Goal: Transaction & Acquisition: Purchase product/service

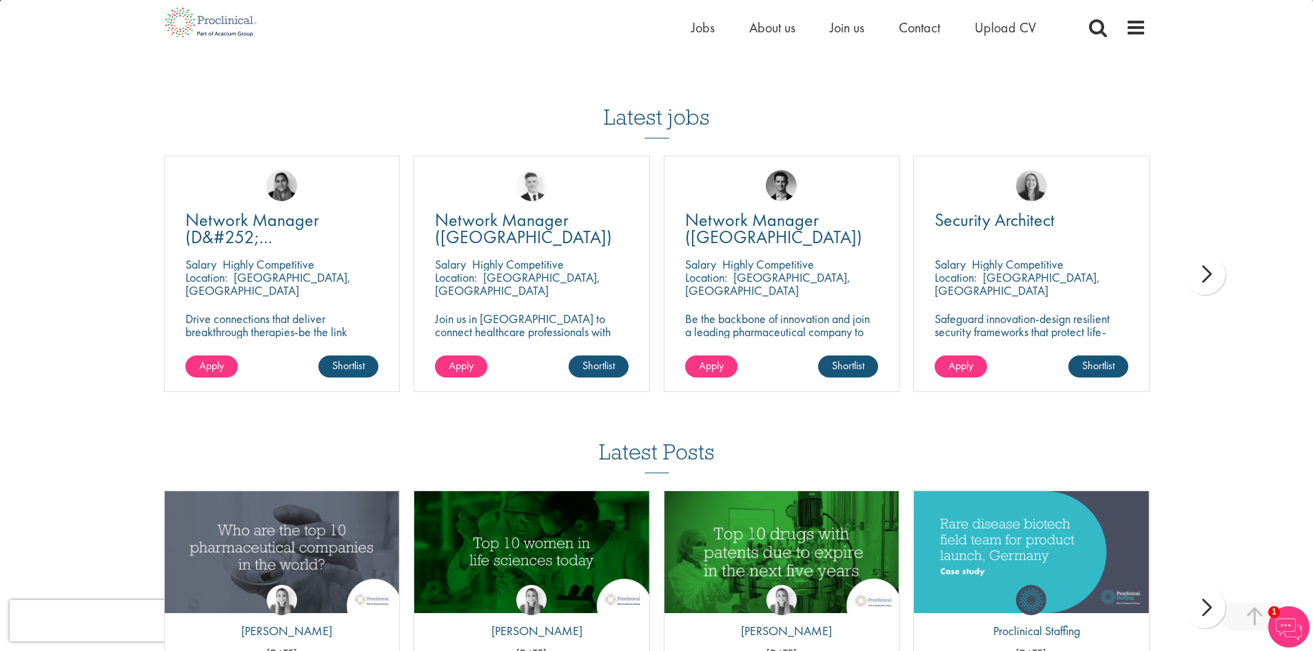
scroll to position [1103, 0]
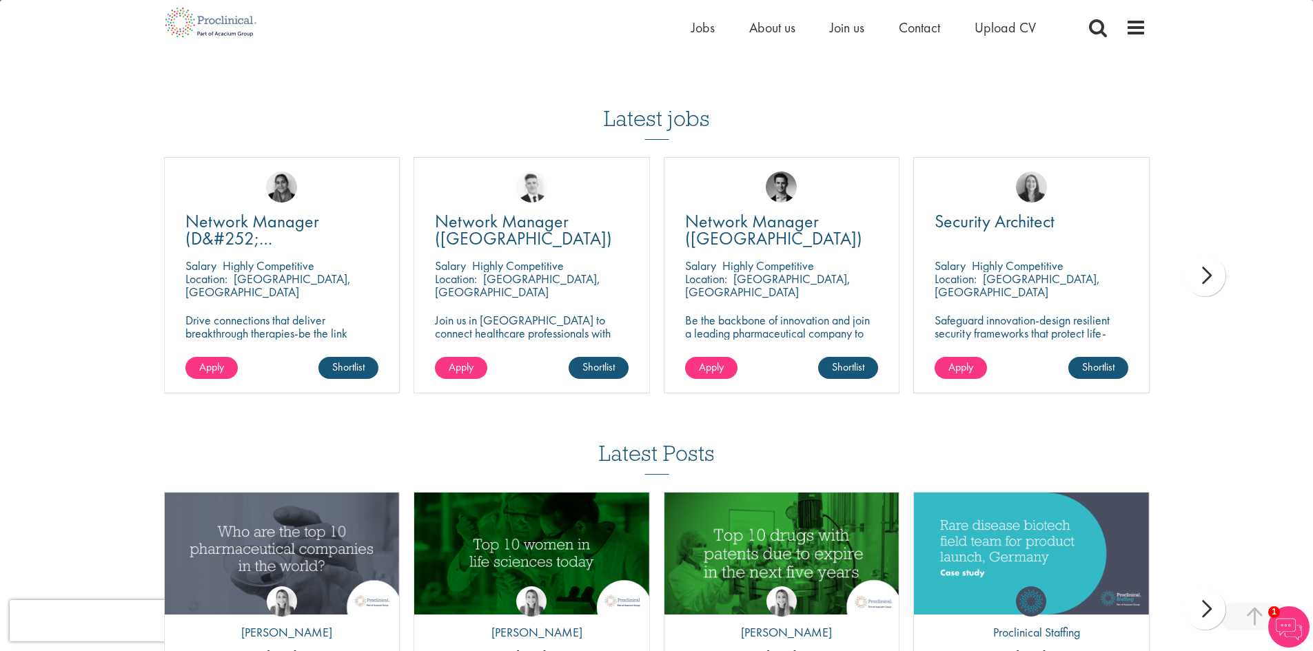
click at [1212, 255] on div "next" at bounding box center [1204, 275] width 41 height 41
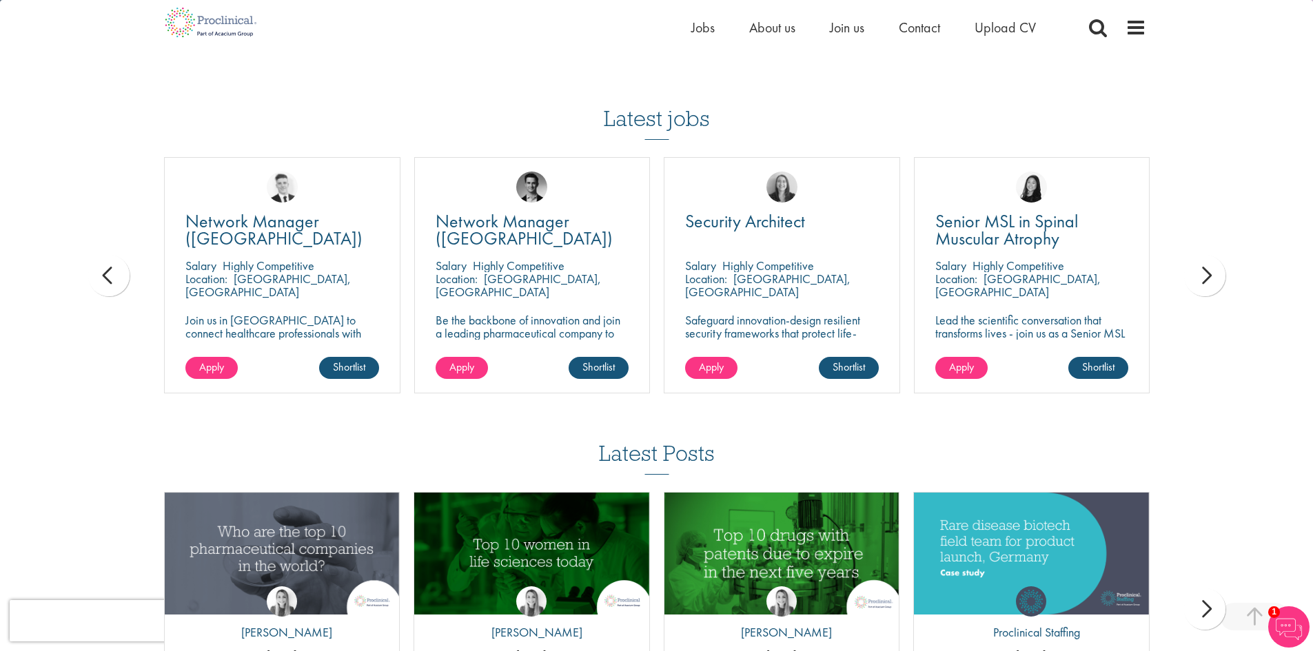
click at [1210, 255] on div "next" at bounding box center [1204, 275] width 41 height 41
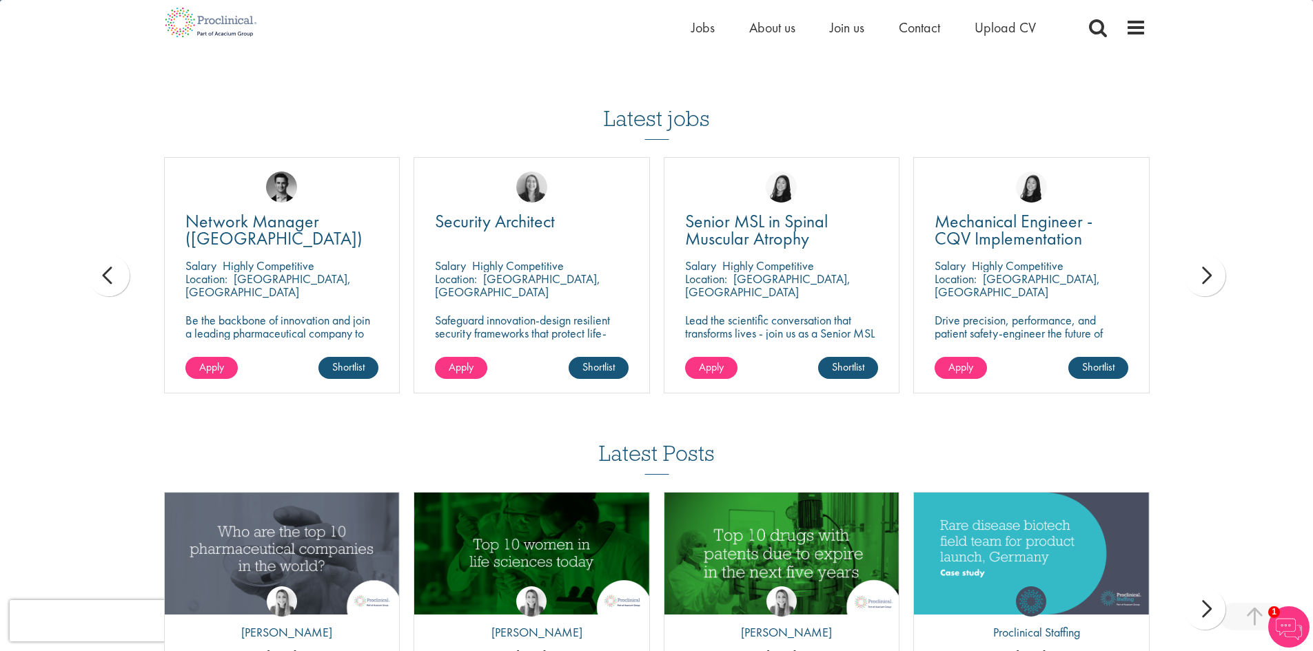
click at [1210, 255] on div "next" at bounding box center [1204, 275] width 41 height 41
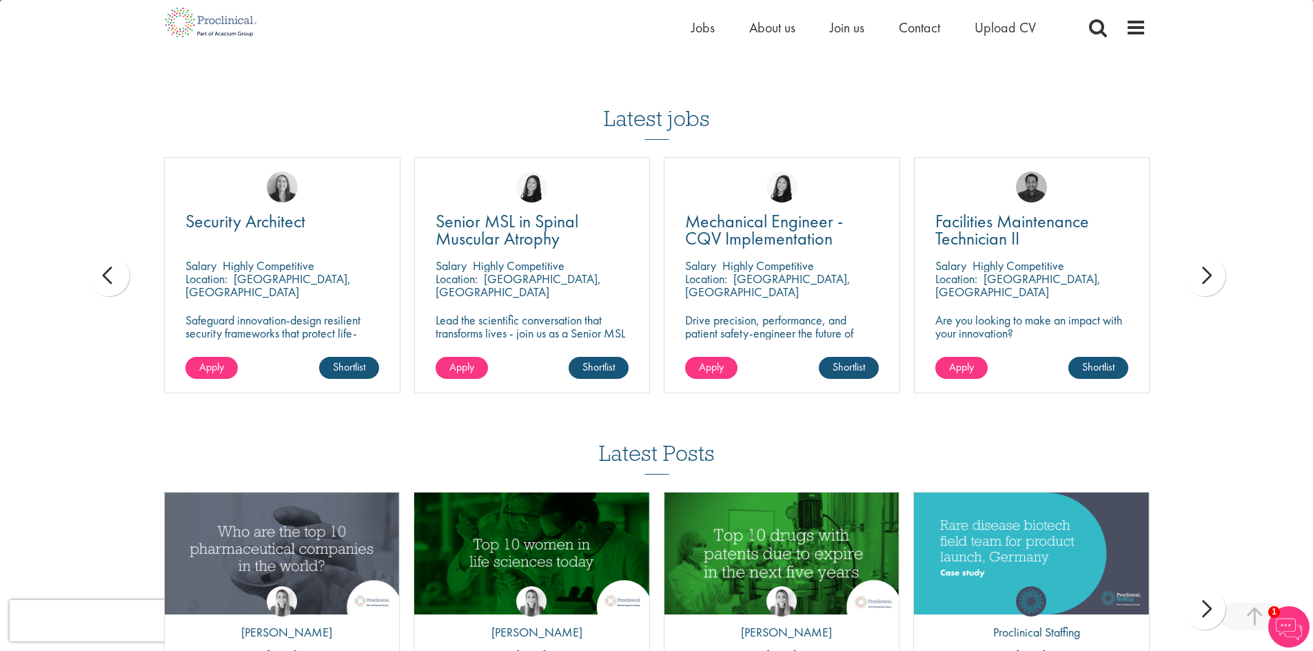
click at [1210, 255] on div "next" at bounding box center [1204, 275] width 41 height 41
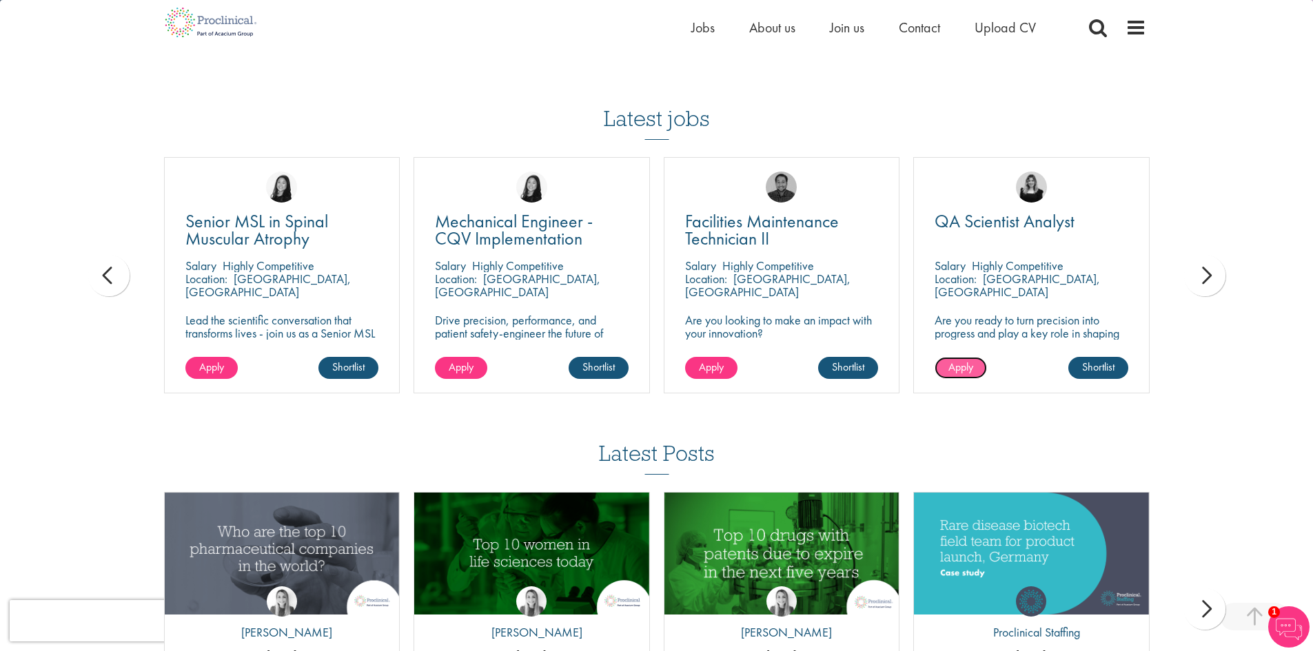
click at [973, 360] on span "Apply" at bounding box center [960, 367] width 25 height 14
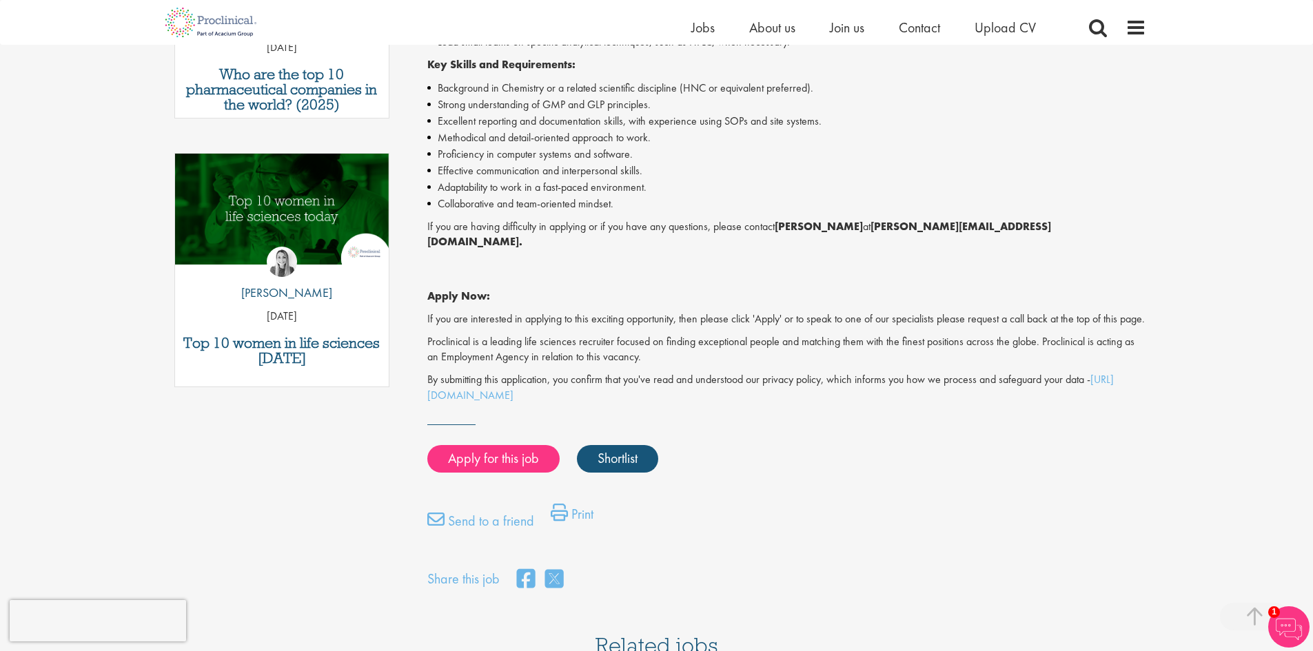
scroll to position [620, 0]
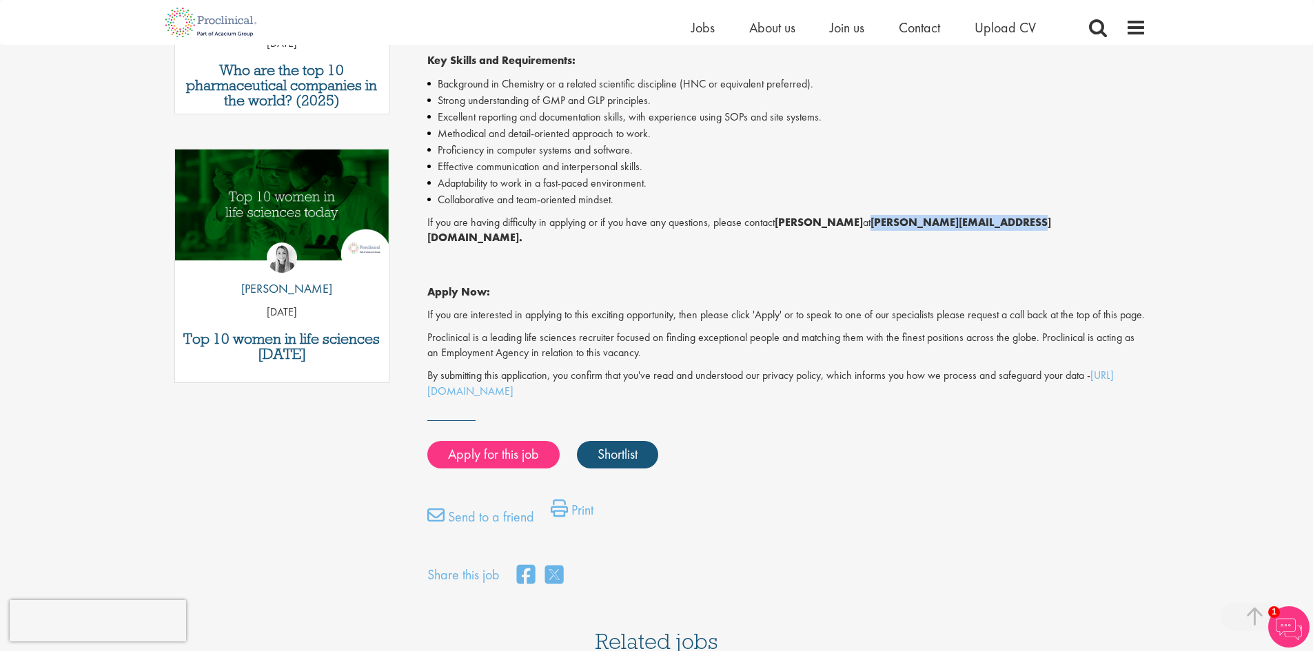
drag, startPoint x: 876, startPoint y: 224, endPoint x: 1021, endPoint y: 220, distance: 144.8
click at [1021, 220] on strong "m.colclough@proclinical.com." at bounding box center [739, 230] width 624 height 30
copy strong "m.colclough@proclinical.com"
click at [529, 447] on link "Apply for this job" at bounding box center [493, 455] width 132 height 28
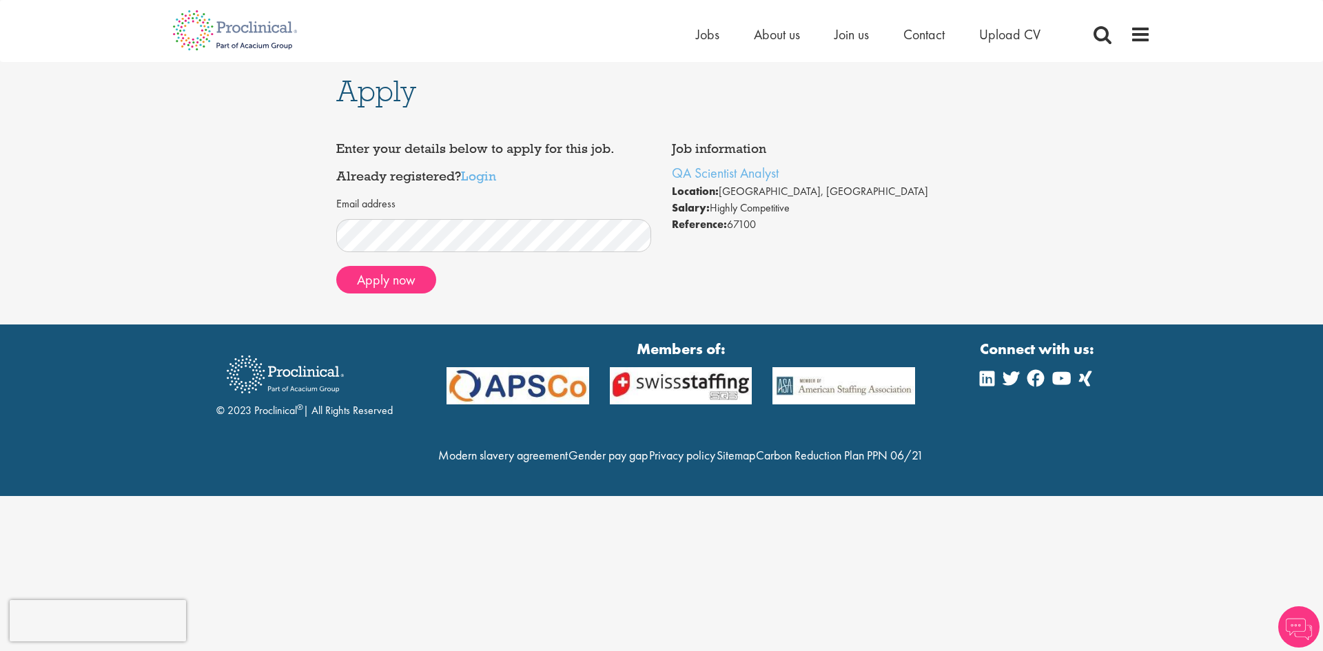
click at [629, 271] on div "Apply now" at bounding box center [494, 280] width 316 height 28
click at [369, 274] on button "Apply now" at bounding box center [386, 280] width 100 height 28
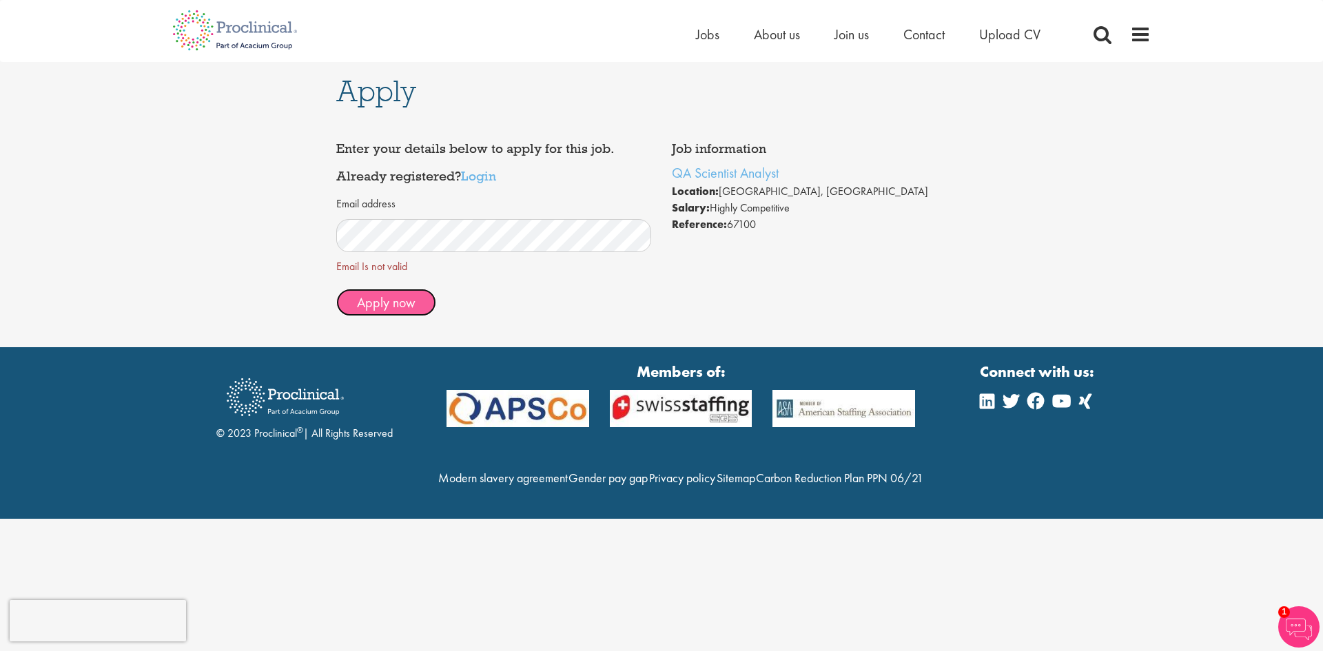
click at [392, 310] on div "Job information QA Scientist Analyst Location: [GEOGRAPHIC_DATA], [GEOGRAPHIC_D…" at bounding box center [661, 230] width 651 height 234
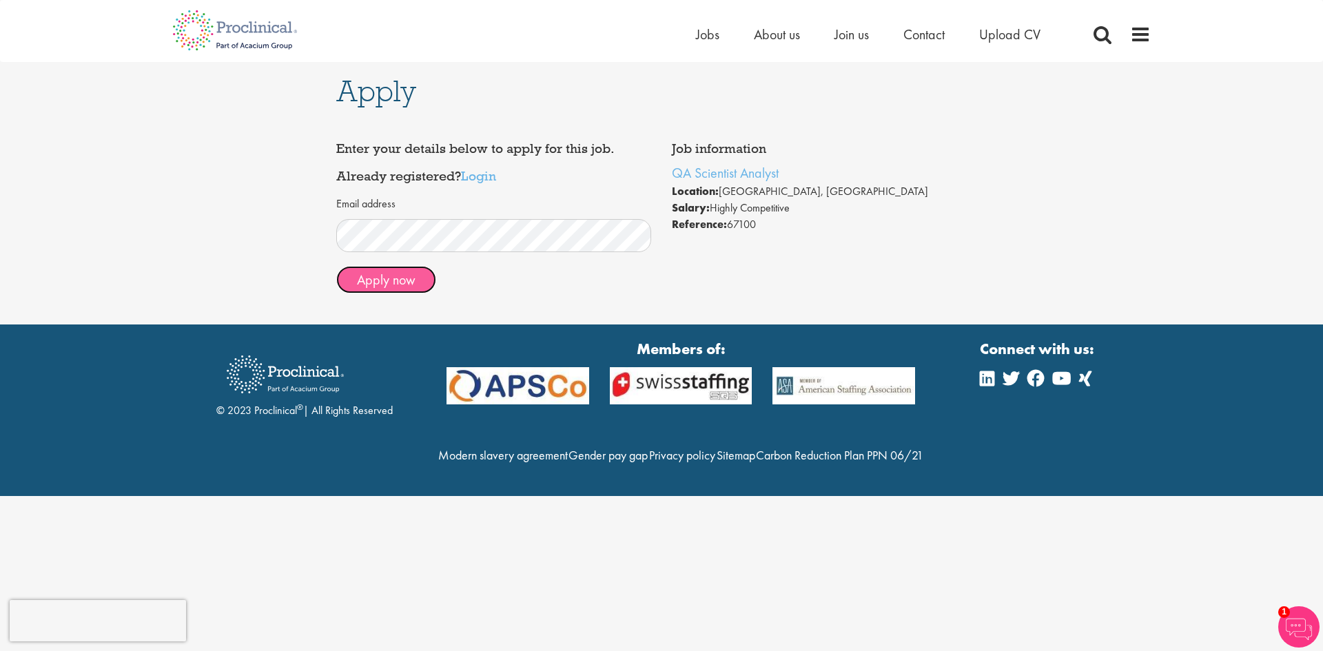
click at [398, 289] on button "Apply now" at bounding box center [386, 280] width 100 height 28
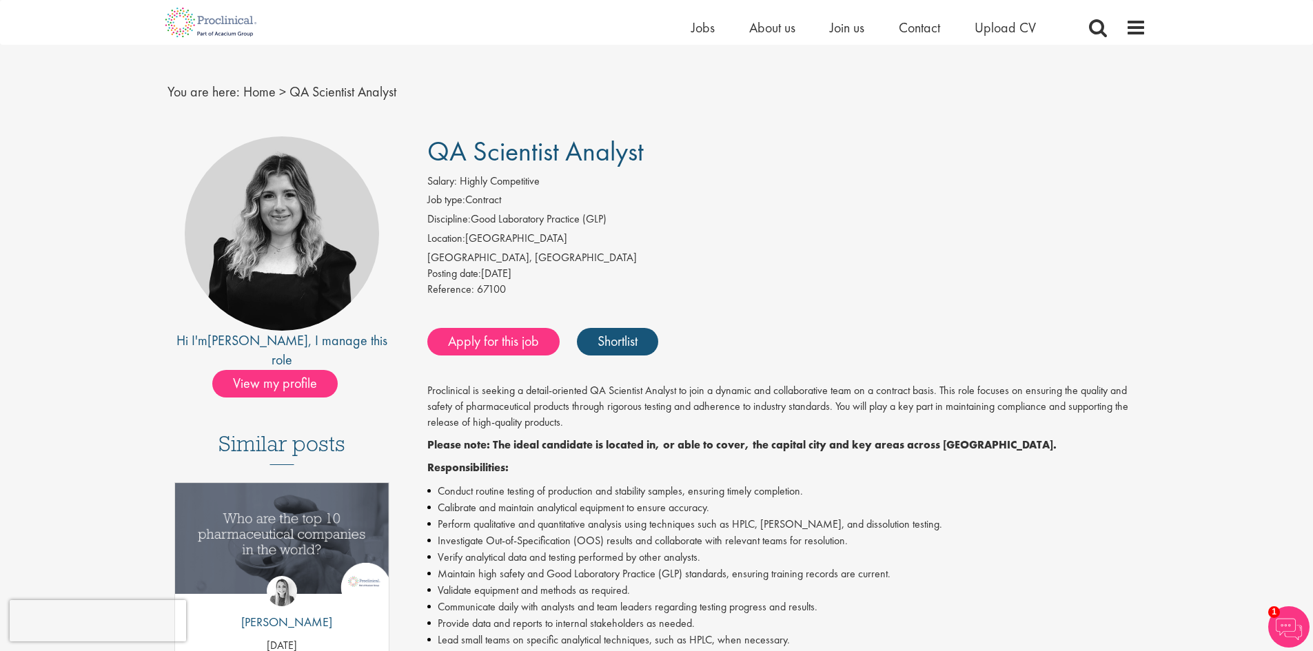
scroll to position [17, 0]
click at [757, 528] on li "Perform qualitative and quantitative analysis using techniques such as HPLC, [P…" at bounding box center [786, 525] width 719 height 17
click at [786, 527] on li "Perform qualitative and quantitative analysis using techniques such as HPLC, [P…" at bounding box center [786, 525] width 719 height 17
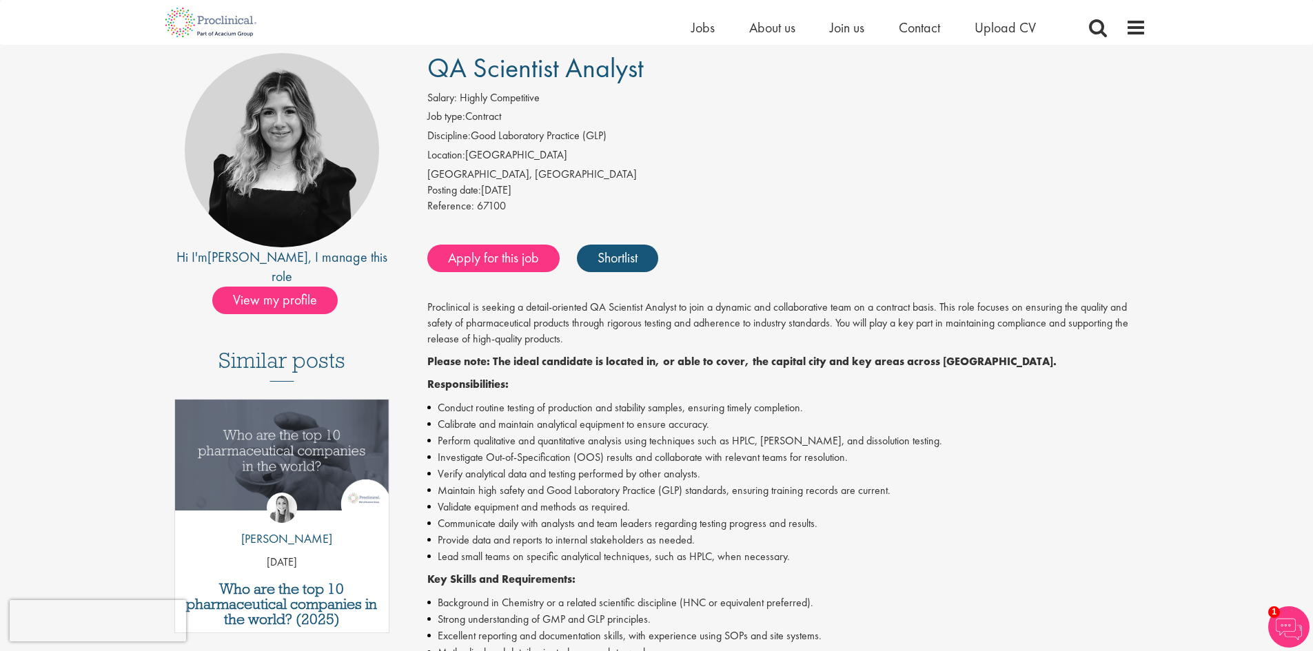
scroll to position [224, 0]
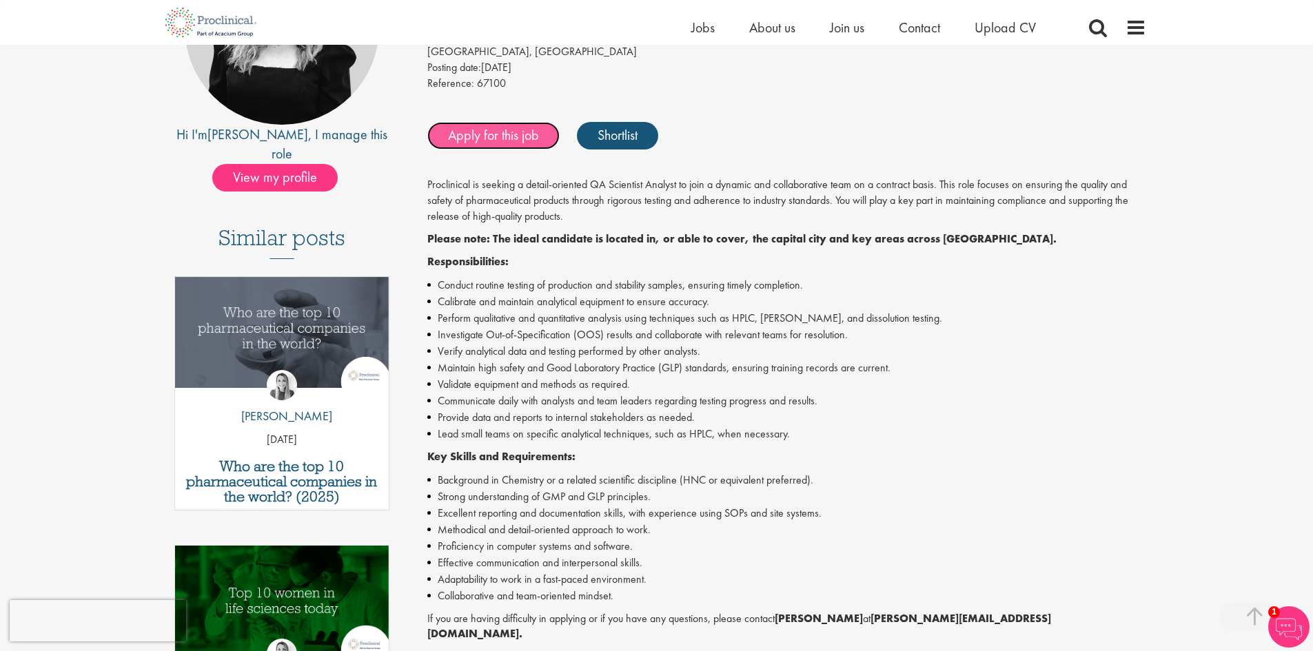
click at [519, 134] on link "Apply for this job" at bounding box center [493, 136] width 132 height 28
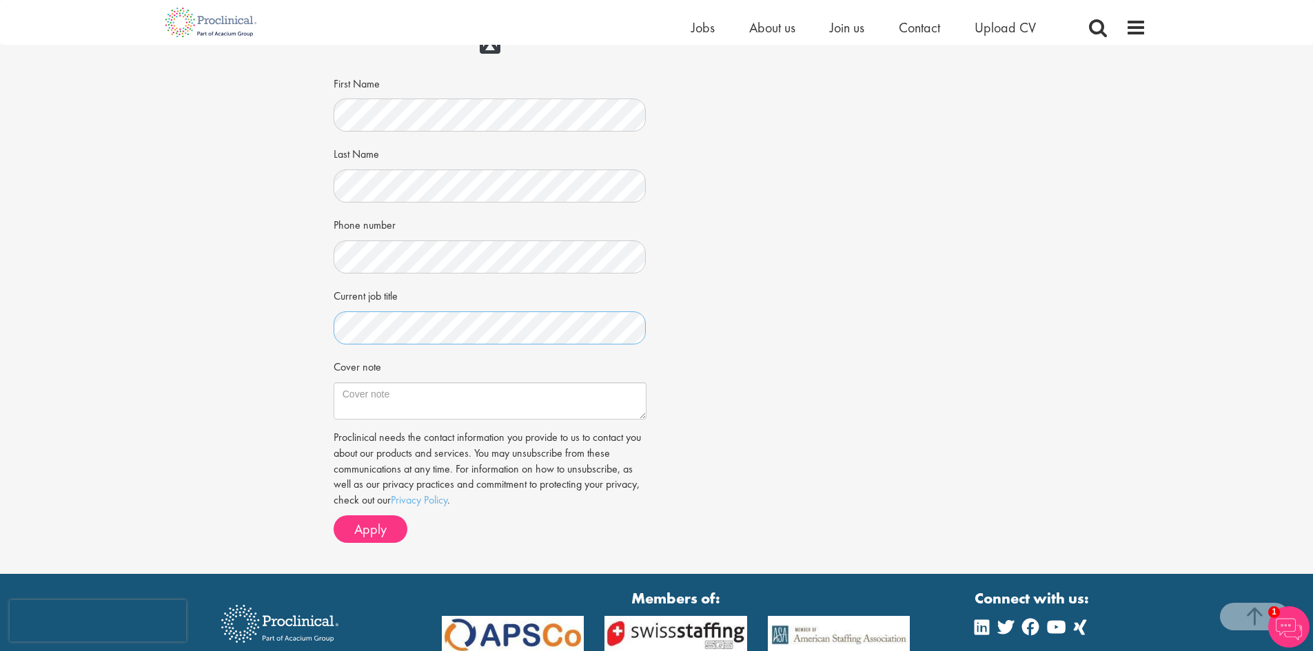
scroll to position [276, 0]
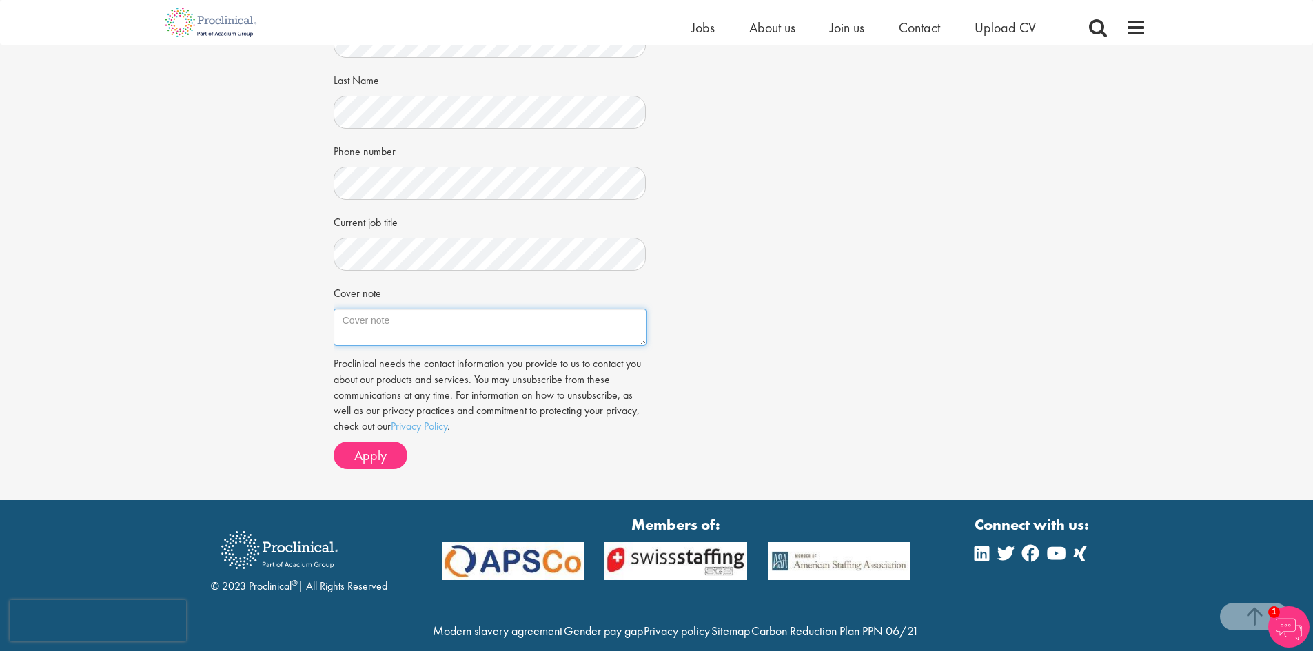
click at [461, 332] on textarea "Cover note" at bounding box center [490, 327] width 313 height 37
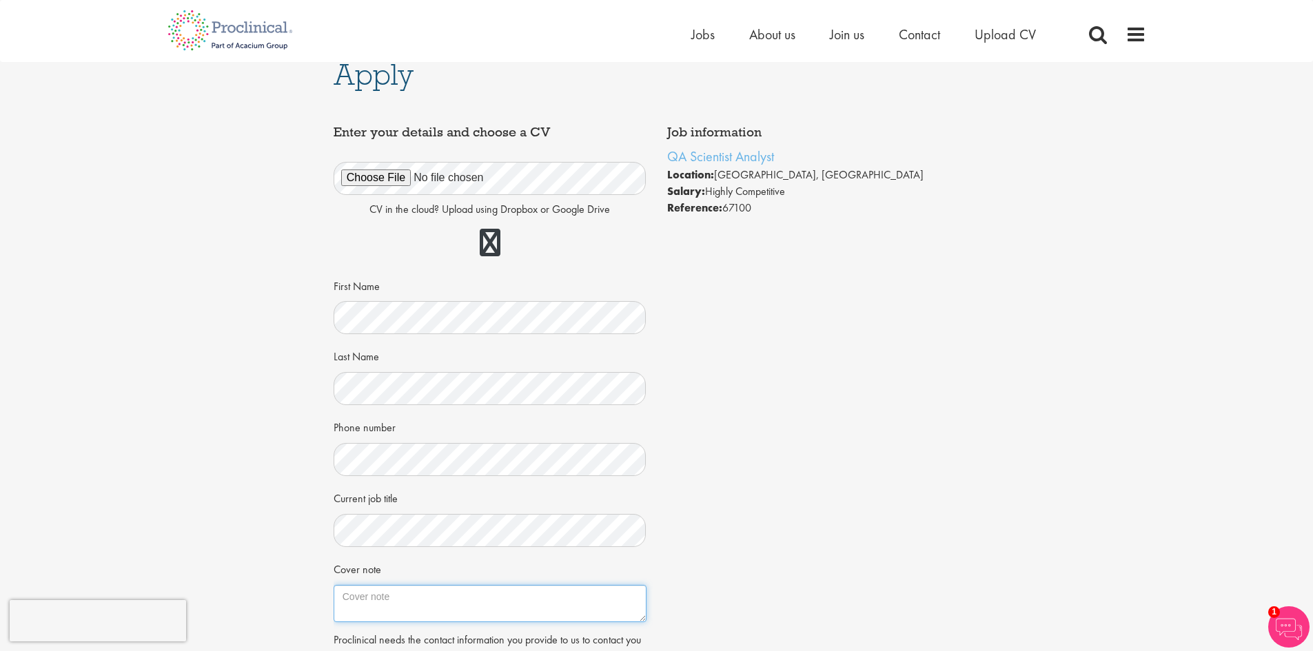
scroll to position [0, 0]
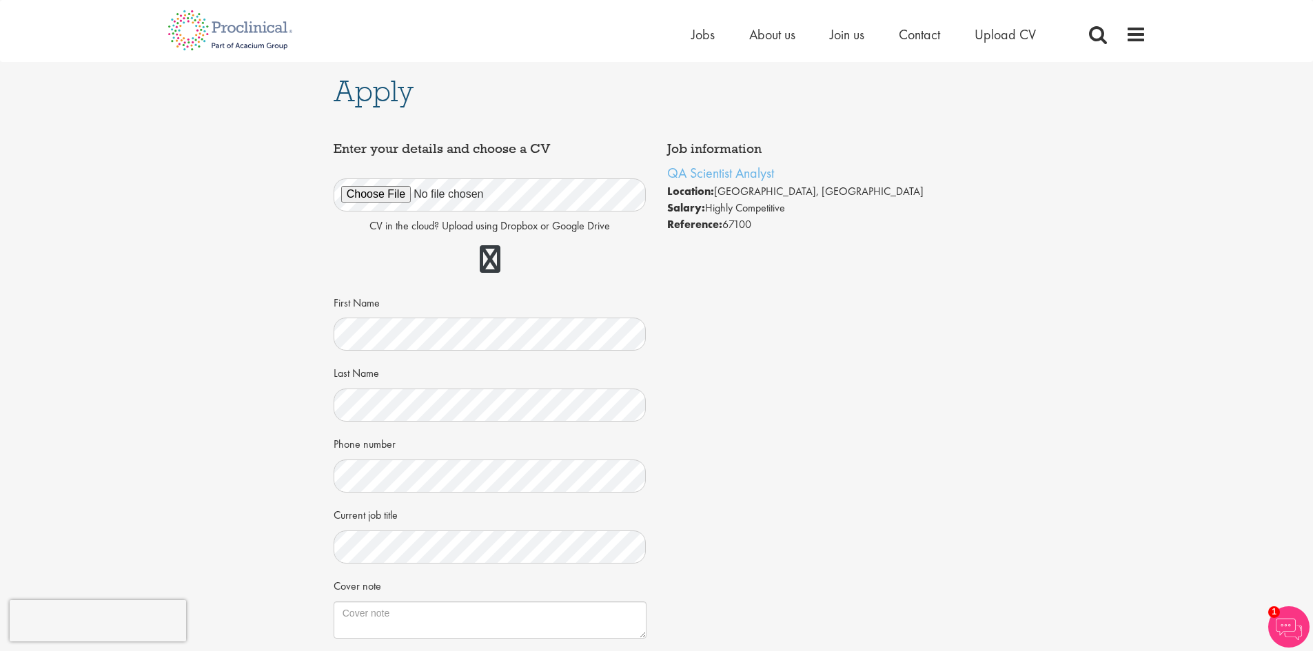
drag, startPoint x: 683, startPoint y: 172, endPoint x: 859, endPoint y: 161, distance: 176.7
click at [859, 161] on div "Job information QA Scientist Analyst Location: Brighton, England Salary: Highly…" at bounding box center [823, 187] width 313 height 91
drag, startPoint x: 658, startPoint y: 161, endPoint x: 773, endPoint y: 176, distance: 116.8
click at [773, 176] on div "Job information QA Scientist Analyst Location: Brighton, England Salary: Highly…" at bounding box center [824, 187] width 334 height 105
copy link "QA Scientist Analyst"
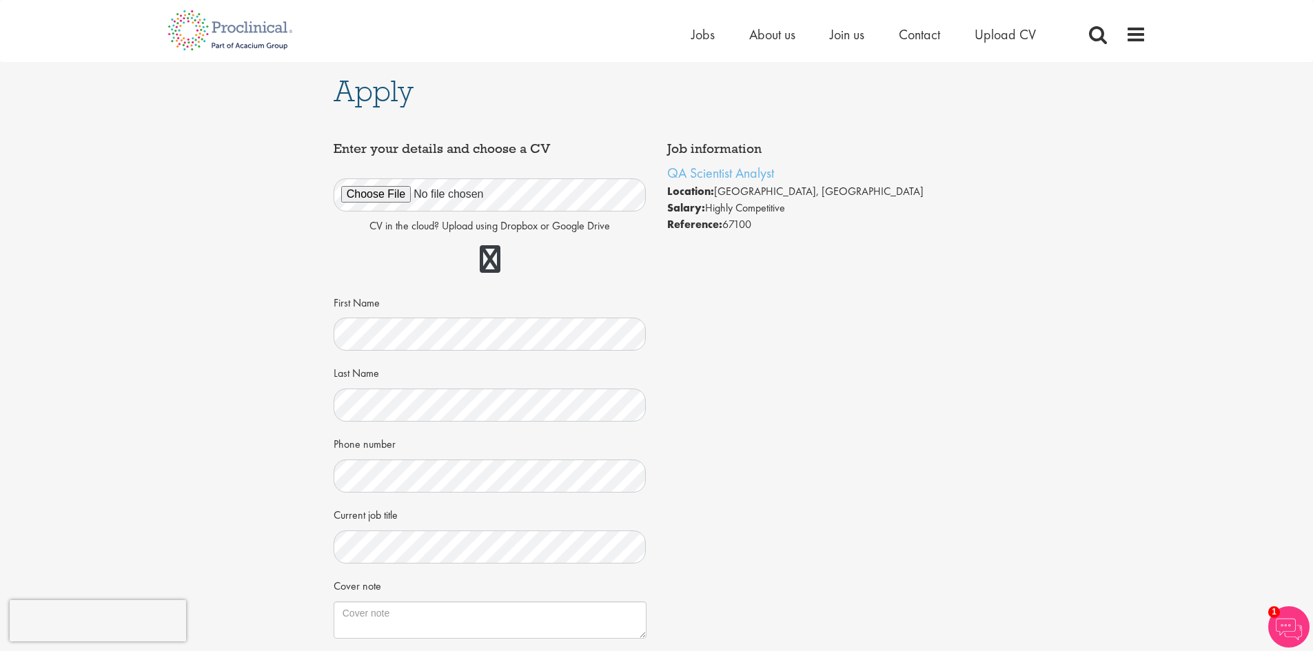
click at [799, 201] on li "Salary: Highly Competitive" at bounding box center [823, 208] width 313 height 17
click at [716, 194] on li "Location: Brighton, England" at bounding box center [823, 191] width 313 height 17
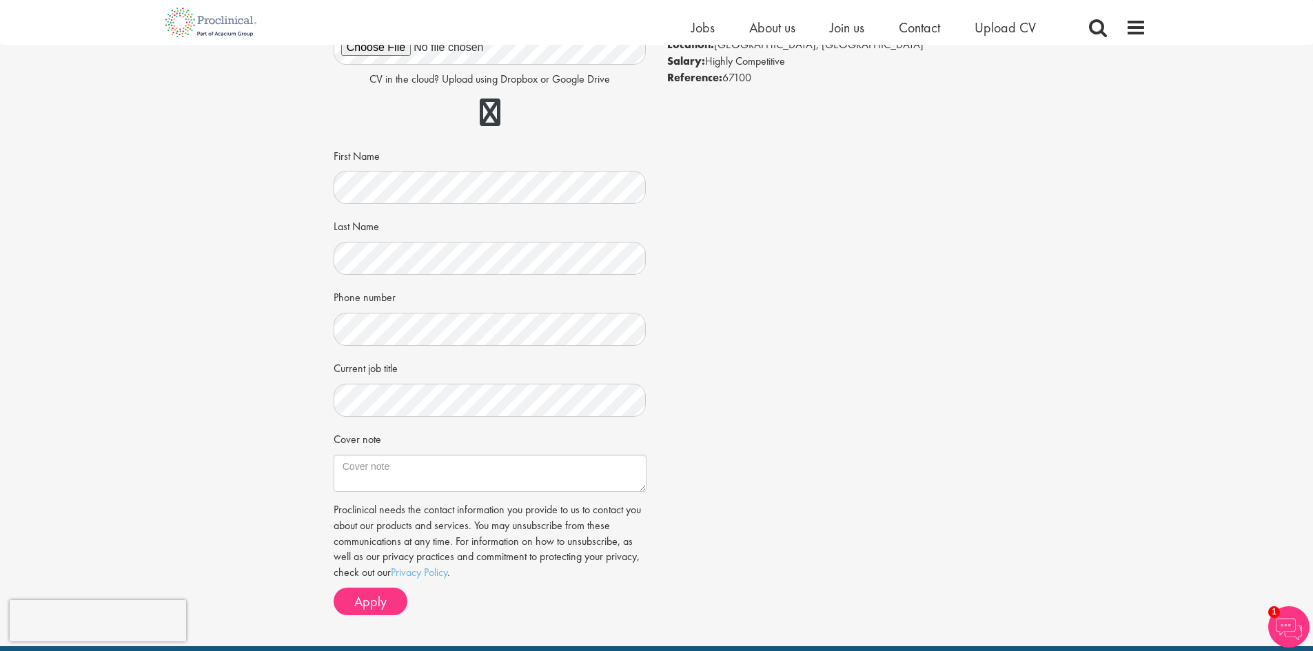
scroll to position [138, 0]
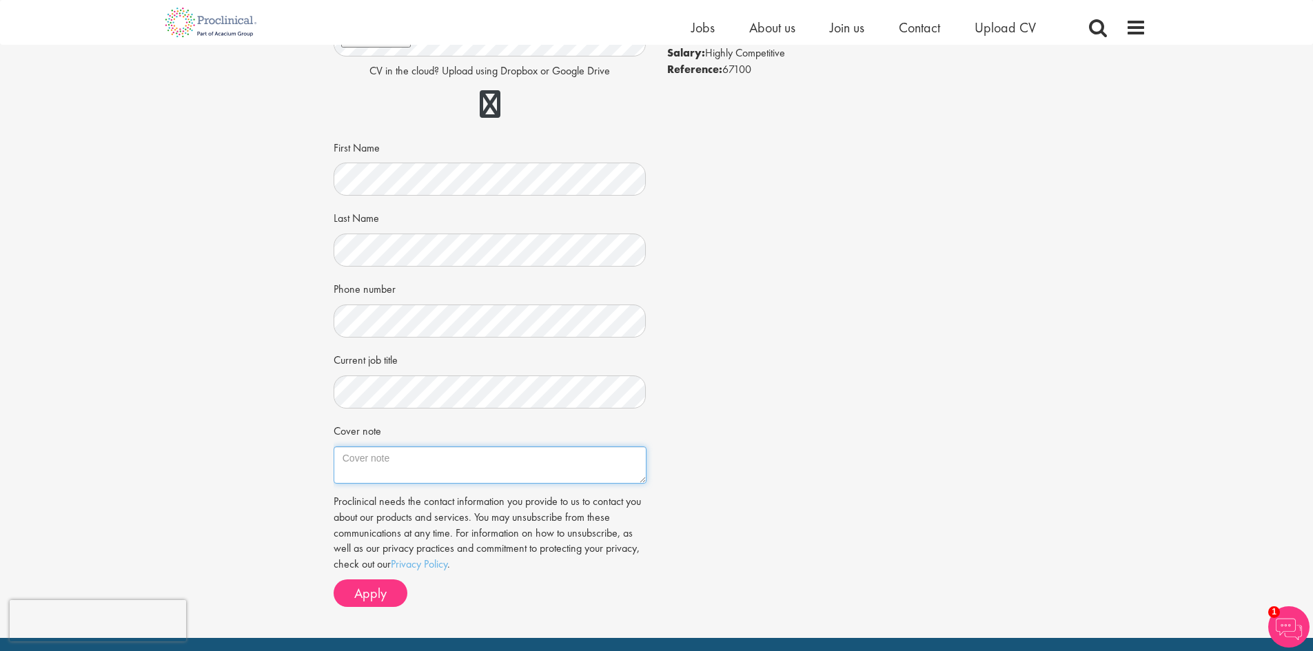
click at [478, 460] on textarea "Cover note" at bounding box center [490, 465] width 313 height 37
click at [513, 460] on textarea "Cover note" at bounding box center [490, 465] width 313 height 37
paste textarea "2025.09.30 The Hiring Manager, Proclinical , Brighton, England. Sir/Madam, Appl…"
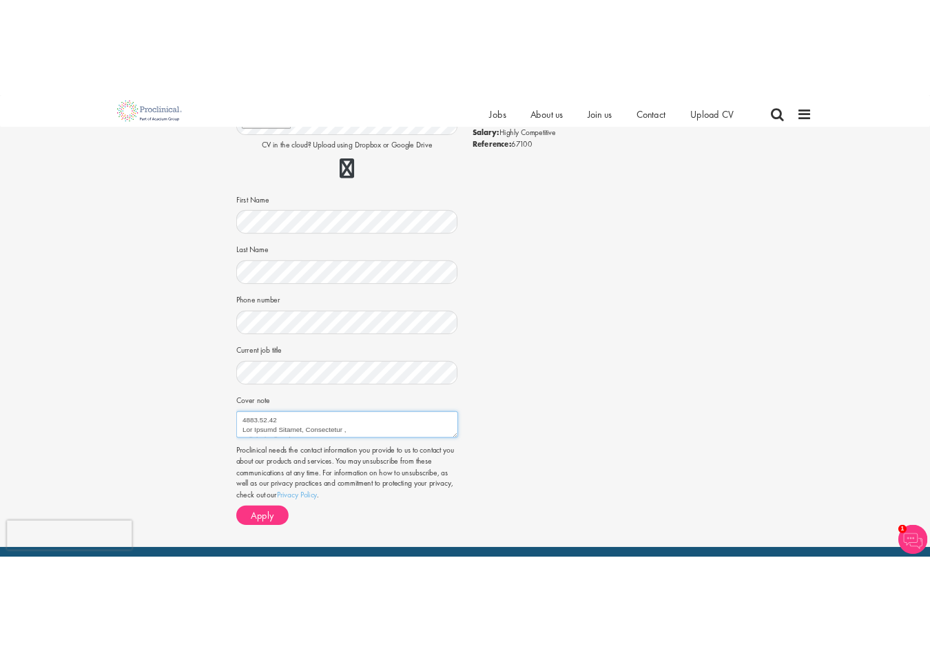
scroll to position [449, 0]
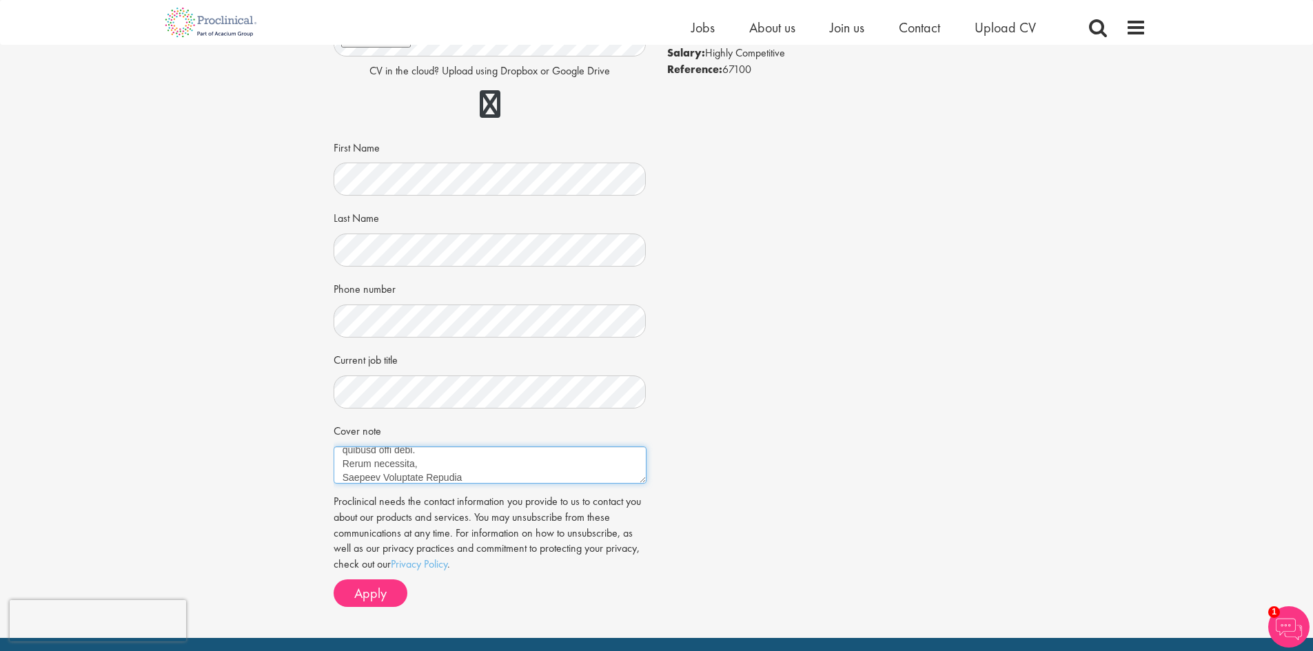
click at [410, 480] on textarea "Cover note" at bounding box center [490, 465] width 313 height 37
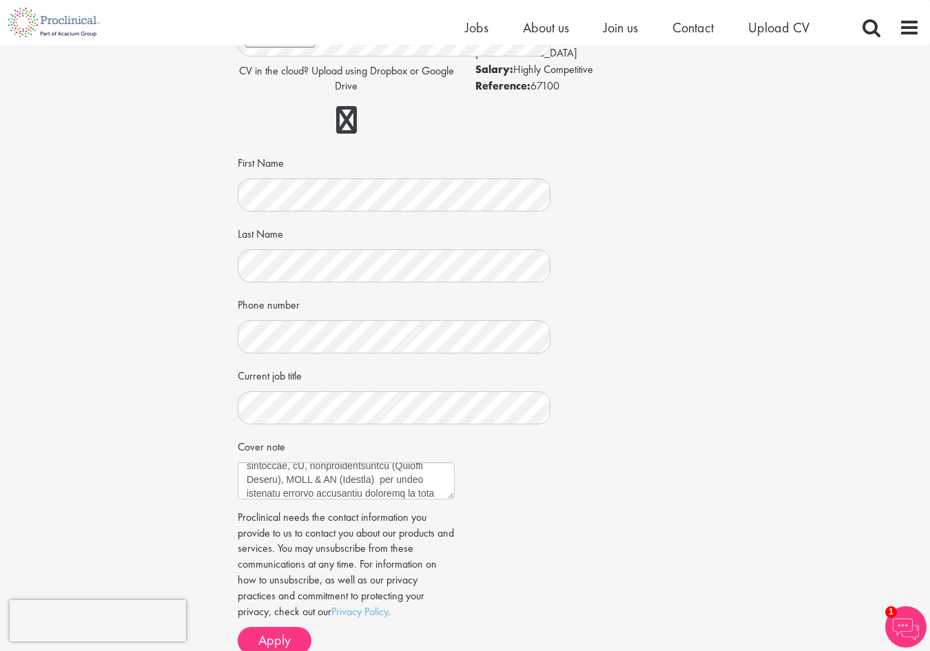
scroll to position [601, 0]
click at [365, 500] on textarea "Cover note" at bounding box center [346, 480] width 217 height 37
click at [251, 500] on textarea "Cover note" at bounding box center [346, 480] width 217 height 37
click at [287, 500] on textarea "Cover note" at bounding box center [346, 480] width 217 height 37
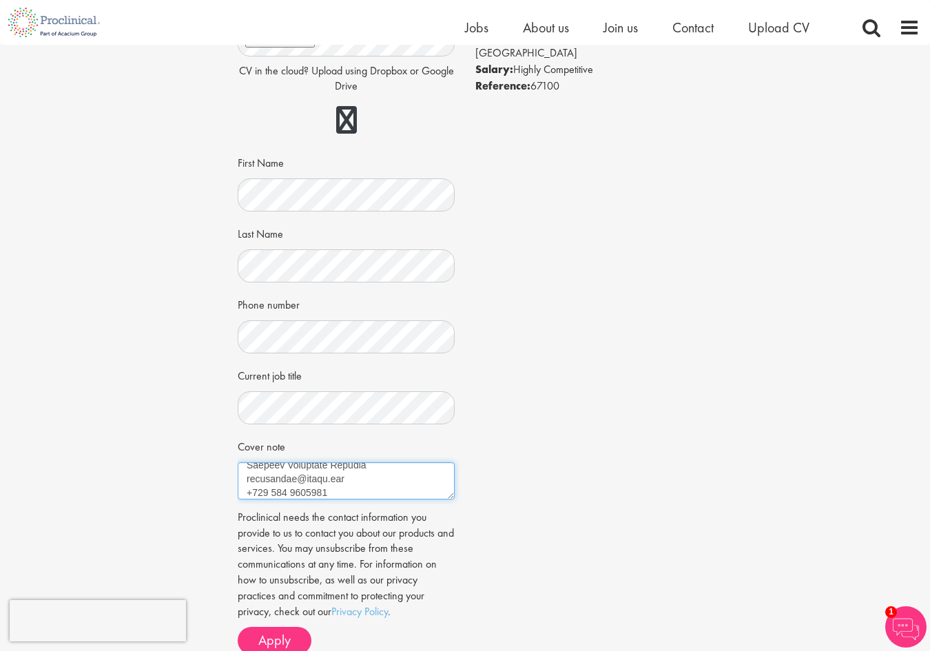
click at [307, 500] on textarea "Cover note" at bounding box center [346, 480] width 217 height 37
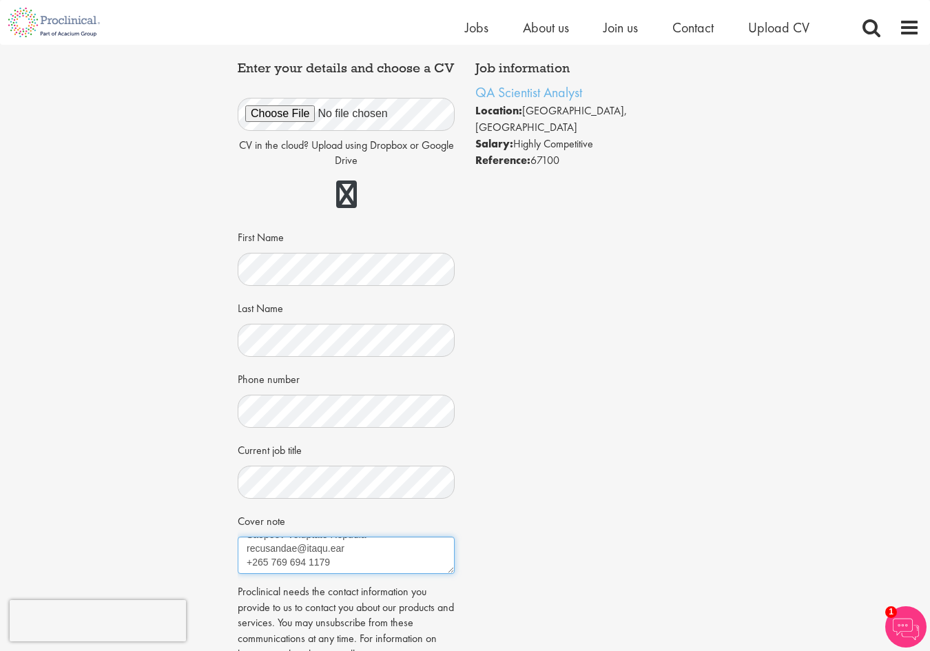
scroll to position [0, 0]
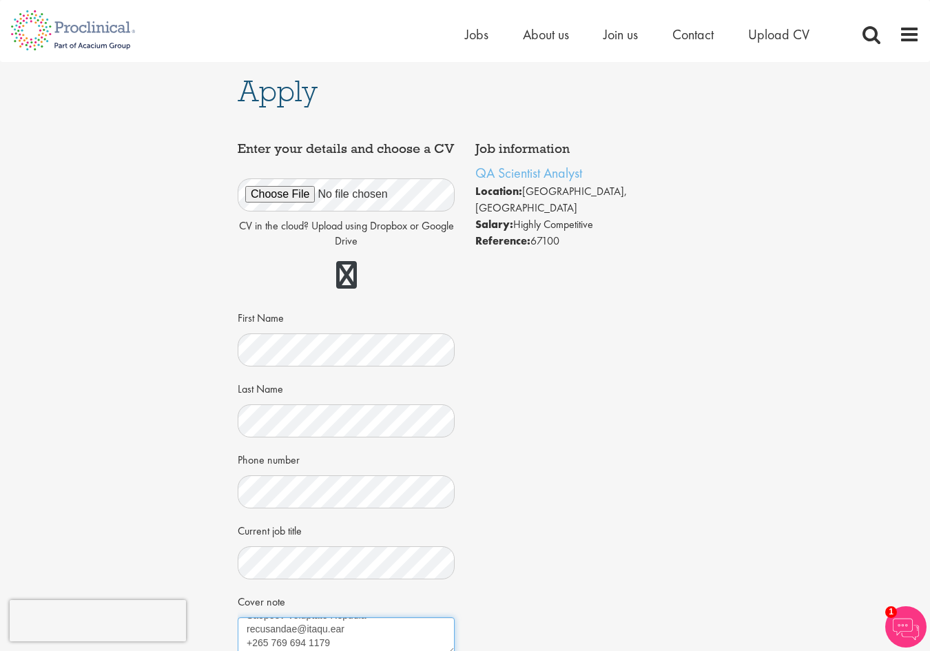
type textarea "2025.09.30 The Hiring Manager, Proclinical , Brighton, England. Sir/Madam, Appl…"
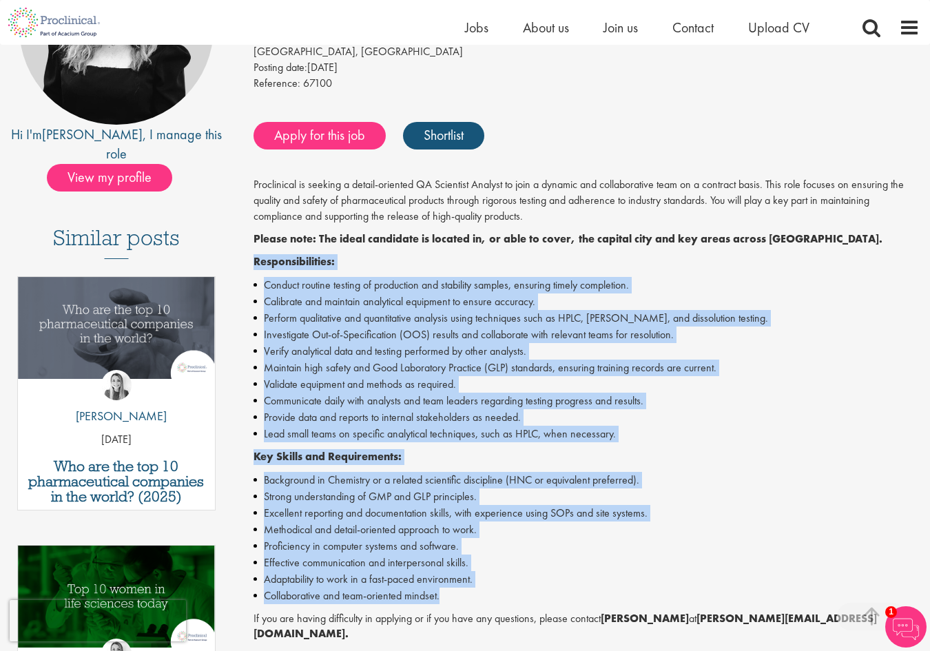
drag, startPoint x: 253, startPoint y: 262, endPoint x: 451, endPoint y: 600, distance: 392.3
click at [451, 600] on div "Proclinical is seeking a detail-oriented QA Scientist Analyst to join a dynamic…" at bounding box center [587, 494] width 667 height 634
copy div "Responsibilities: Conduct routine testing of production and stability samples, …"
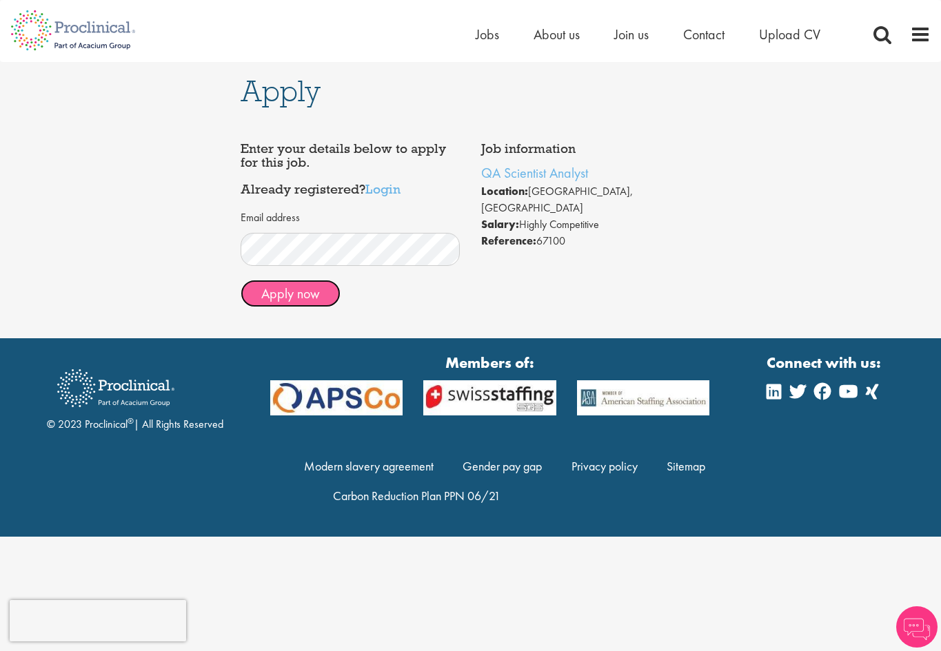
click at [304, 287] on button "Apply now" at bounding box center [291, 294] width 100 height 28
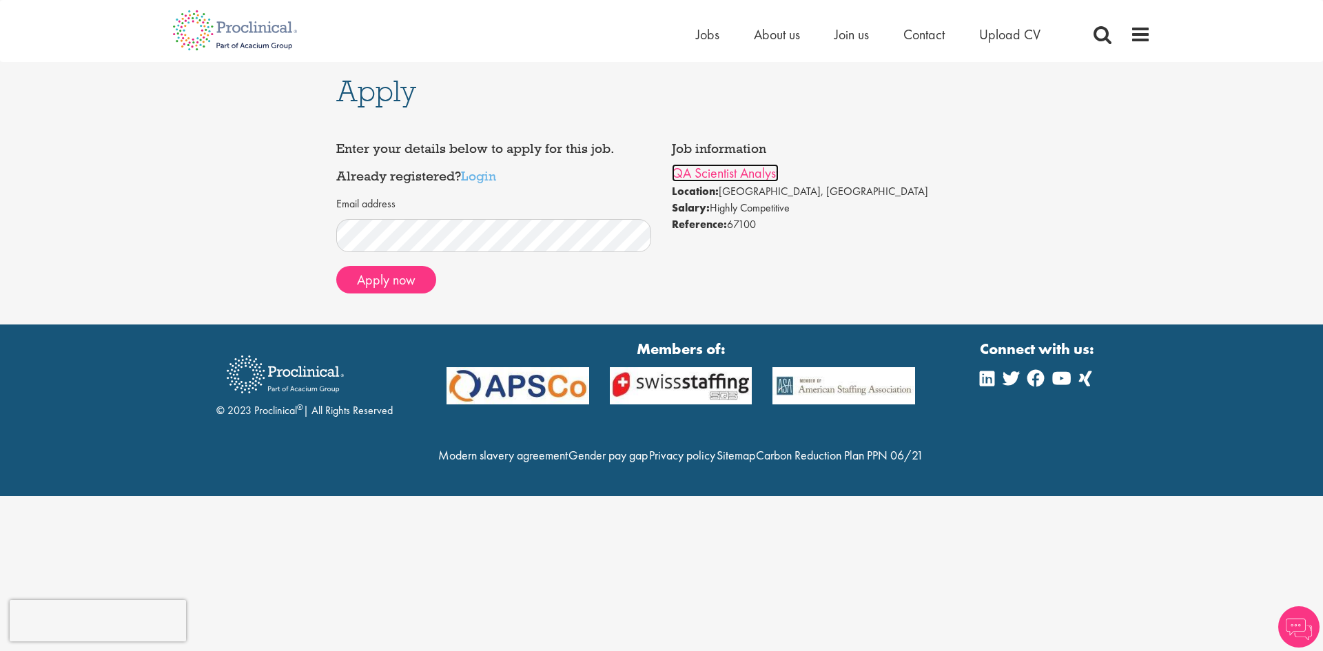
click at [724, 179] on link "QA Scientist Analyst" at bounding box center [725, 173] width 107 height 18
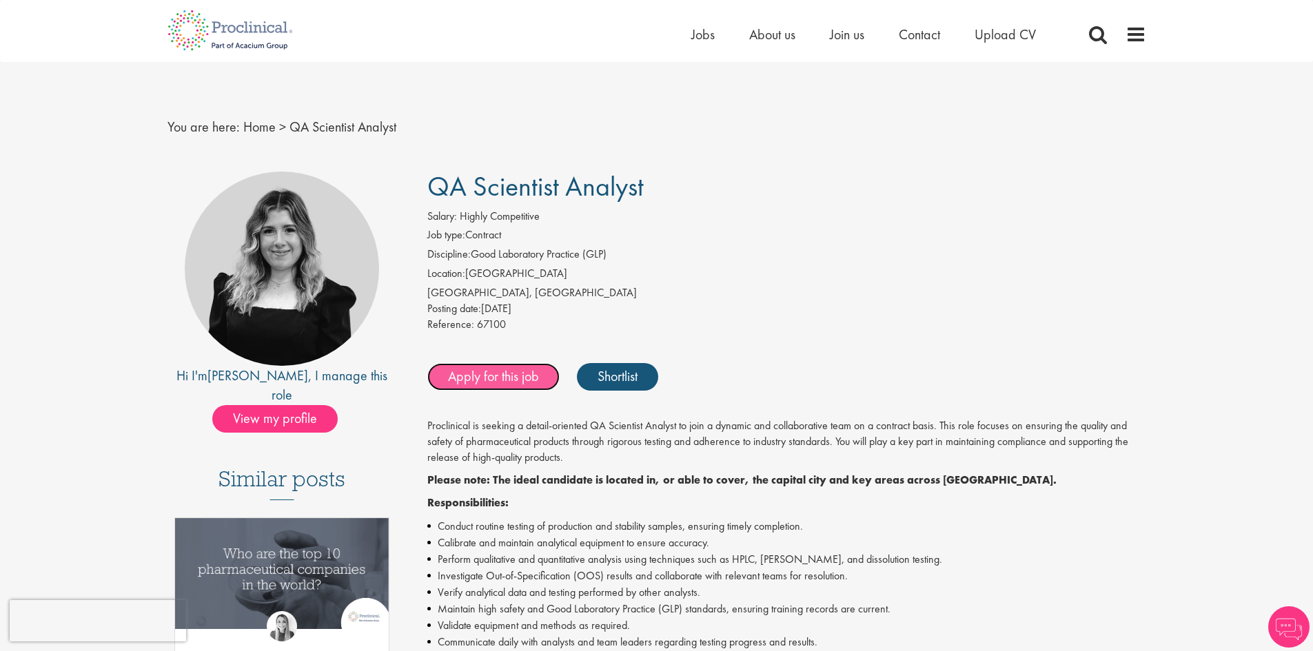
click at [450, 379] on link "Apply for this job" at bounding box center [493, 377] width 132 height 28
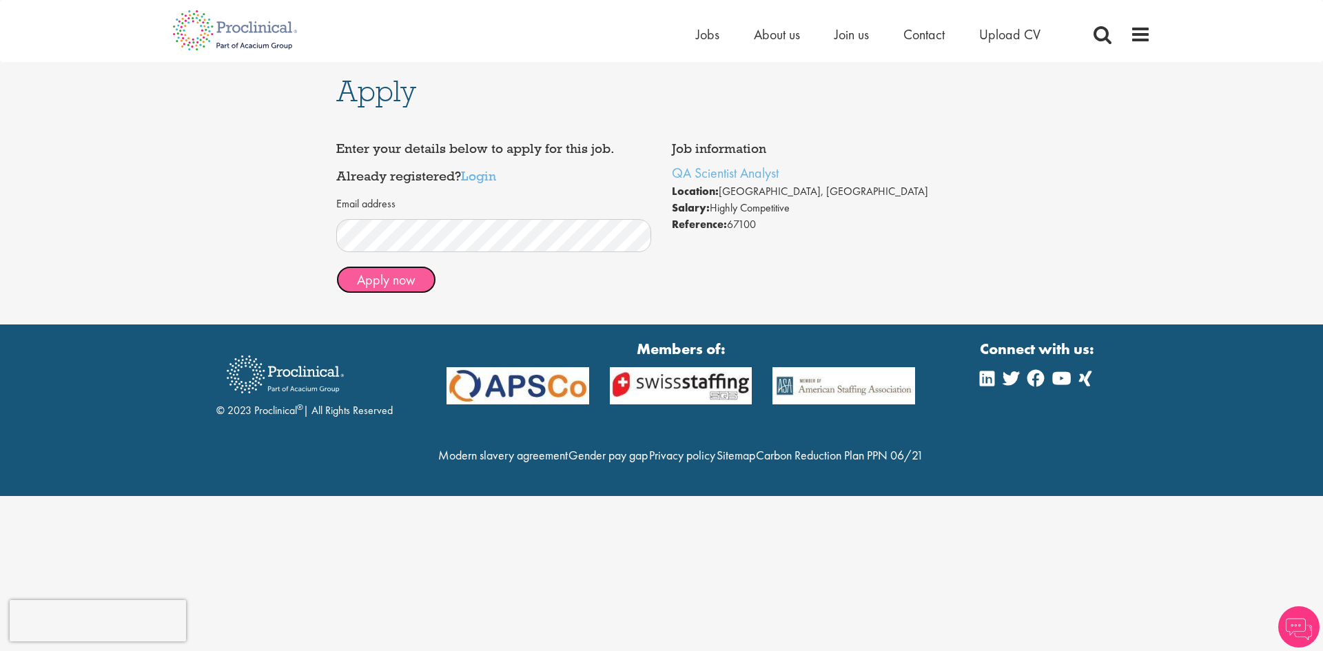
click at [414, 275] on button "Apply now" at bounding box center [386, 280] width 100 height 28
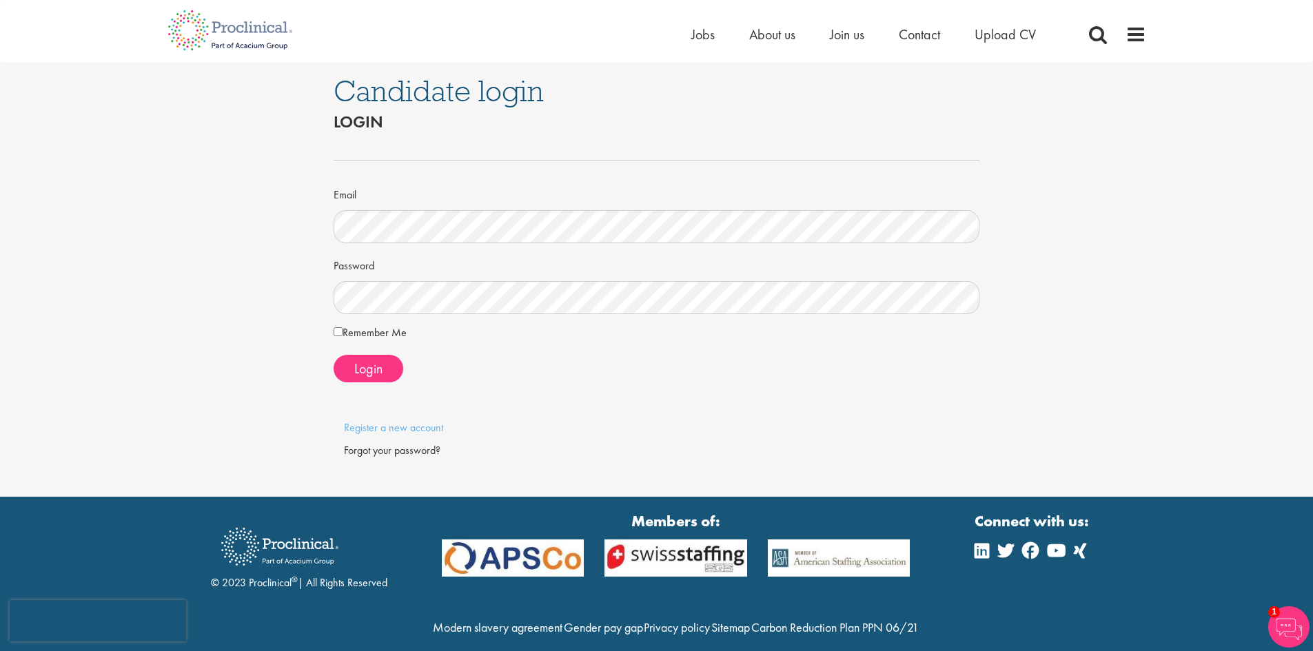
click at [406, 454] on div "Forgot your password?" at bounding box center [657, 451] width 626 height 16
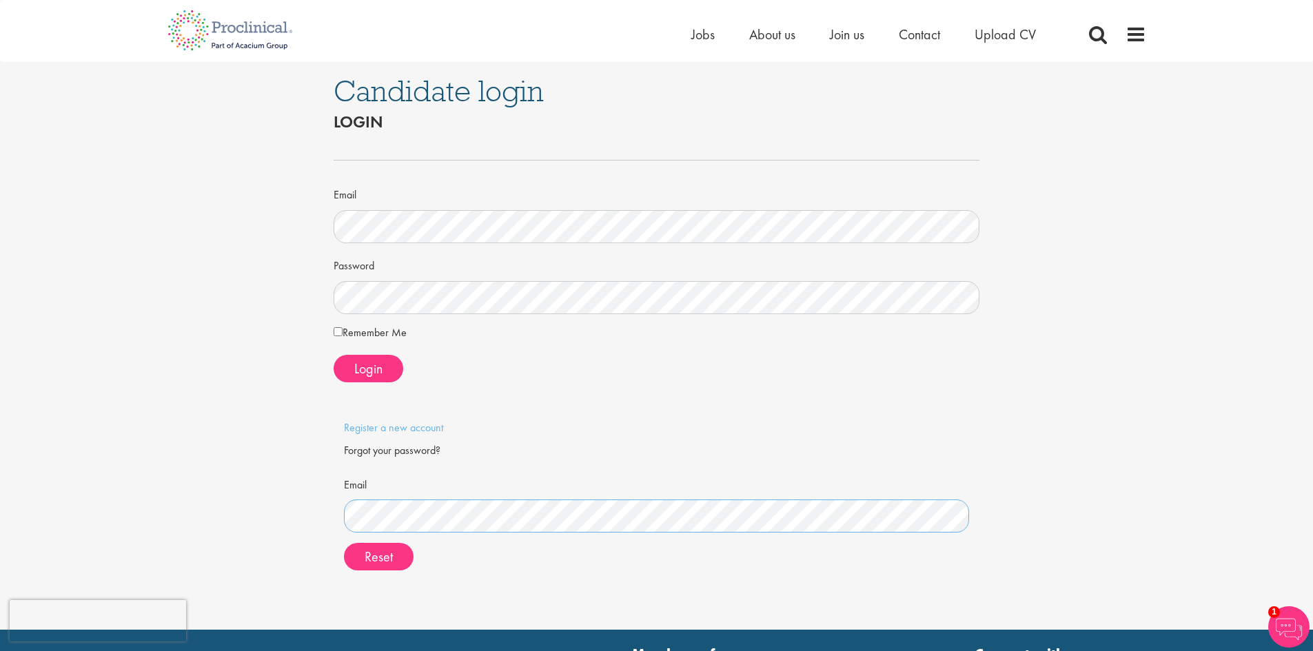
click at [344, 543] on button "Reset" at bounding box center [379, 557] width 70 height 28
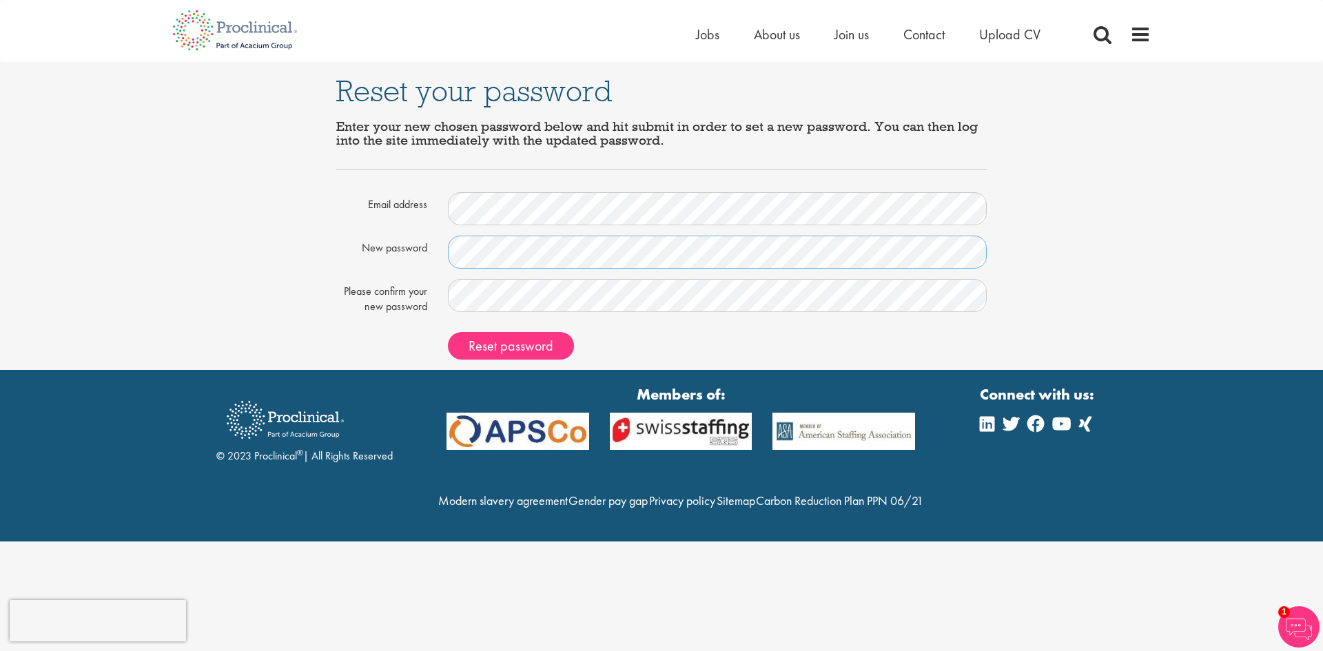
click at [448, 332] on button "Reset password" at bounding box center [511, 346] width 126 height 28
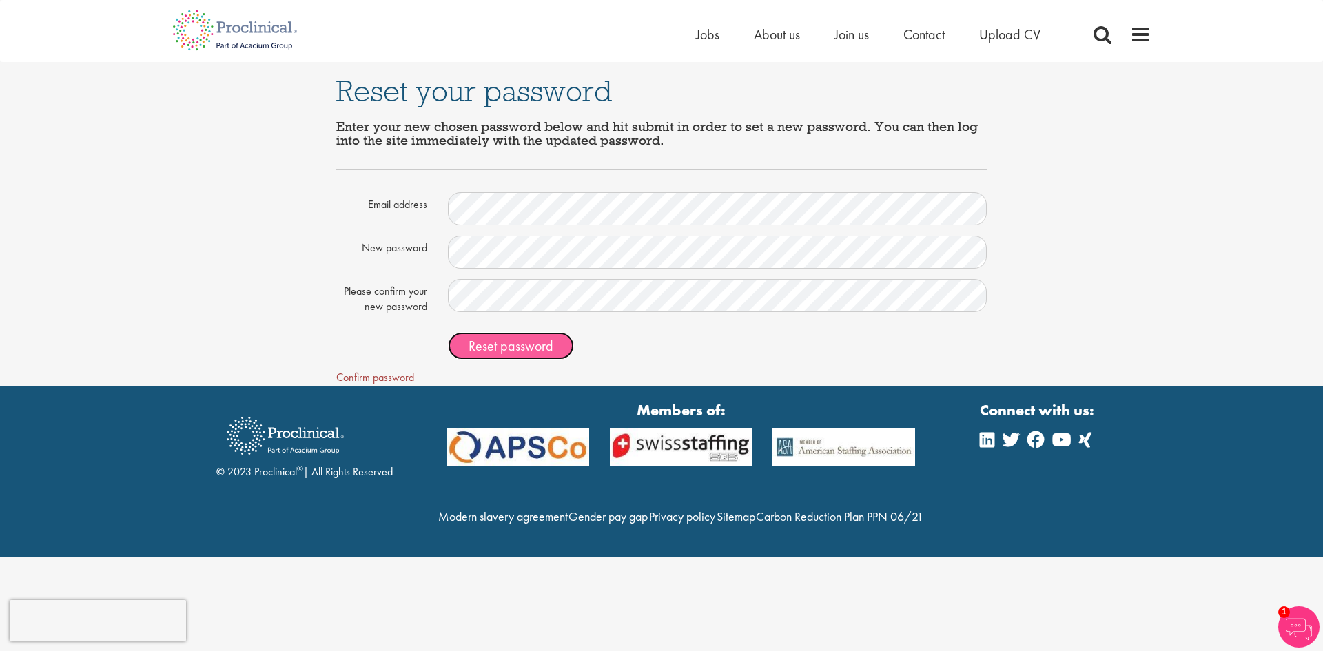
click at [496, 351] on span "Reset password" at bounding box center [511, 346] width 85 height 18
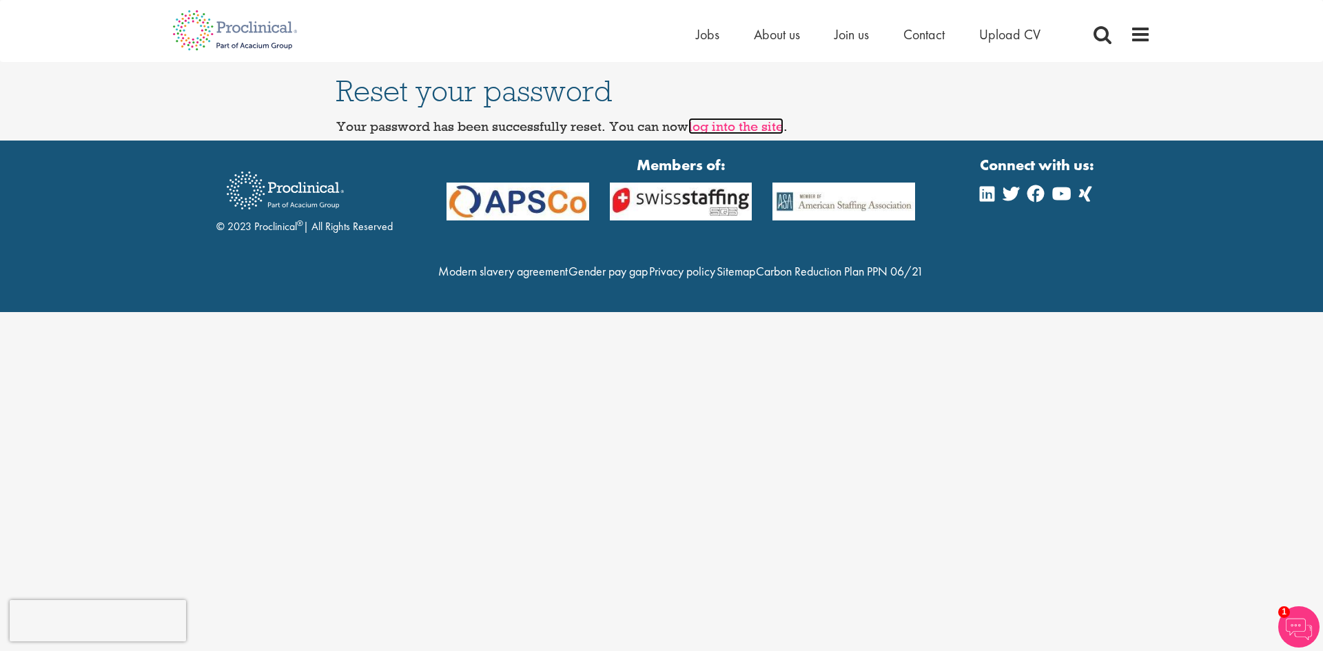
click at [731, 124] on link "log into the site" at bounding box center [736, 126] width 95 height 17
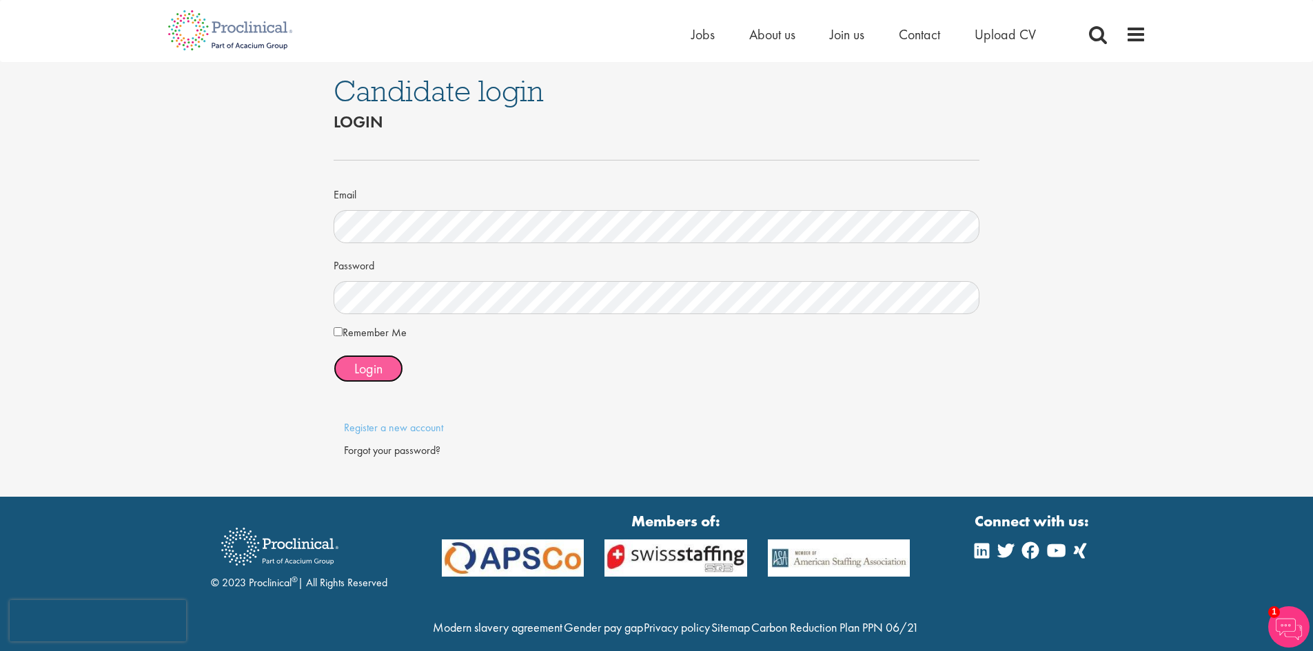
click at [347, 365] on button "Login" at bounding box center [369, 369] width 70 height 28
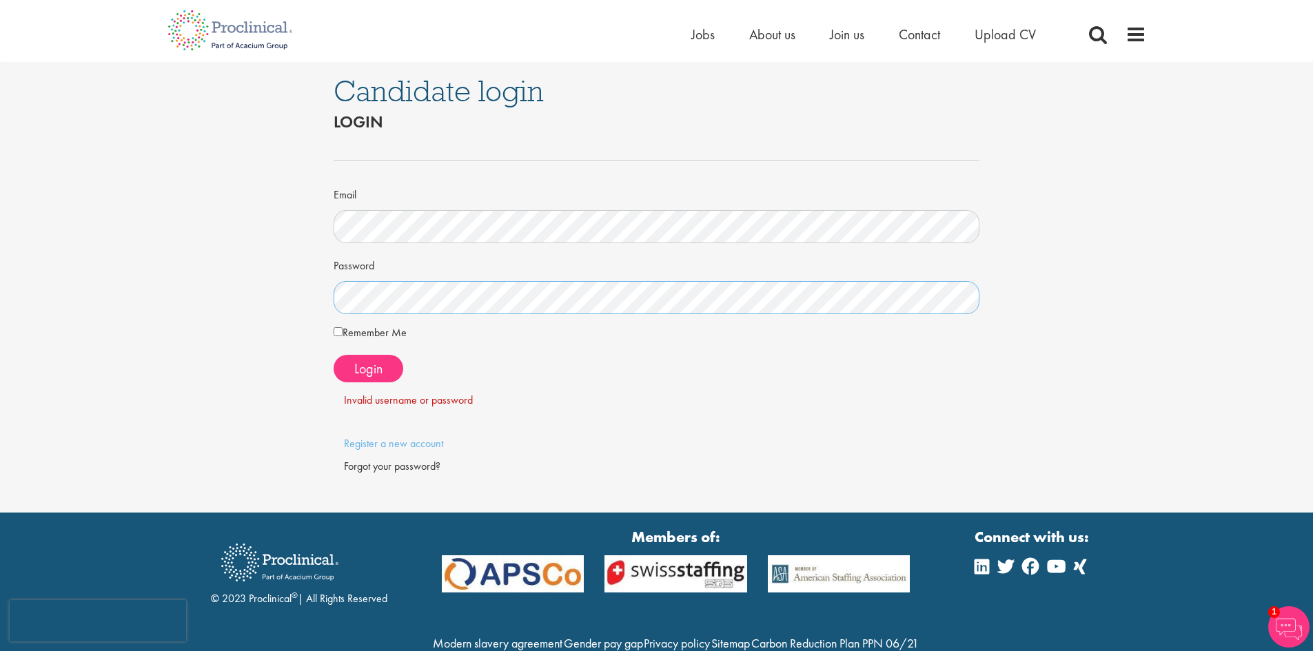
click at [325, 304] on div "Candidate login Login Email Password Remember Me" at bounding box center [656, 287] width 667 height 451
click at [377, 365] on span "Login" at bounding box center [368, 369] width 28 height 18
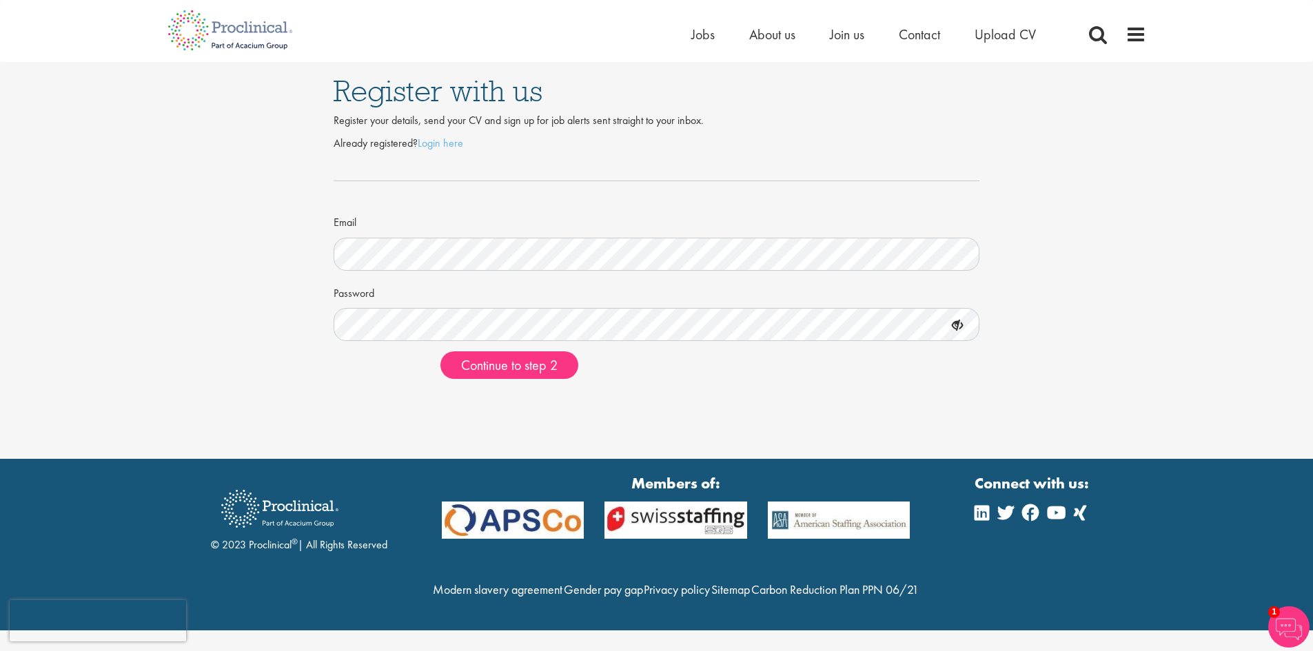
click at [761, 408] on div "Register with us Register your details, send your CV and sign up for job alerts…" at bounding box center [656, 229] width 1313 height 459
click at [957, 325] on icon at bounding box center [957, 325] width 23 height 23
click at [956, 325] on icon at bounding box center [957, 325] width 23 height 23
click at [528, 360] on span "Continue to step 2" at bounding box center [509, 365] width 96 height 18
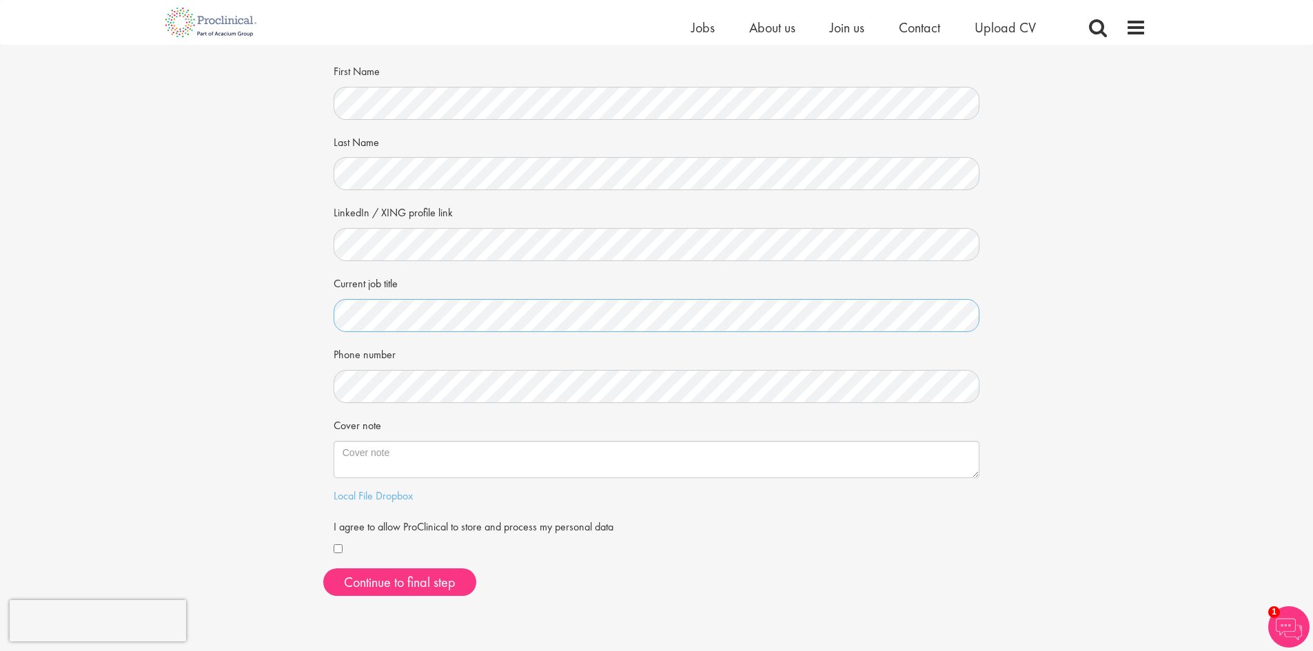
scroll to position [138, 0]
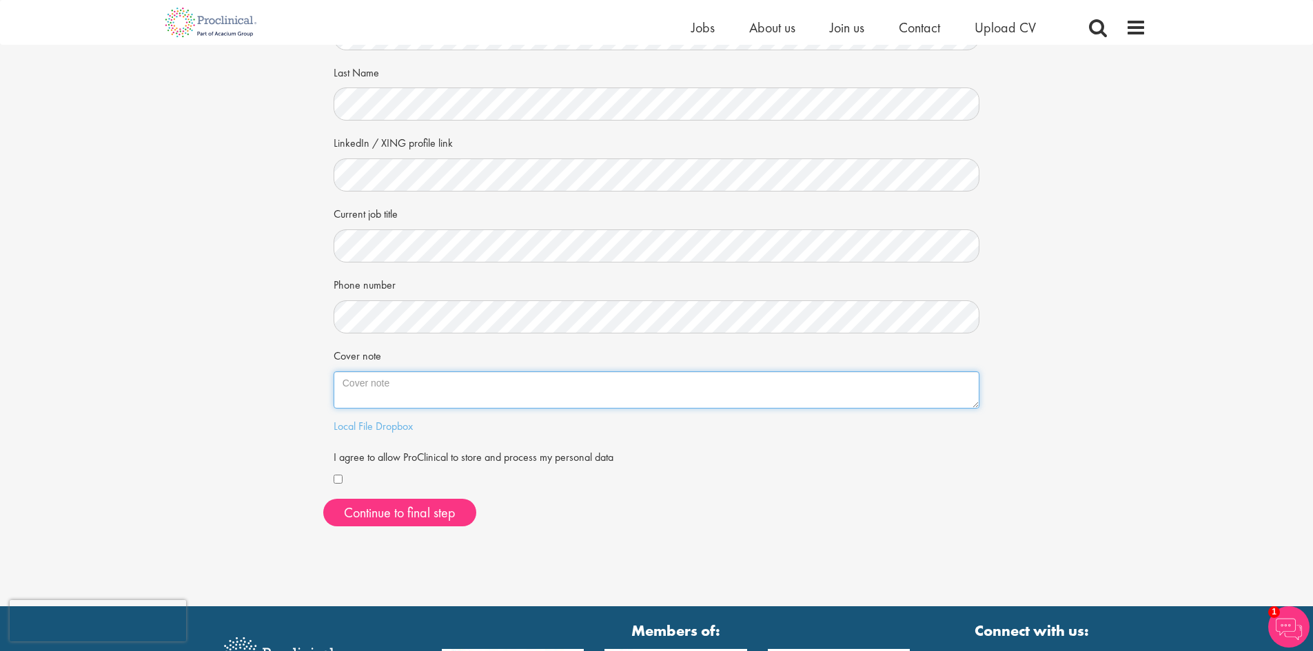
click at [403, 387] on textarea "Cover note" at bounding box center [657, 390] width 647 height 37
click at [612, 398] on textarea "Cover note" at bounding box center [657, 390] width 647 height 37
paste textarea "[PERSON_NAME] [PERSON_NAME][GEOGRAPHIC_DATA], [GEOGRAPHIC_DATA] [PHONE_NUMBER] …"
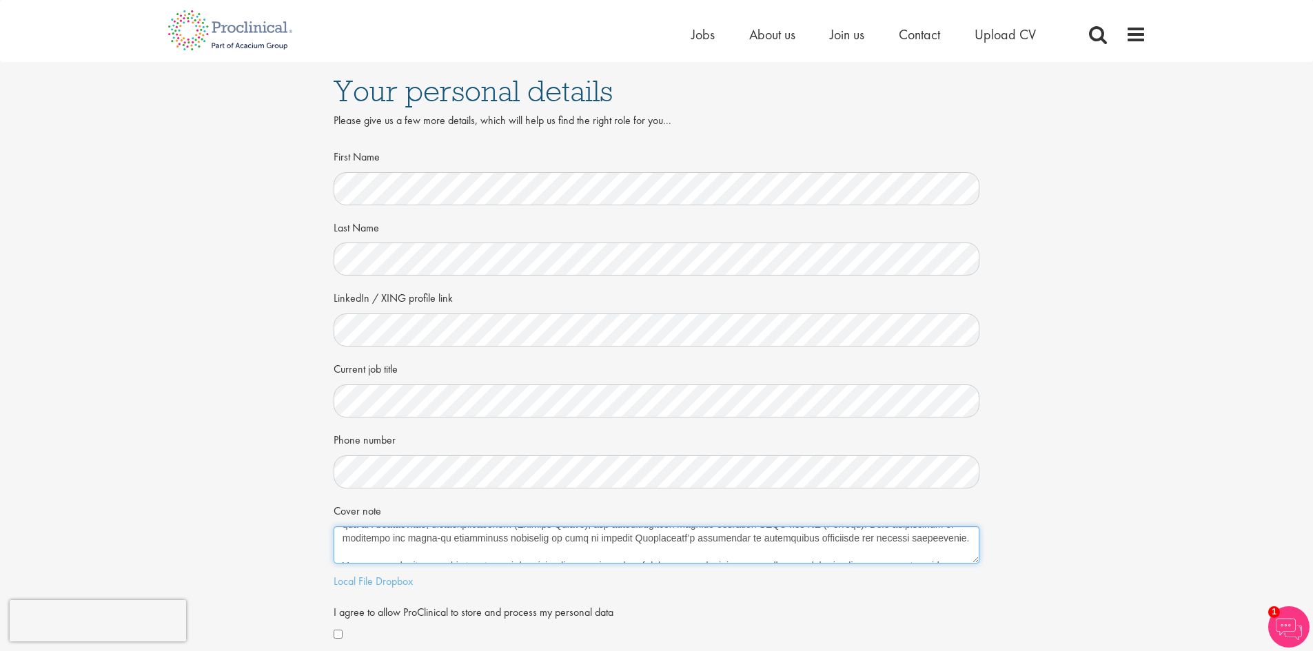
scroll to position [317, 0]
click at [890, 553] on textarea "Cover note" at bounding box center [657, 545] width 647 height 37
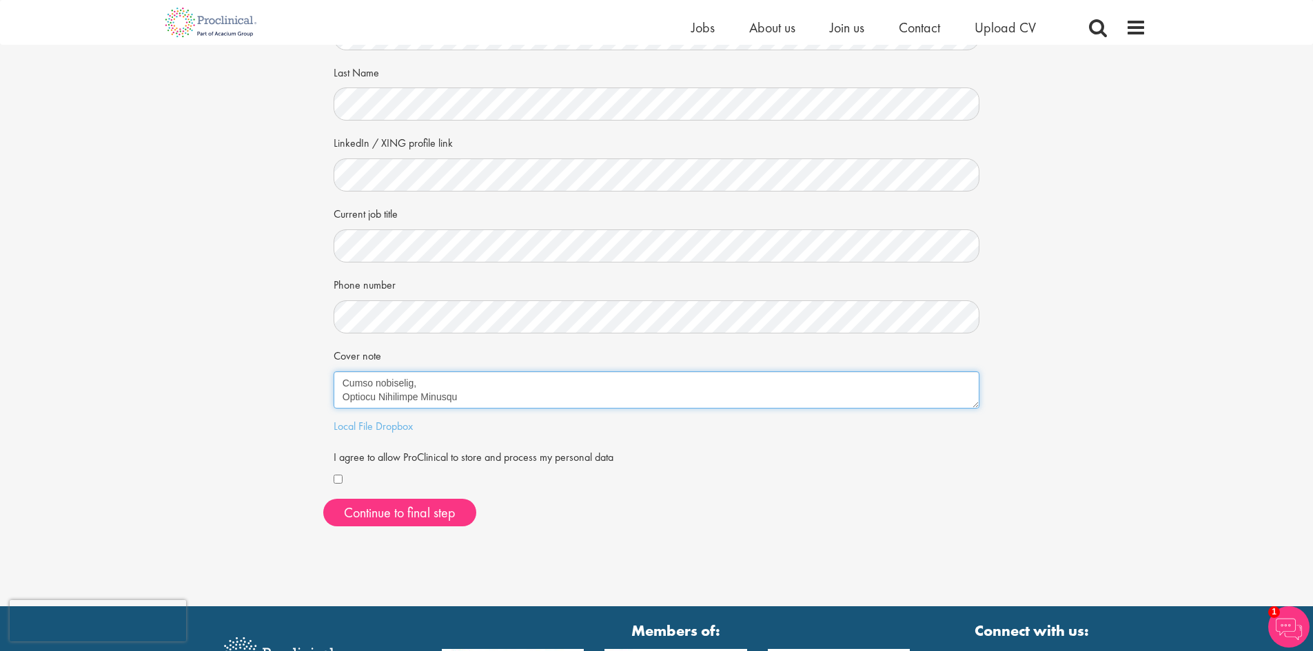
scroll to position [276, 0]
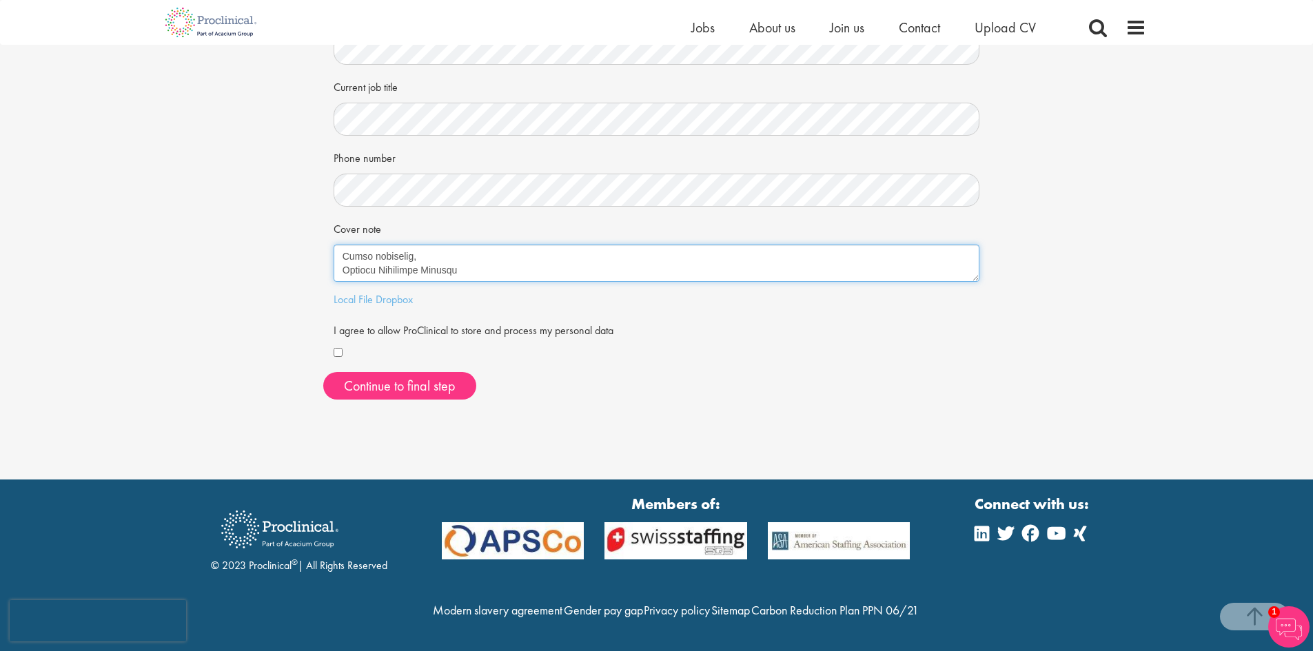
type textarea "Gabriel Babatunde Omotayo Lagos State, Nigeria +234 708 5438 631 | gabstheory@g…"
click at [422, 377] on button "Continue to final step" at bounding box center [399, 386] width 153 height 28
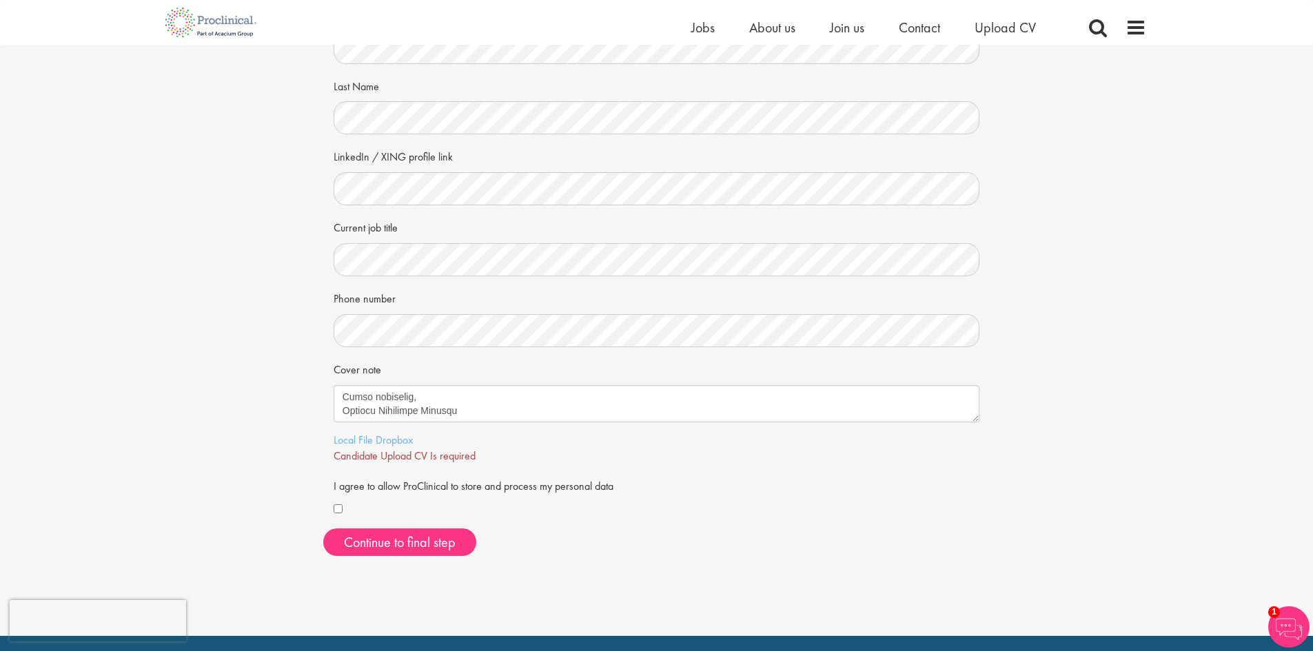
scroll to position [0, 0]
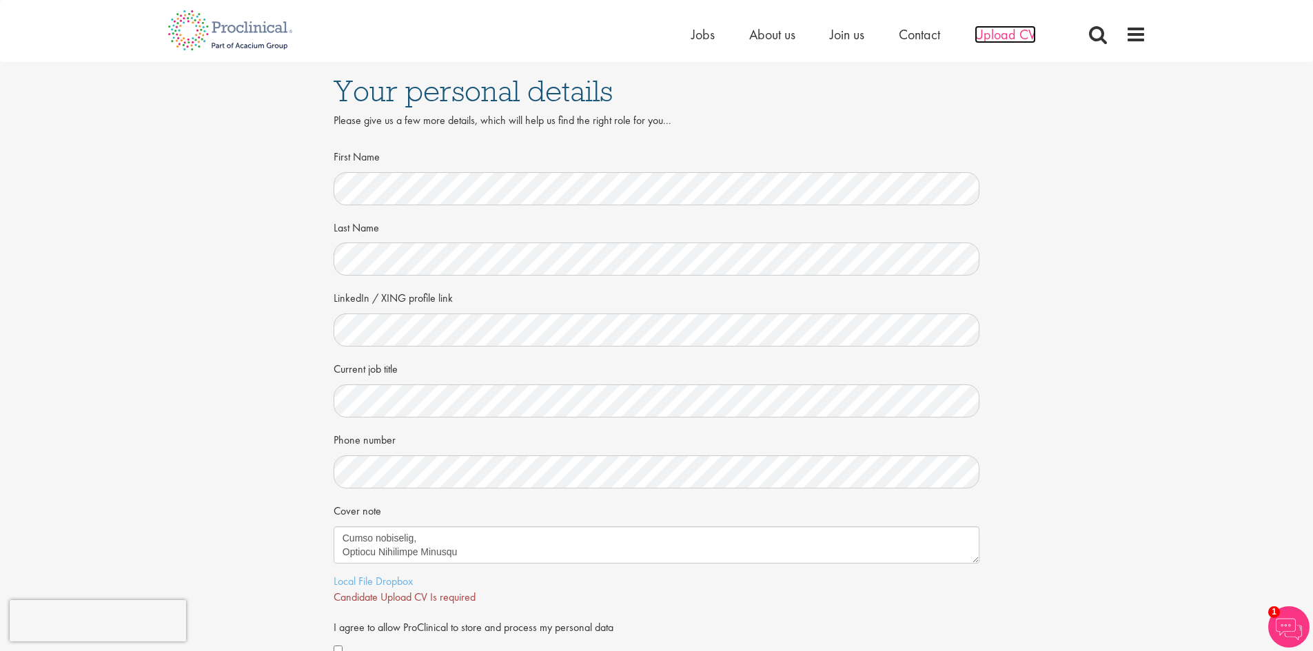
click at [998, 35] on span "Upload CV" at bounding box center [1005, 35] width 61 height 18
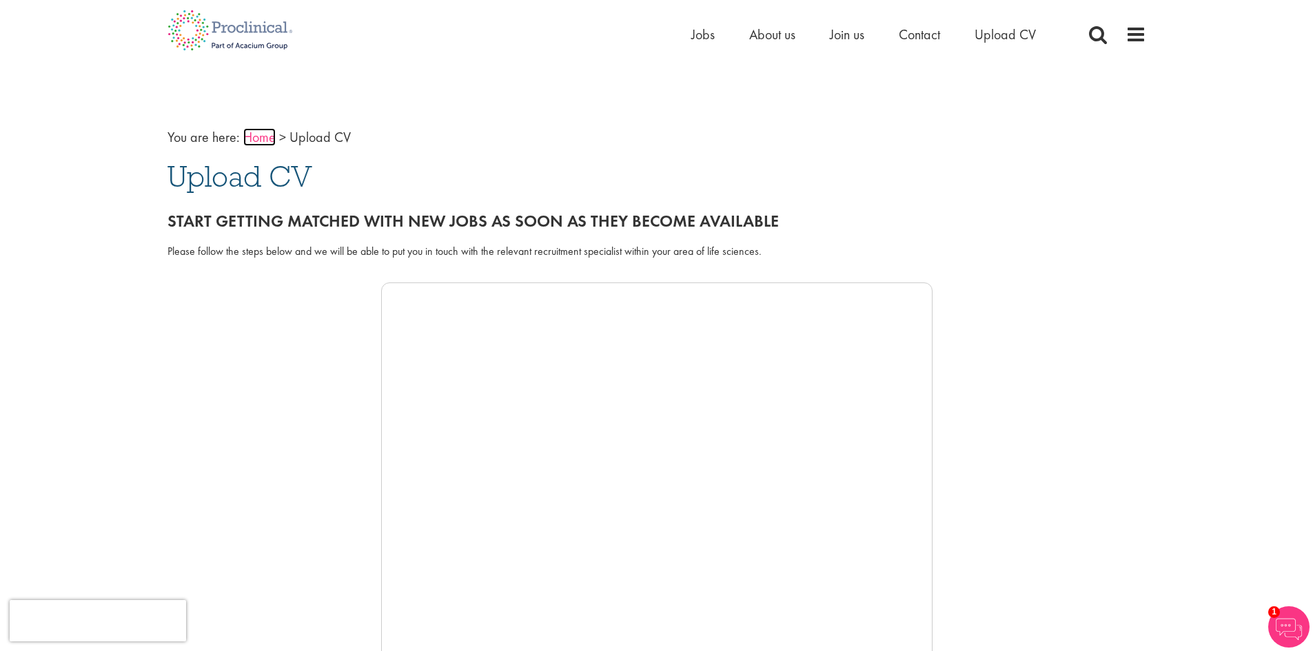
click at [255, 132] on link "Home" at bounding box center [259, 137] width 32 height 18
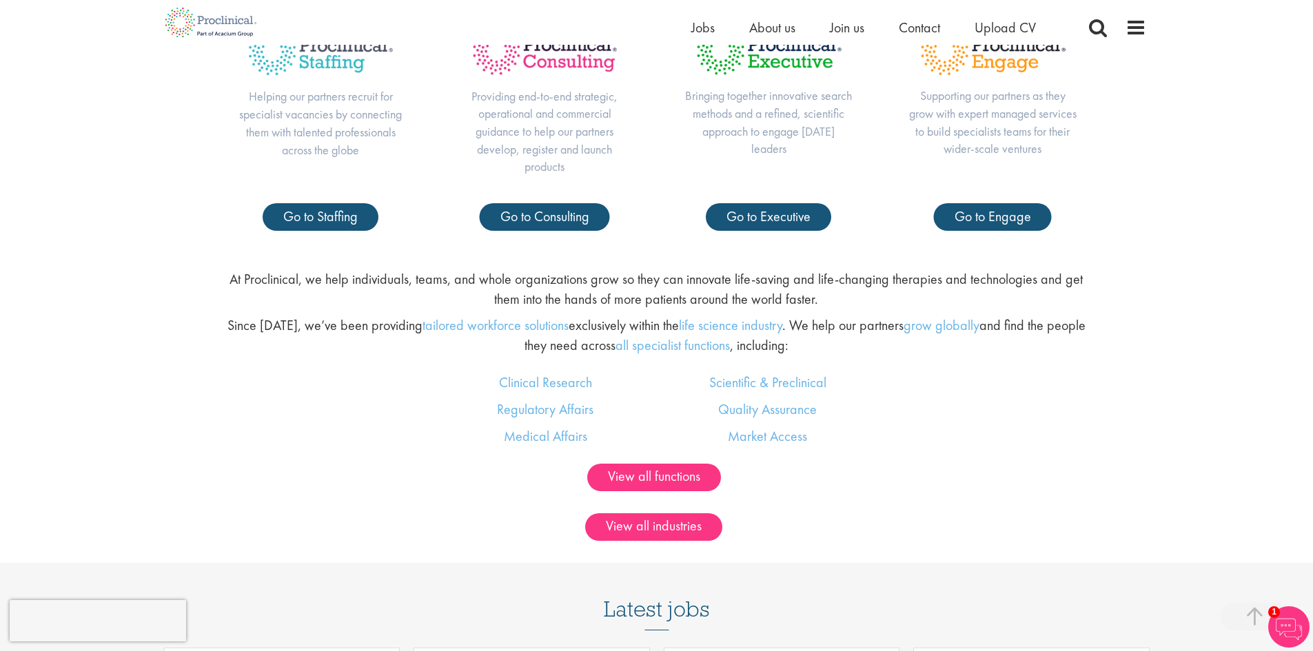
scroll to position [827, 0]
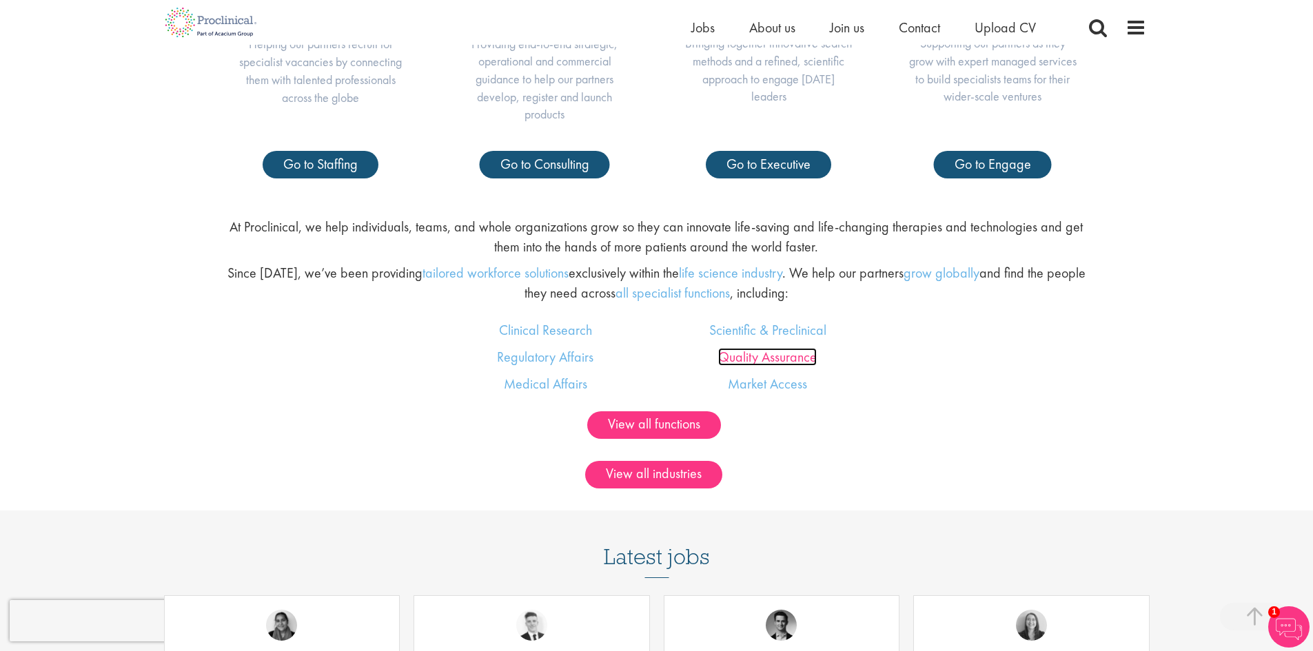
click at [800, 354] on link "Quality Assurance" at bounding box center [767, 357] width 99 height 18
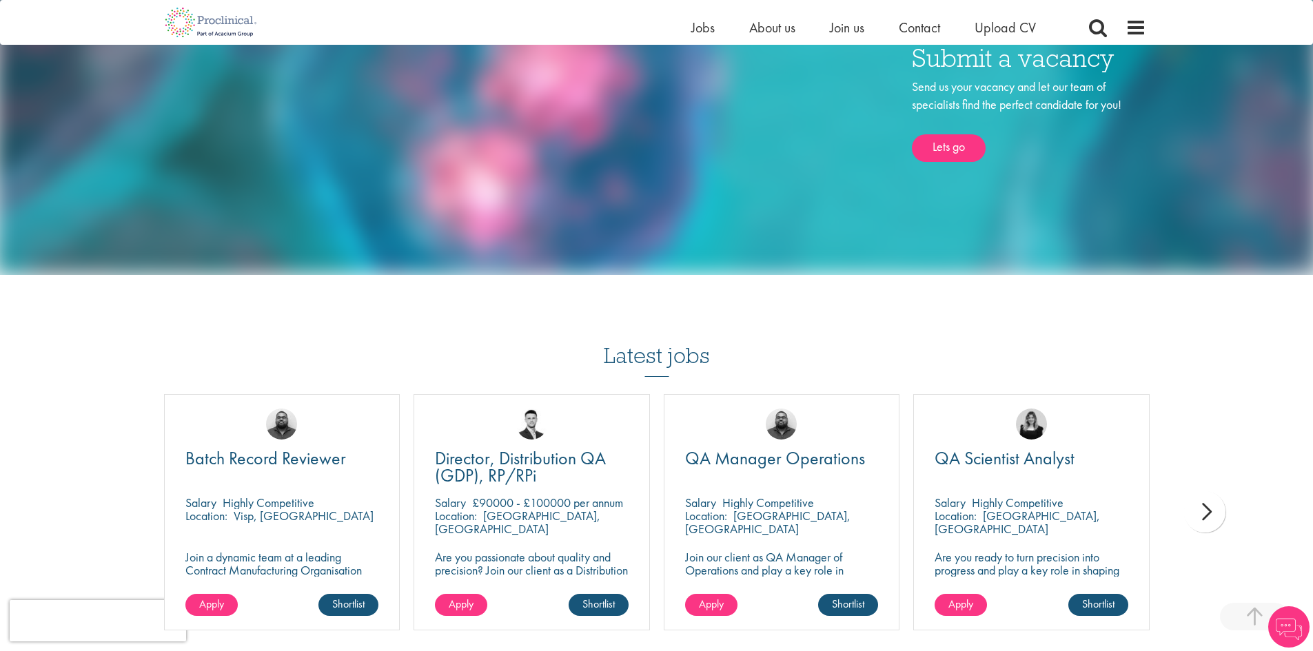
scroll to position [1499, 0]
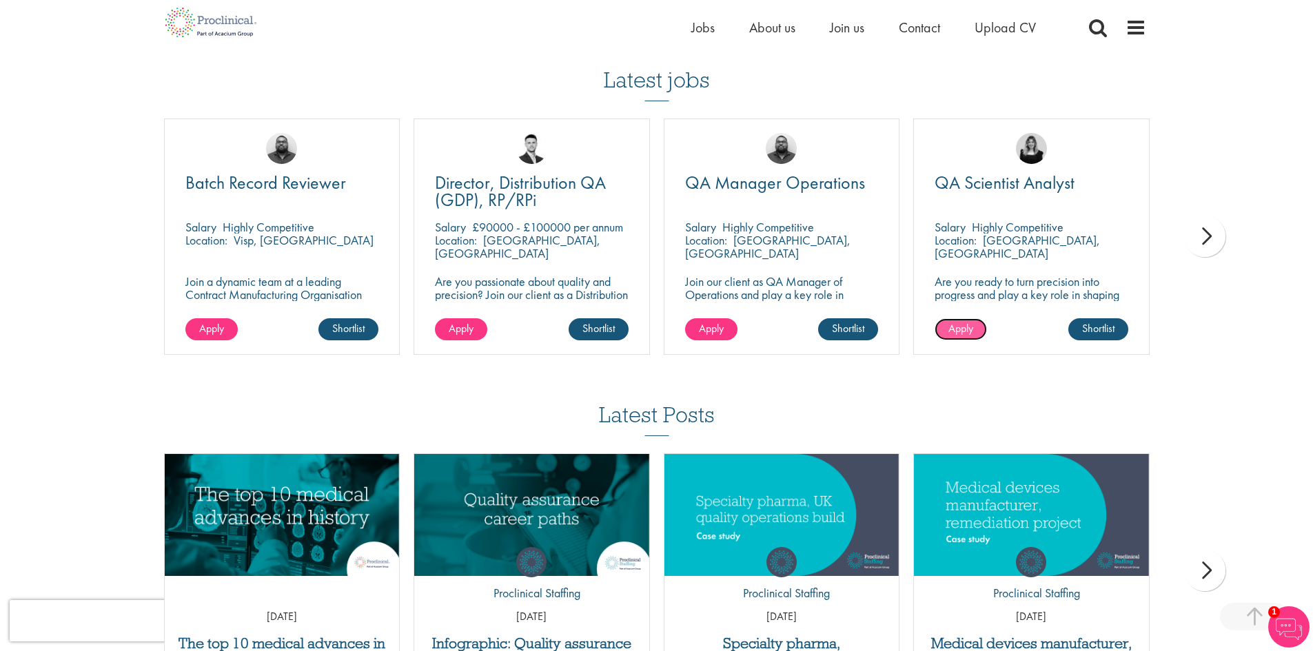
click at [976, 319] on link "Apply" at bounding box center [961, 329] width 52 height 22
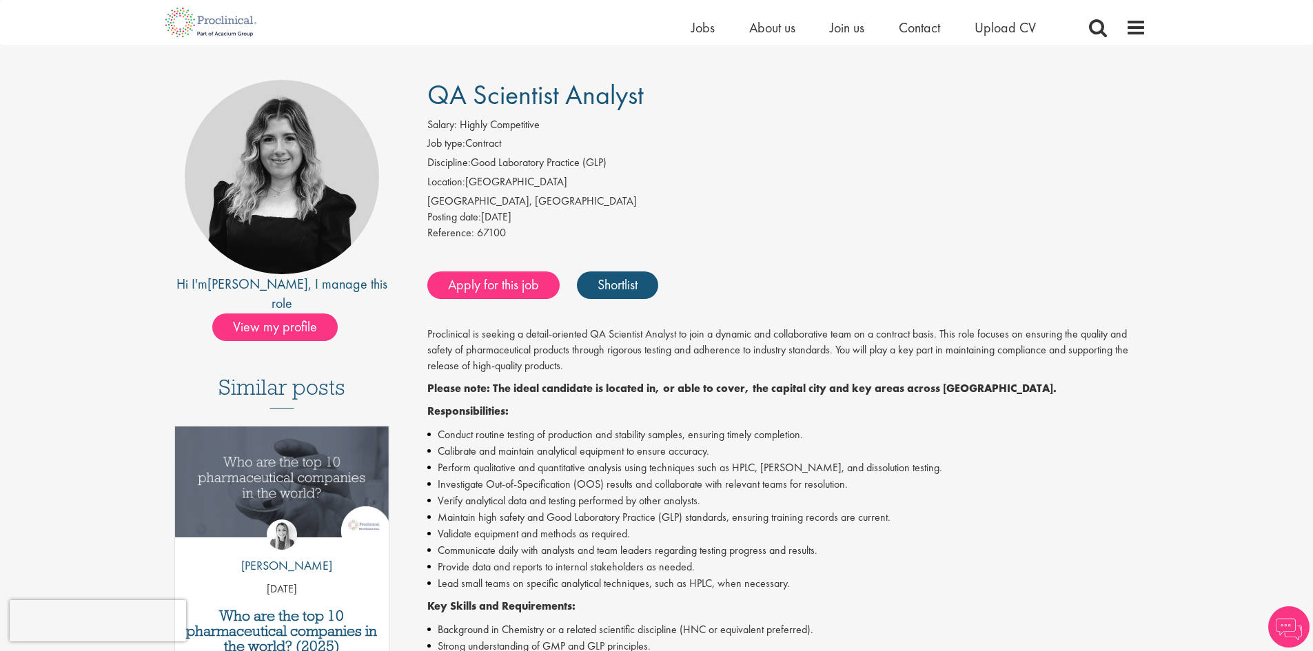
scroll to position [138, 0]
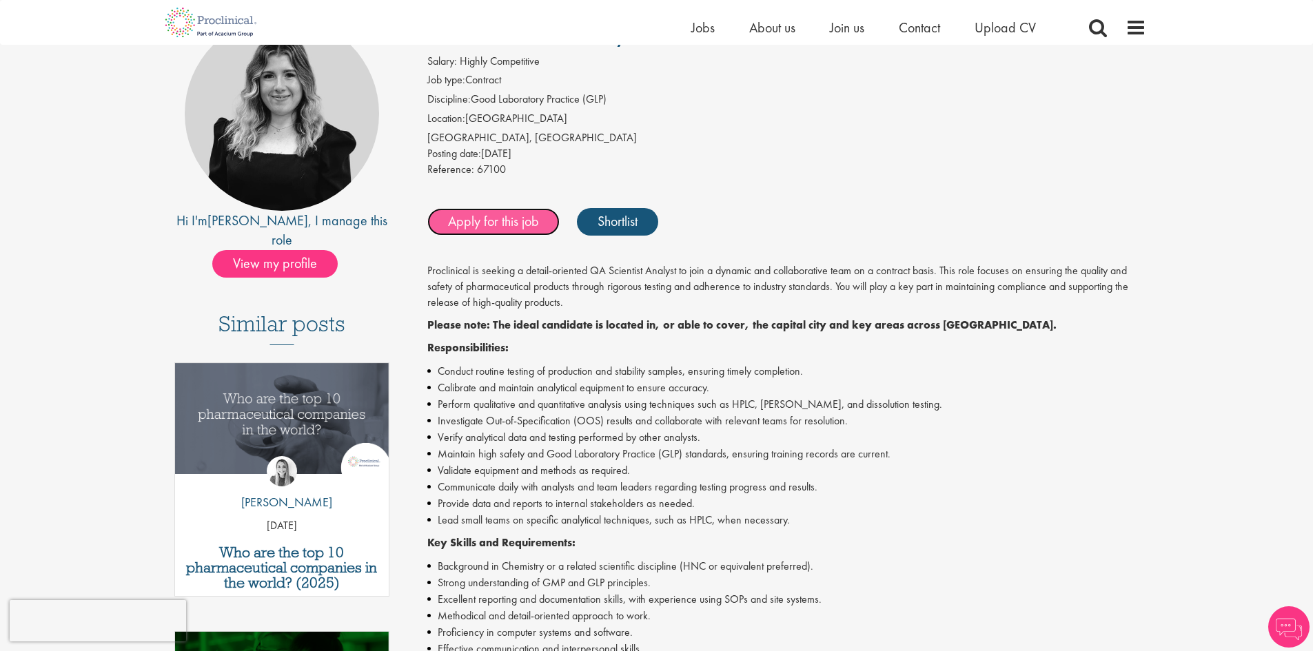
click at [522, 225] on link "Apply for this job" at bounding box center [493, 222] width 132 height 28
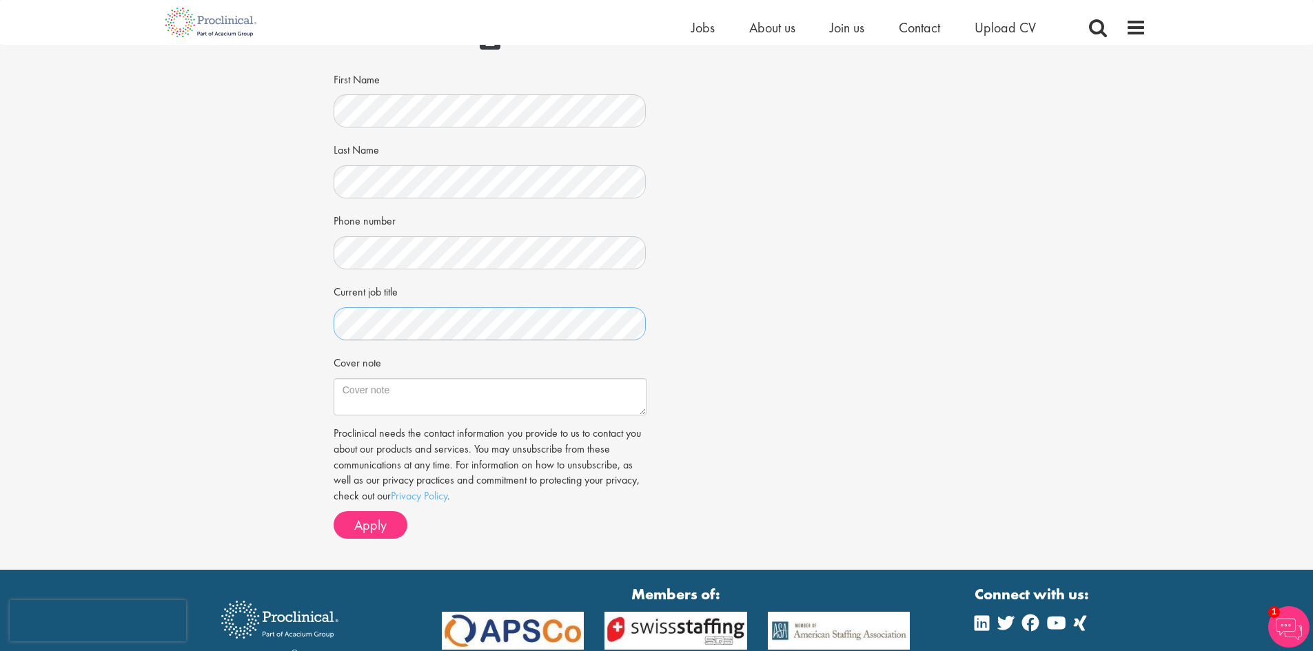
scroll to position [207, 0]
click at [421, 396] on textarea "Cover note" at bounding box center [490, 396] width 313 height 37
click at [427, 394] on textarea "Cover note" at bounding box center [490, 396] width 313 height 37
click at [489, 394] on textarea "Cover note" at bounding box center [490, 396] width 313 height 37
paste textarea "Gabriel Babatunde Omotayo Lagos State, Nigeria +234 708 5438 631 | gabstheory@g…"
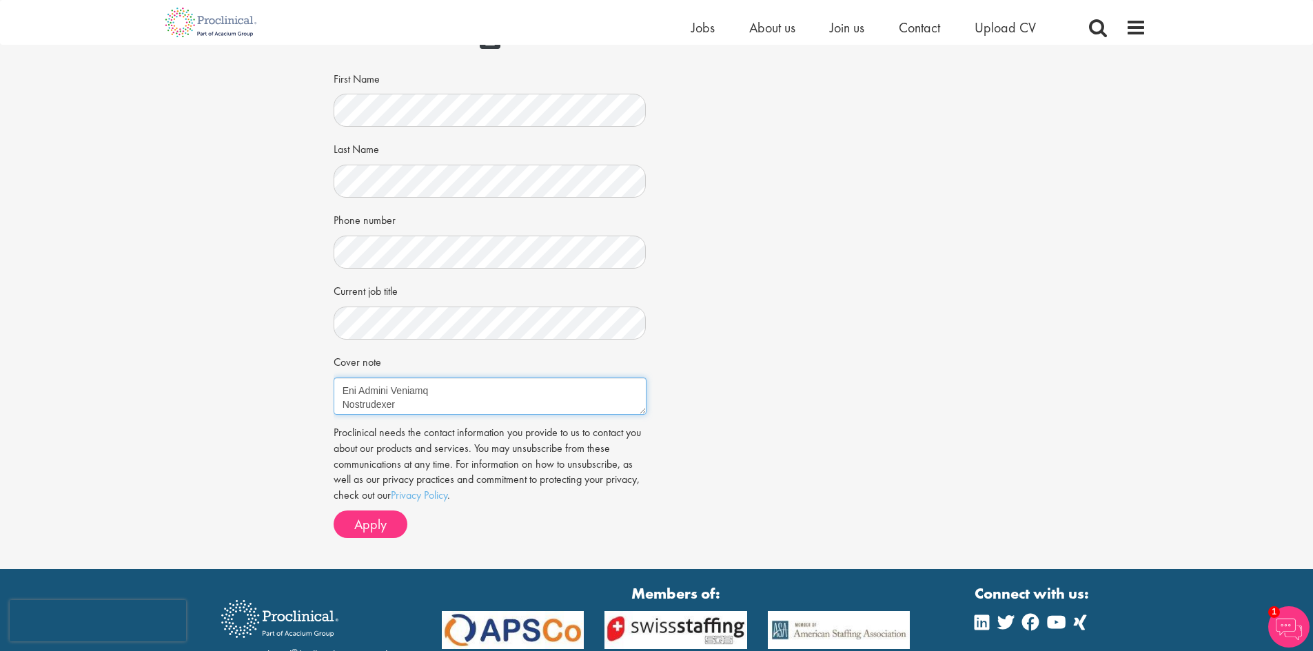
scroll to position [0, 0]
drag, startPoint x: 435, startPoint y: 407, endPoint x: 465, endPoint y: 400, distance: 30.4
click at [488, 361] on div "Cover note" at bounding box center [490, 382] width 313 height 65
click at [431, 402] on textarea "Cover note" at bounding box center [490, 396] width 313 height 37
drag, startPoint x: 431, startPoint y: 406, endPoint x: 345, endPoint y: 367, distance: 94.7
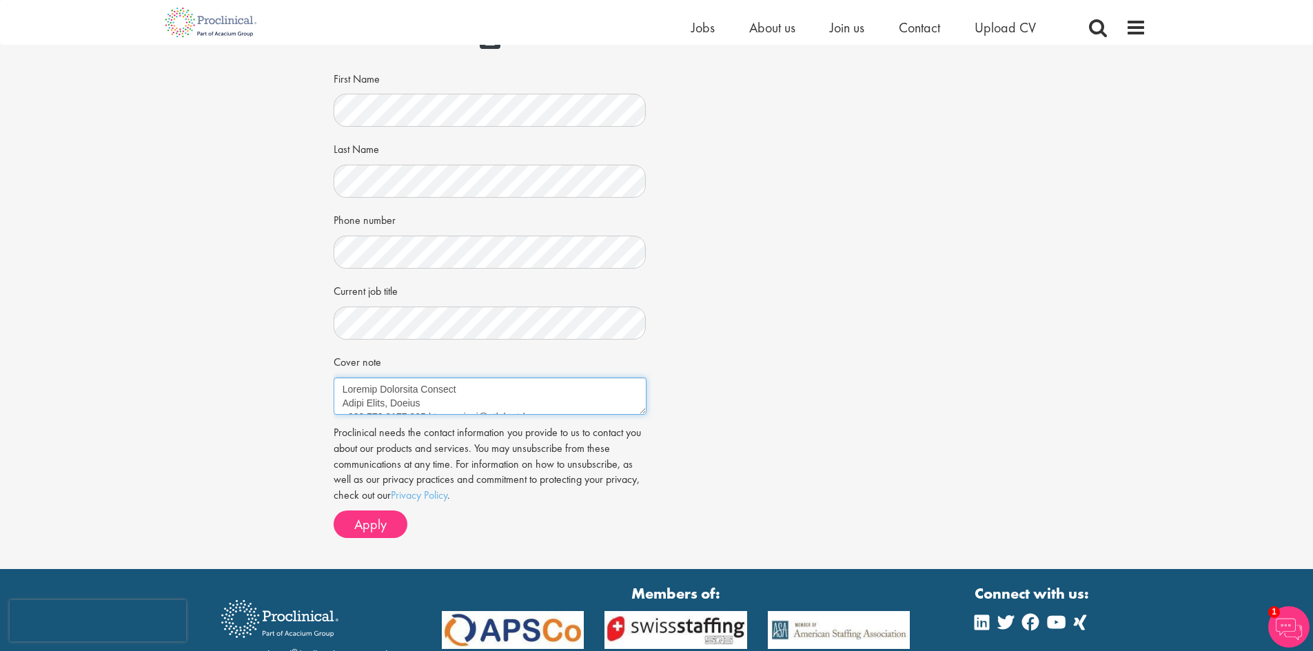
click at [345, 367] on div "Cover note" at bounding box center [490, 382] width 313 height 65
drag, startPoint x: 539, startPoint y: 400, endPoint x: 341, endPoint y: 398, distance: 197.8
click at [341, 398] on textarea "Cover note" at bounding box center [490, 396] width 313 height 37
click at [522, 403] on textarea "Cover note" at bounding box center [490, 396] width 313 height 37
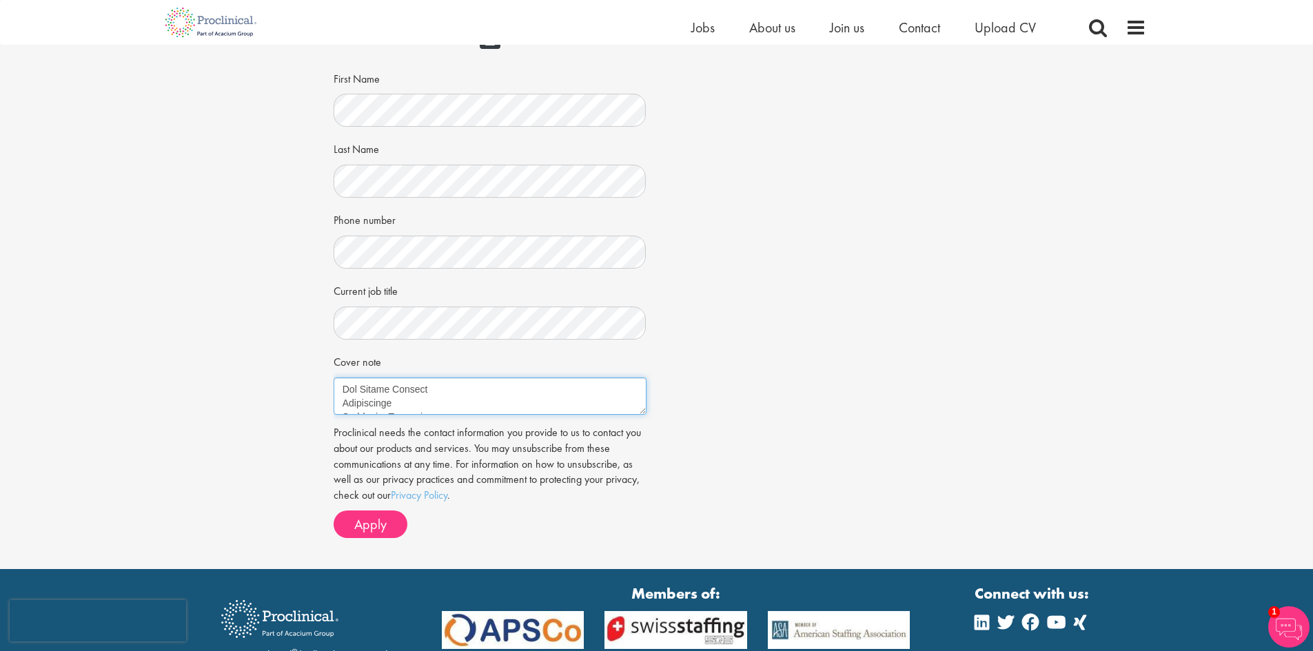
click at [342, 402] on textarea "Cover note" at bounding box center [490, 396] width 313 height 37
click at [472, 408] on textarea "Cover note" at bounding box center [490, 396] width 313 height 37
paste textarea "+234 708 5438 631 | gabstheory@gmail.com"
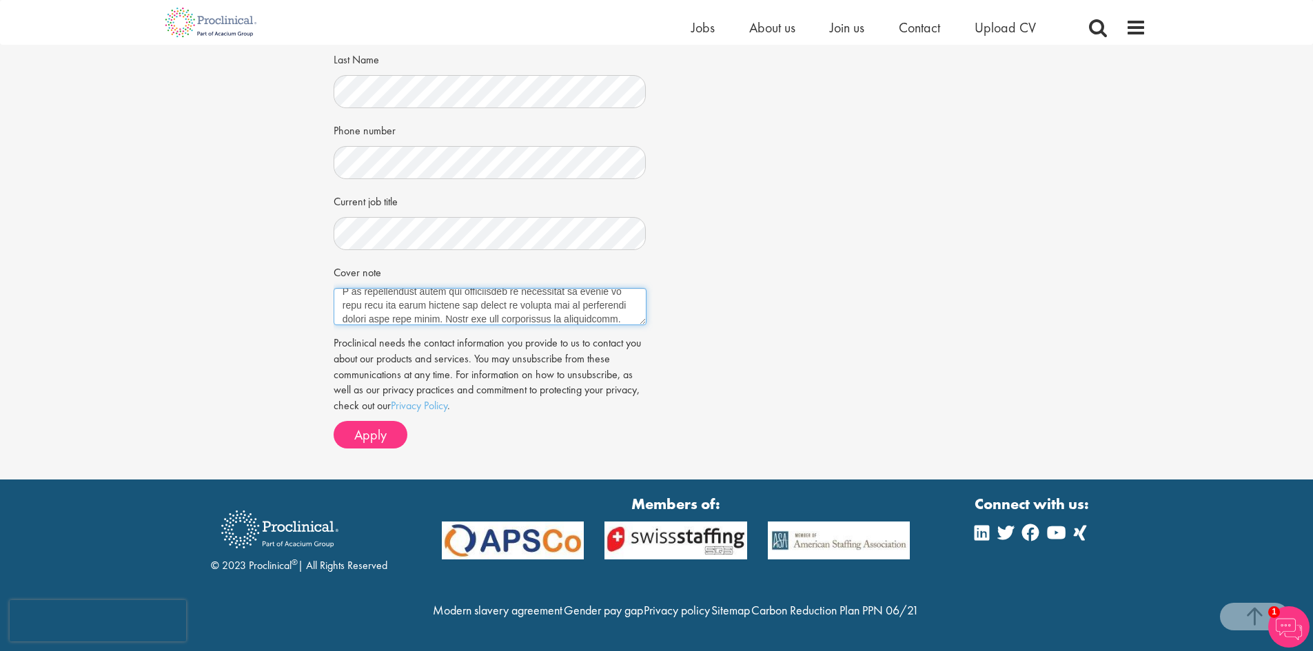
scroll to position [449, 0]
click at [416, 288] on textarea "Cover note" at bounding box center [490, 306] width 313 height 37
click at [408, 288] on textarea "Cover note" at bounding box center [490, 306] width 313 height 37
click at [489, 288] on textarea "Cover note" at bounding box center [490, 306] width 313 height 37
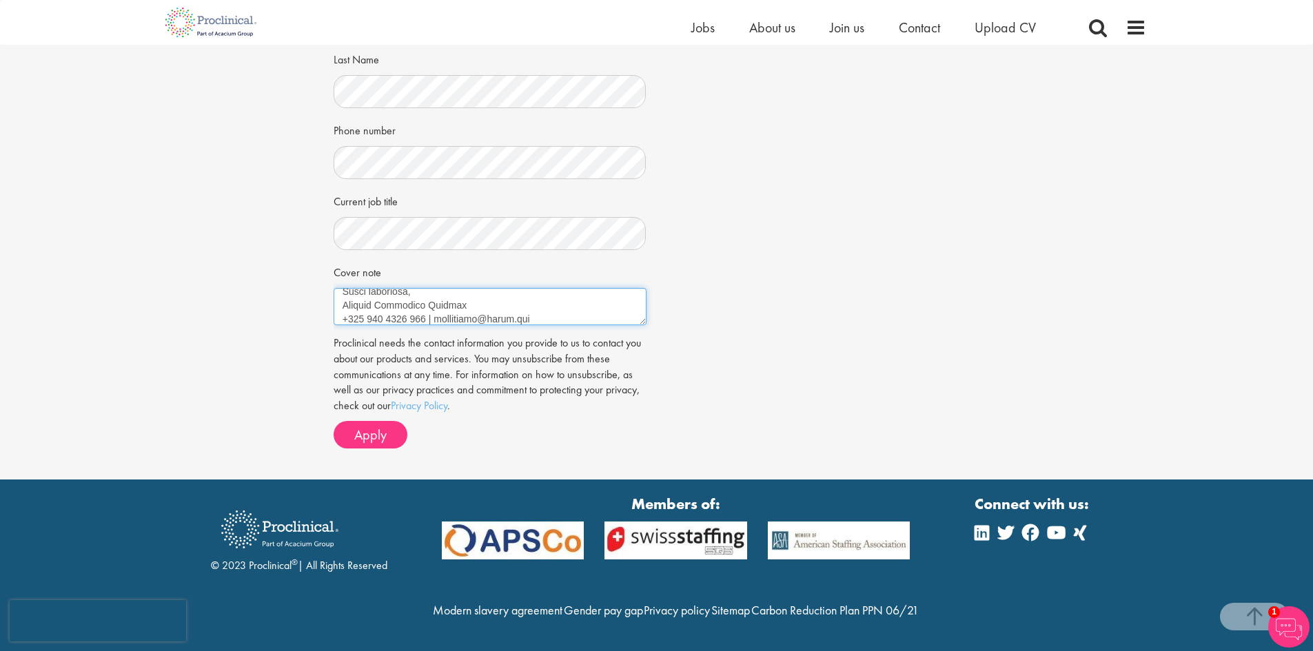
scroll to position [593, 0]
type textarea "[DATE] The Hiring Manager Proclinical [GEOGRAPHIC_DATA], [GEOGRAPHIC_DATA] Dear…"
click at [389, 421] on button "Apply" at bounding box center [371, 435] width 74 height 28
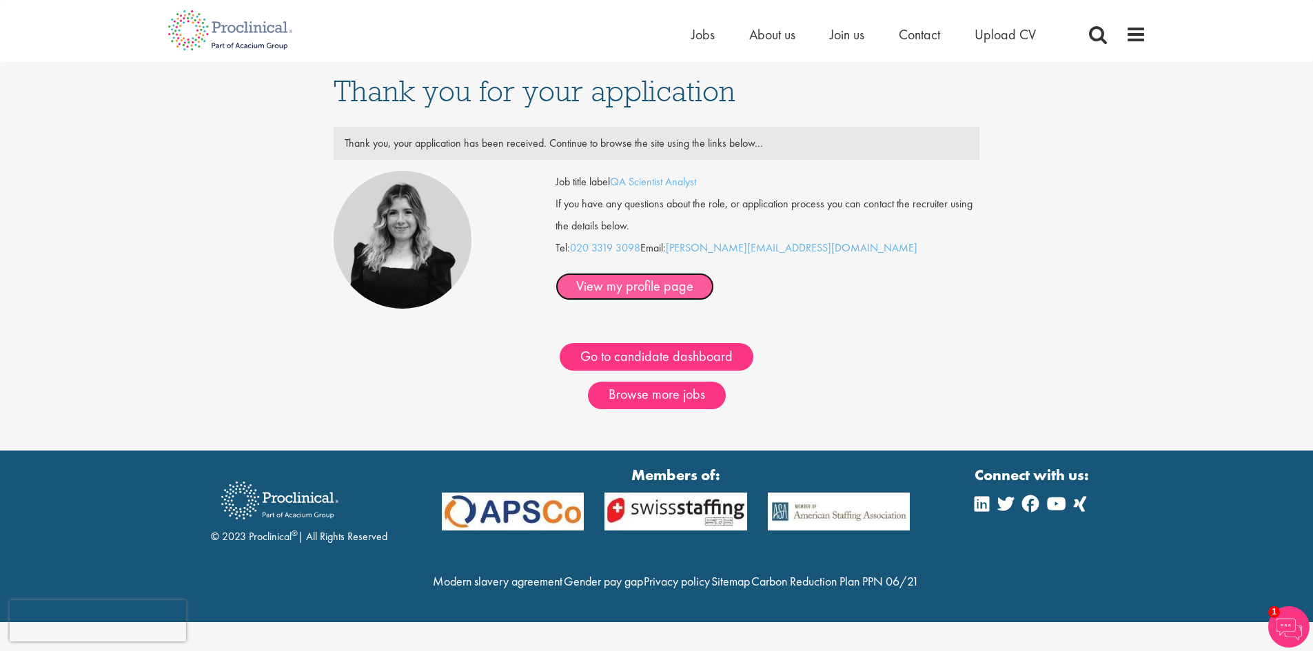
click at [714, 273] on link "View my profile page" at bounding box center [635, 287] width 159 height 28
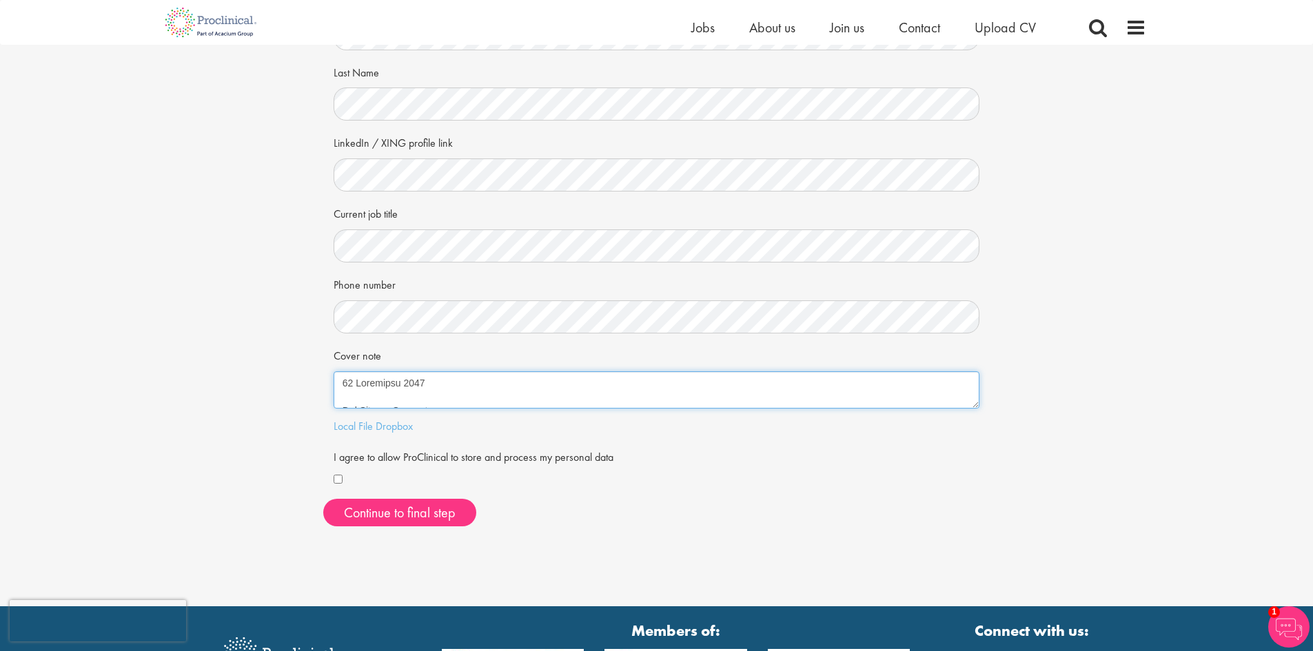
drag, startPoint x: 440, startPoint y: 396, endPoint x: 336, endPoint y: 390, distance: 104.2
click at [336, 390] on textarea "Cover note" at bounding box center [657, 390] width 647 height 37
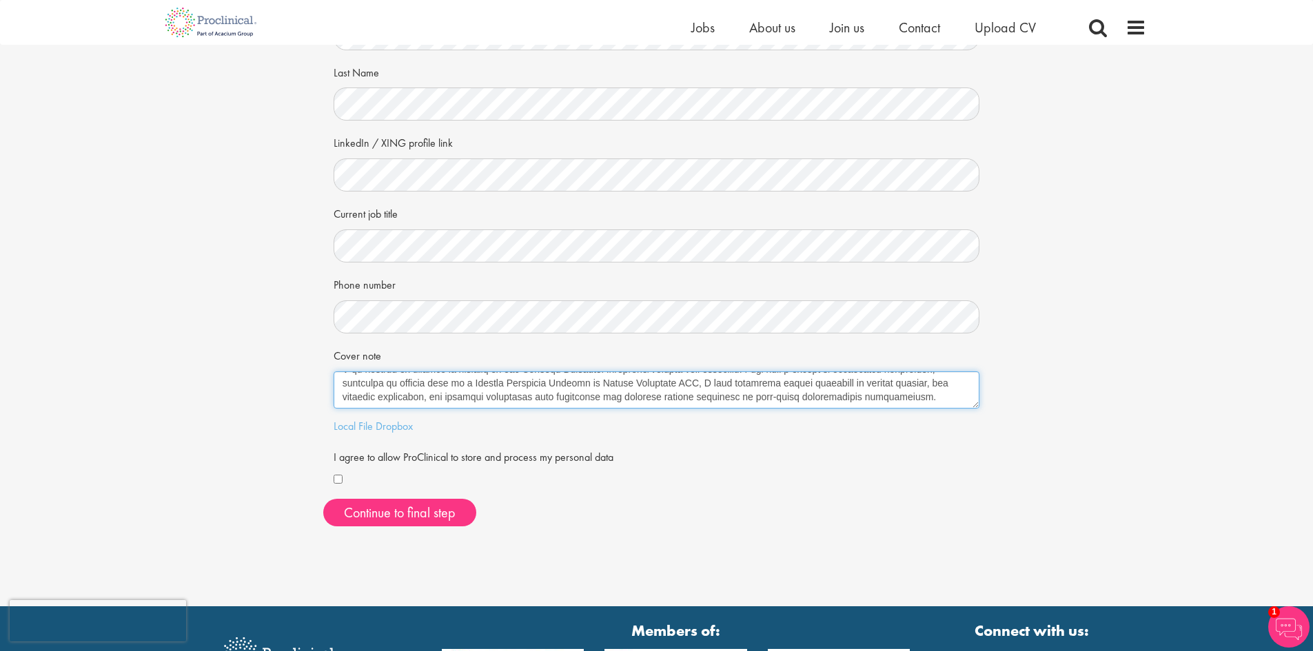
scroll to position [83, 0]
click at [516, 398] on textarea "Cover note" at bounding box center [657, 390] width 647 height 37
click at [516, 383] on textarea "Cover note" at bounding box center [657, 390] width 647 height 37
type textarea "[DATE] The Hiring Manager Proclinical [GEOGRAPHIC_DATA], [GEOGRAPHIC_DATA] Dear…"
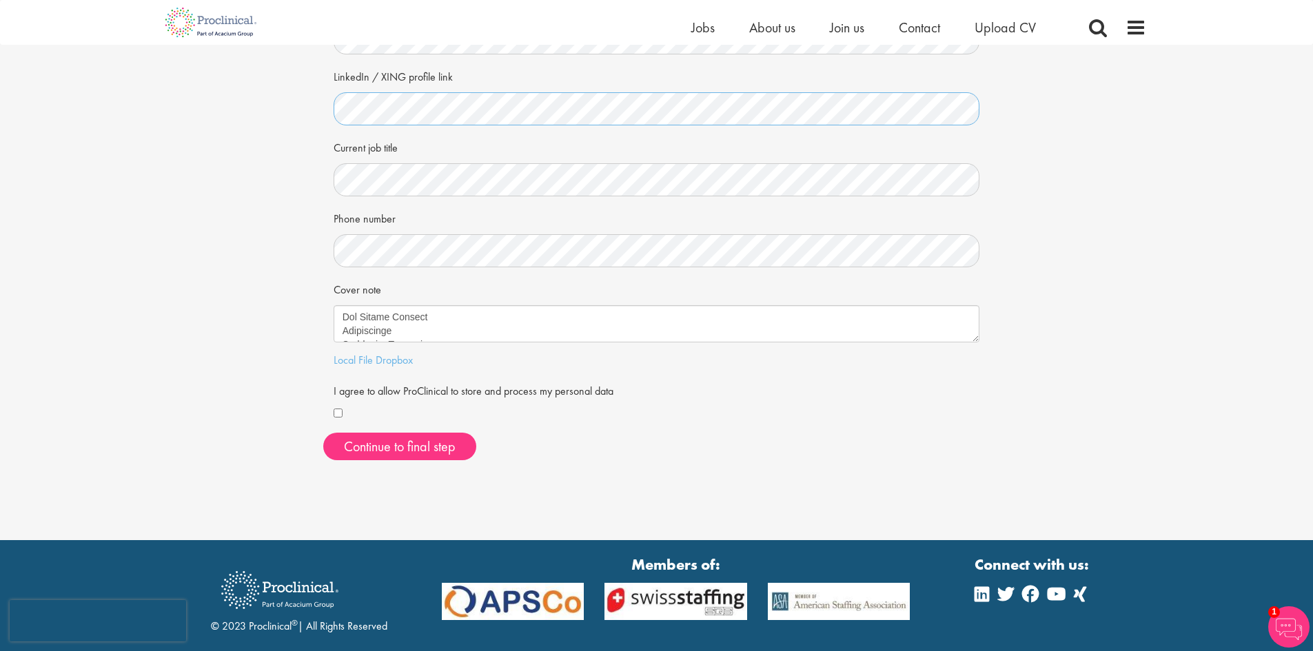
scroll to position [207, 0]
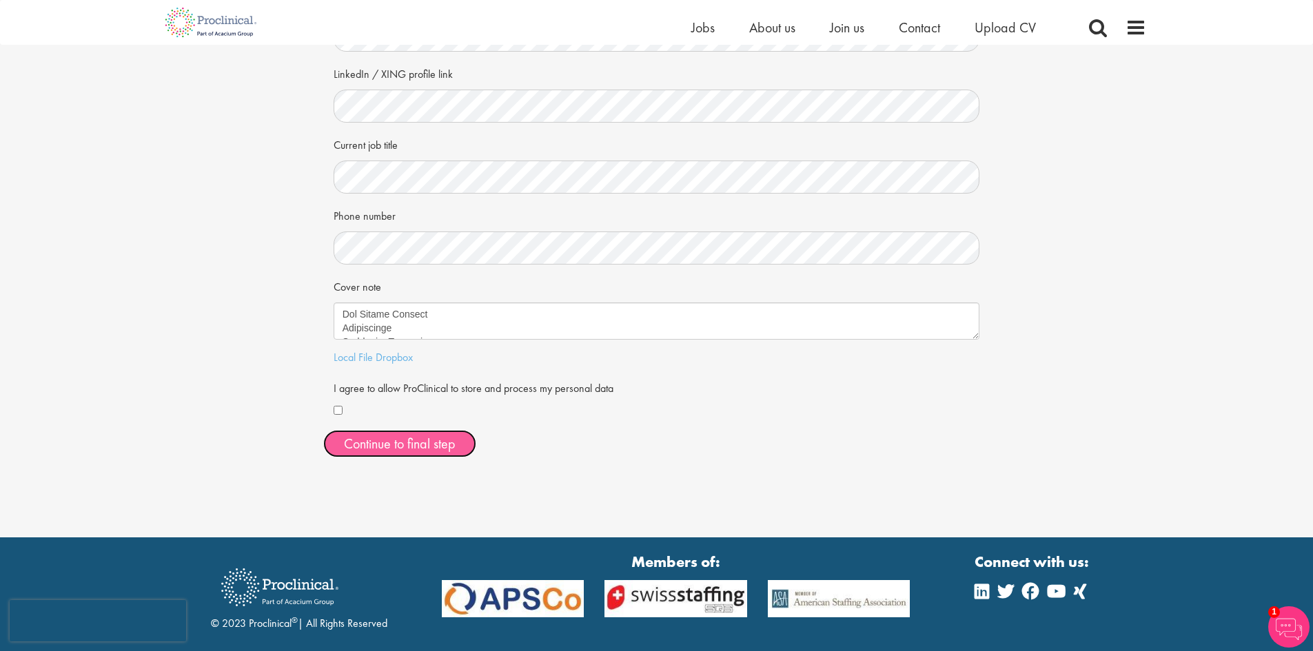
click at [354, 434] on button "Continue to final step" at bounding box center [399, 444] width 153 height 28
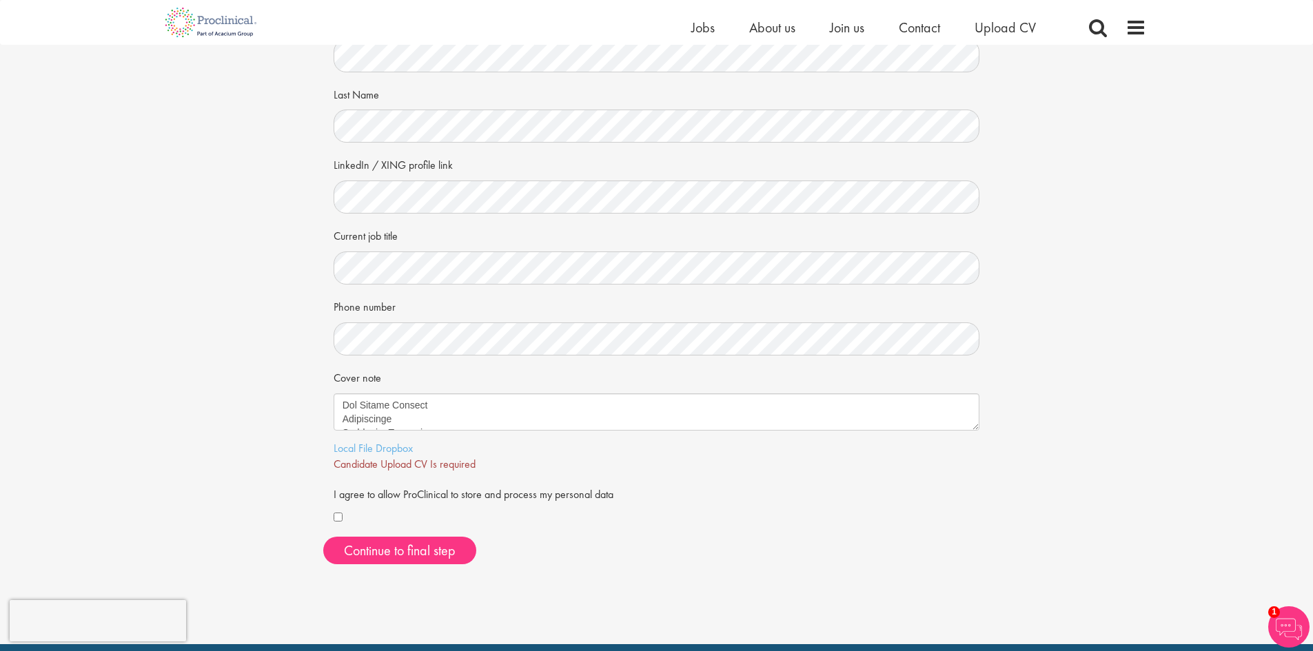
scroll to position [0, 0]
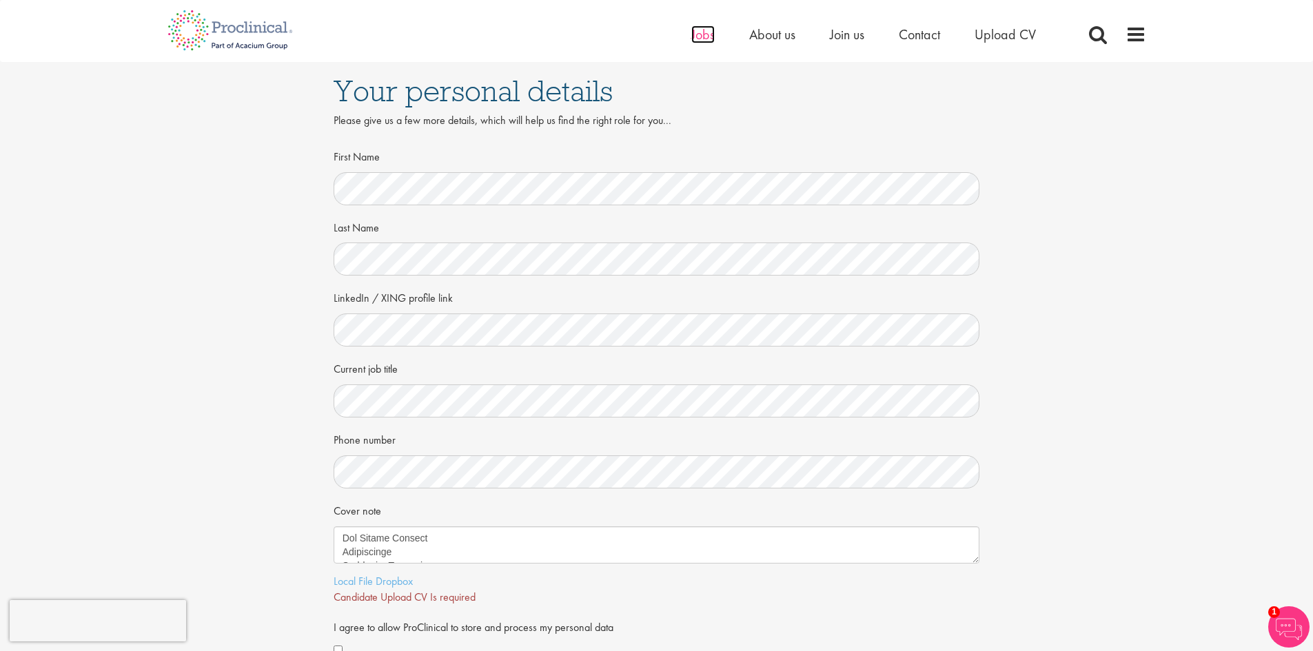
click at [705, 35] on span "Jobs" at bounding box center [702, 35] width 23 height 18
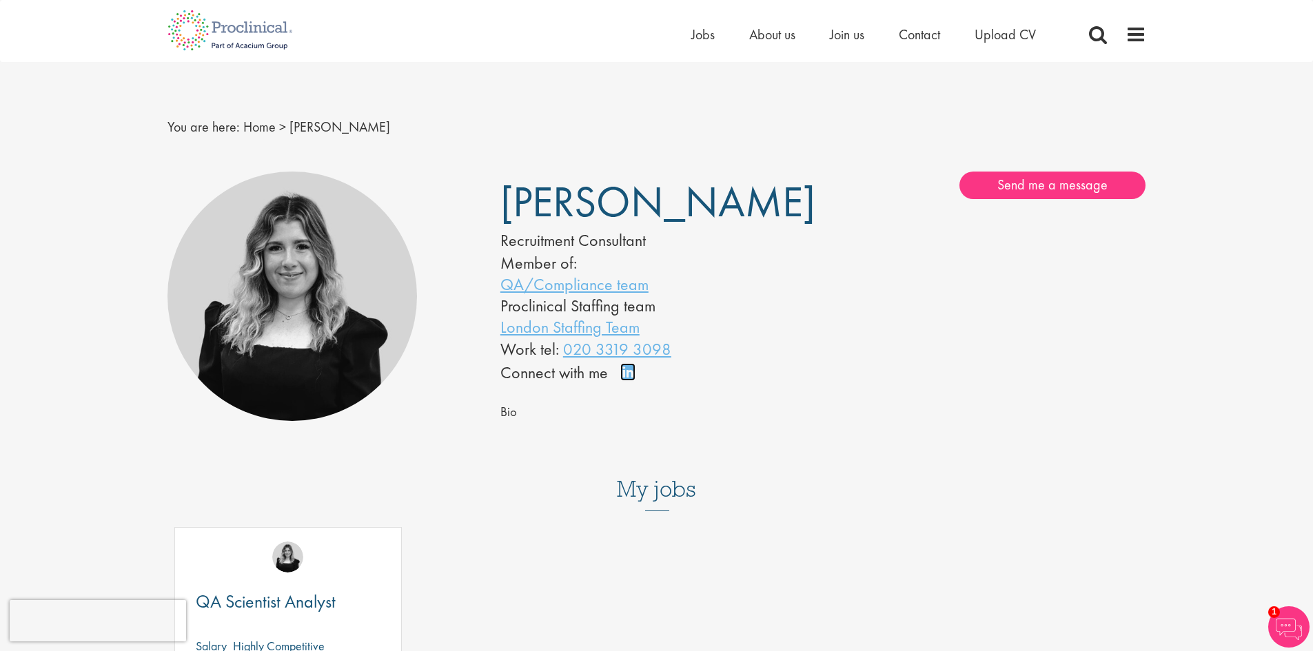
click at [627, 378] on link "Connect on LinkedIn" at bounding box center [632, 378] width 24 height 0
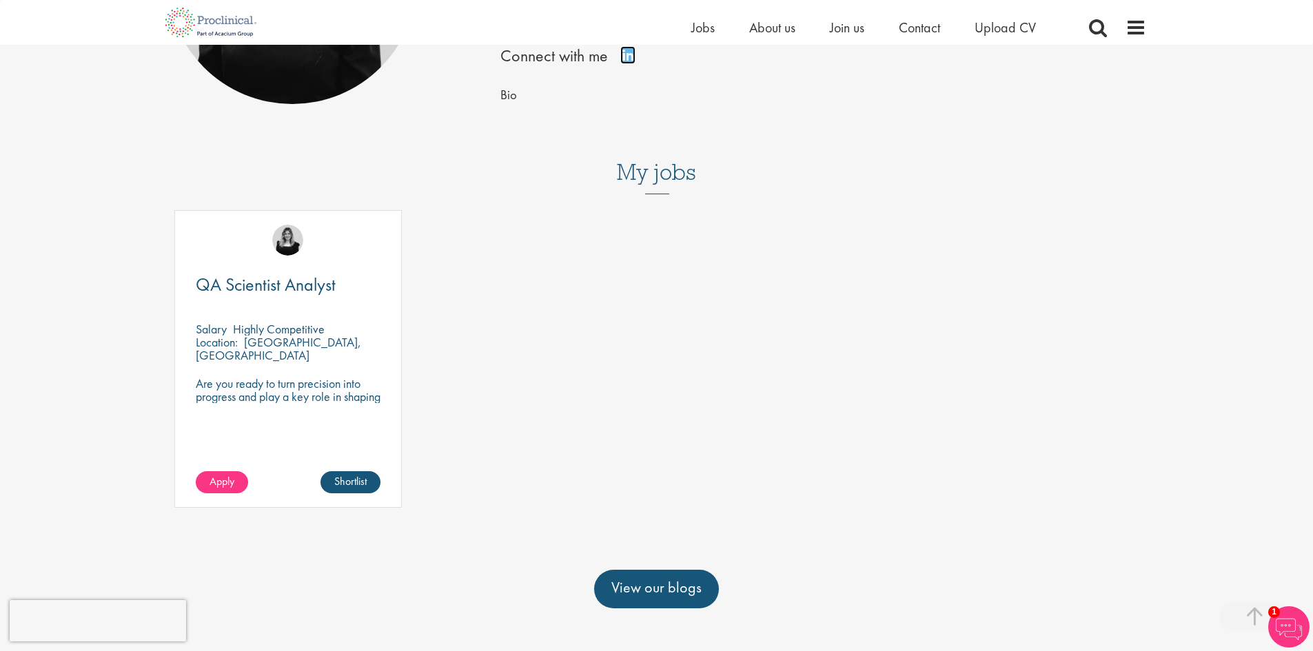
scroll to position [276, 0]
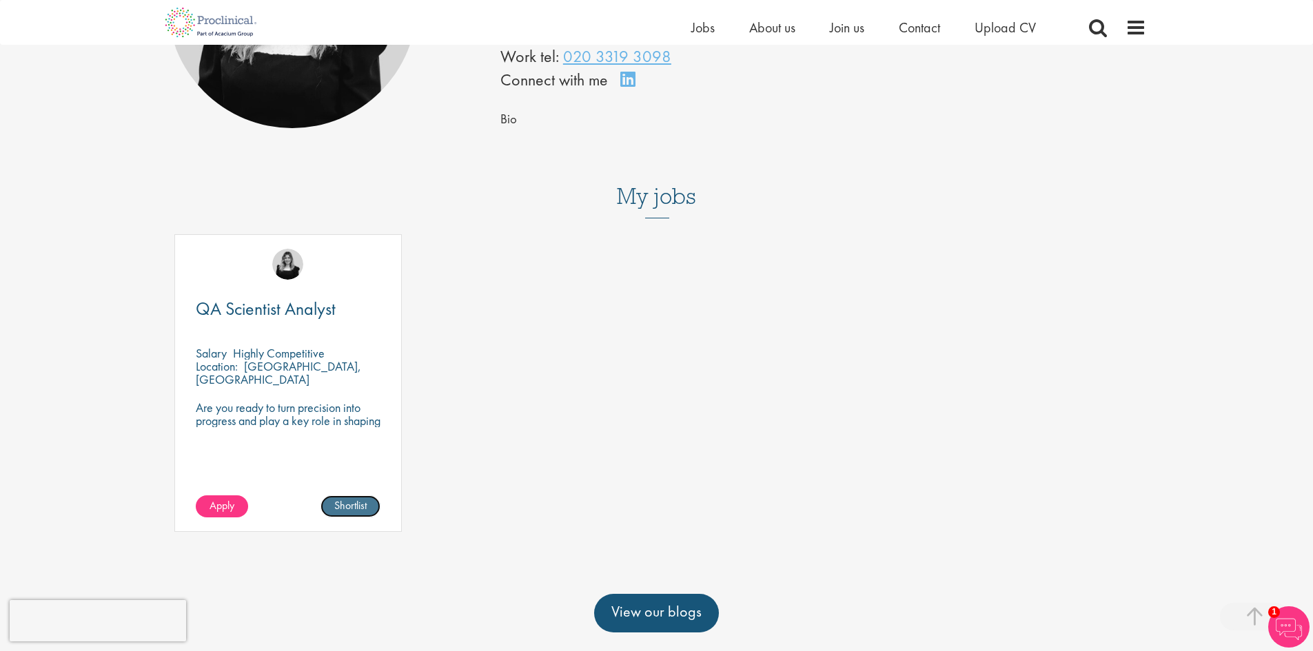
click at [354, 498] on link "Shortlist" at bounding box center [350, 507] width 60 height 22
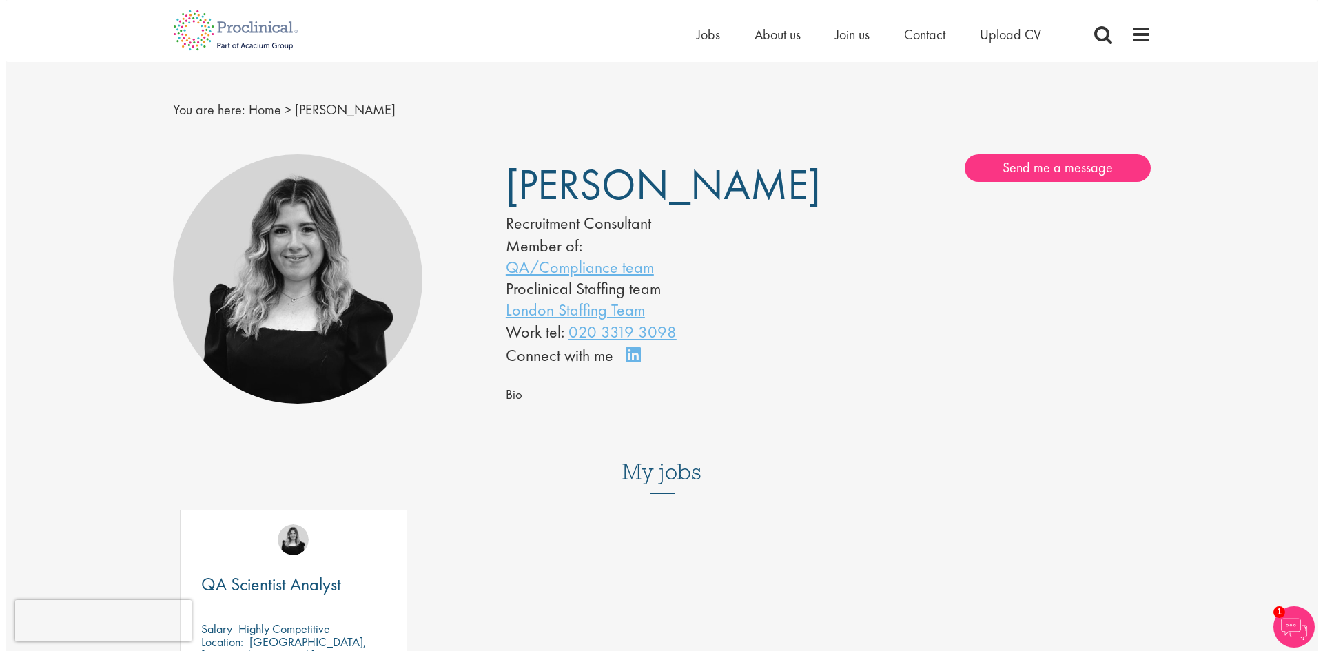
scroll to position [0, 0]
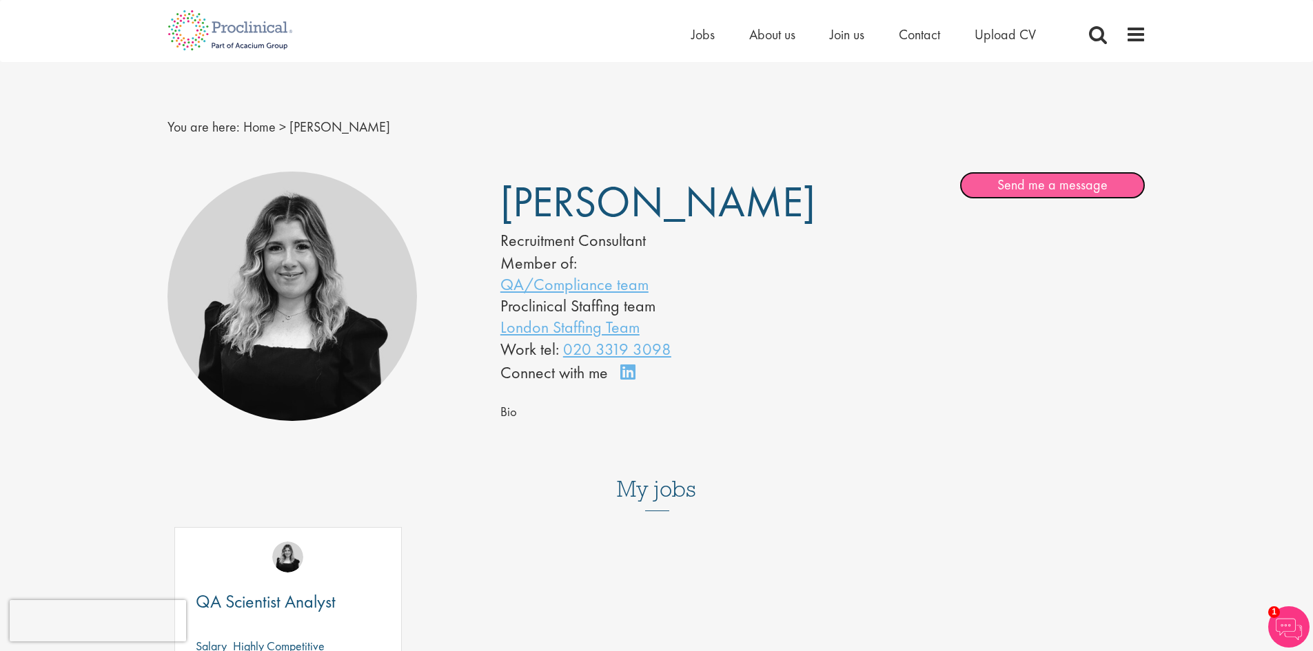
click at [1028, 176] on link "Send me a message" at bounding box center [1052, 186] width 186 height 28
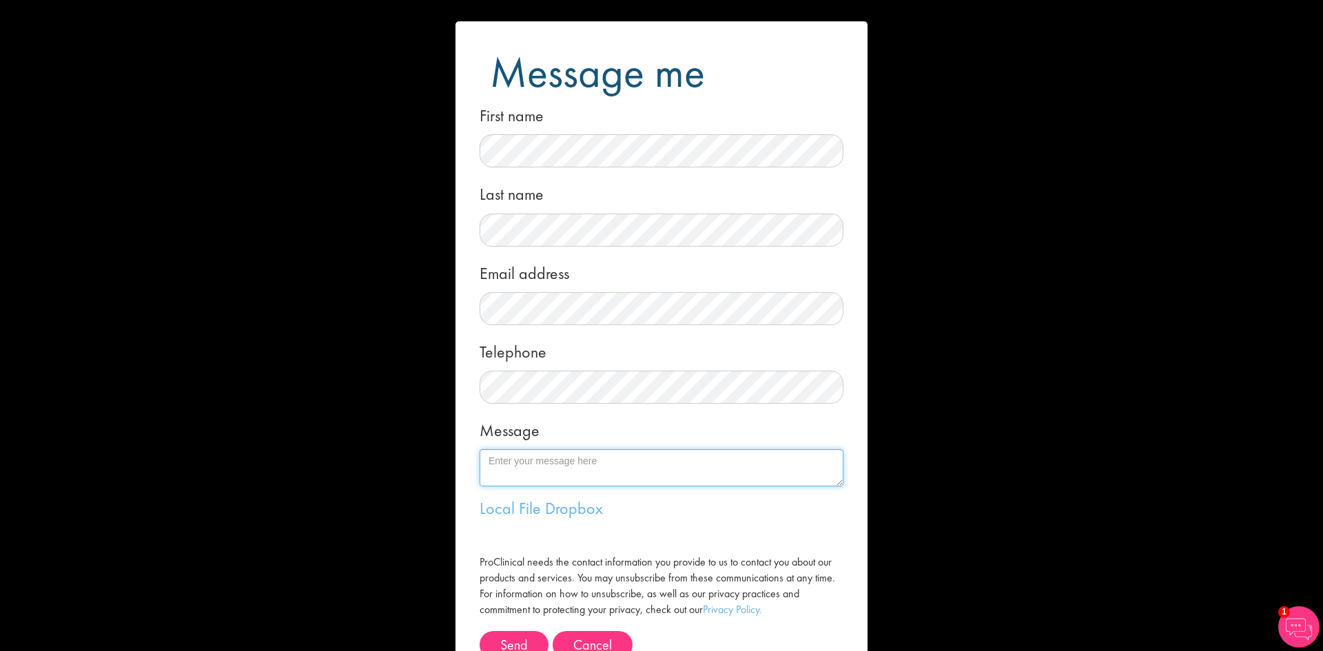
click at [566, 467] on textarea "Message" at bounding box center [662, 467] width 364 height 37
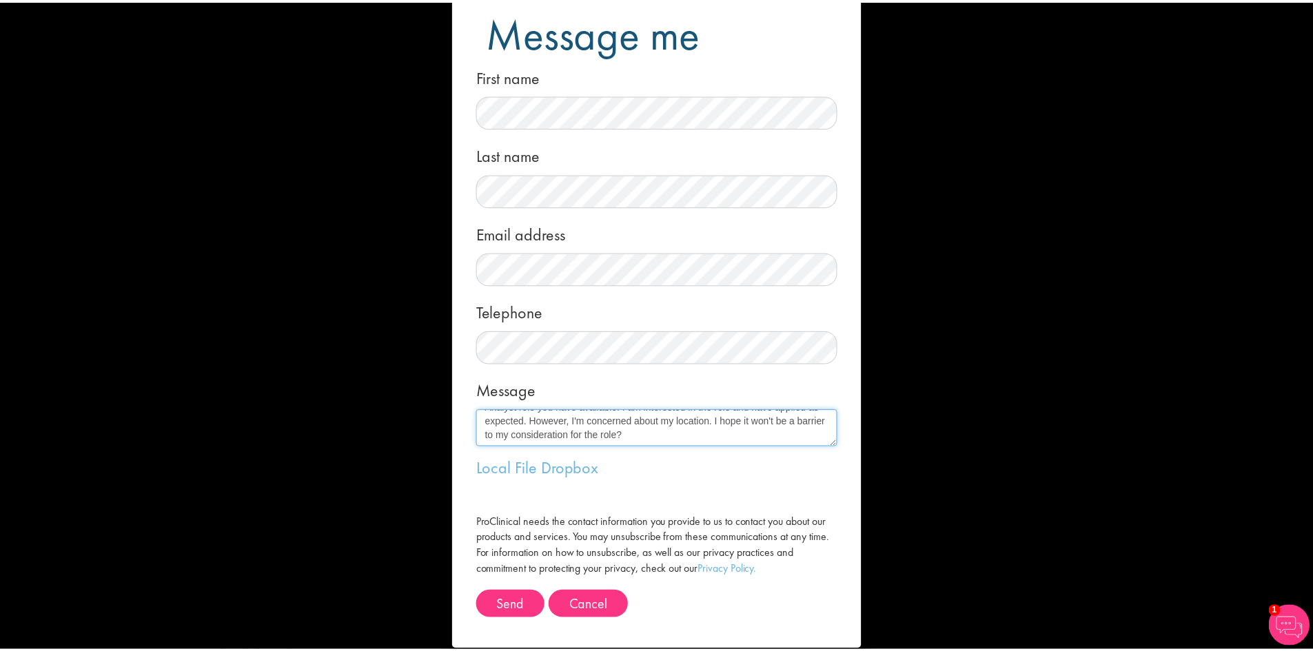
scroll to position [60, 0]
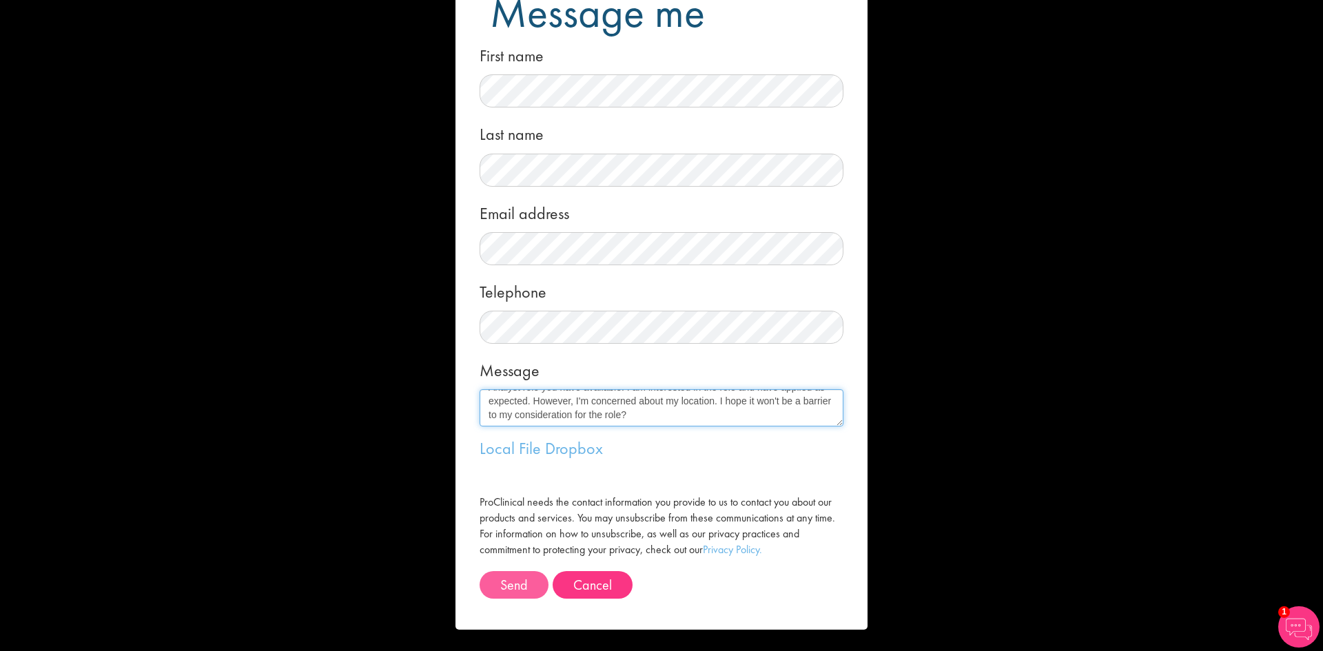
type textarea "Hello Ma'am. I trust this message finds you in good spirit. I'm sending this me…"
click at [522, 572] on button "Send" at bounding box center [514, 585] width 69 height 28
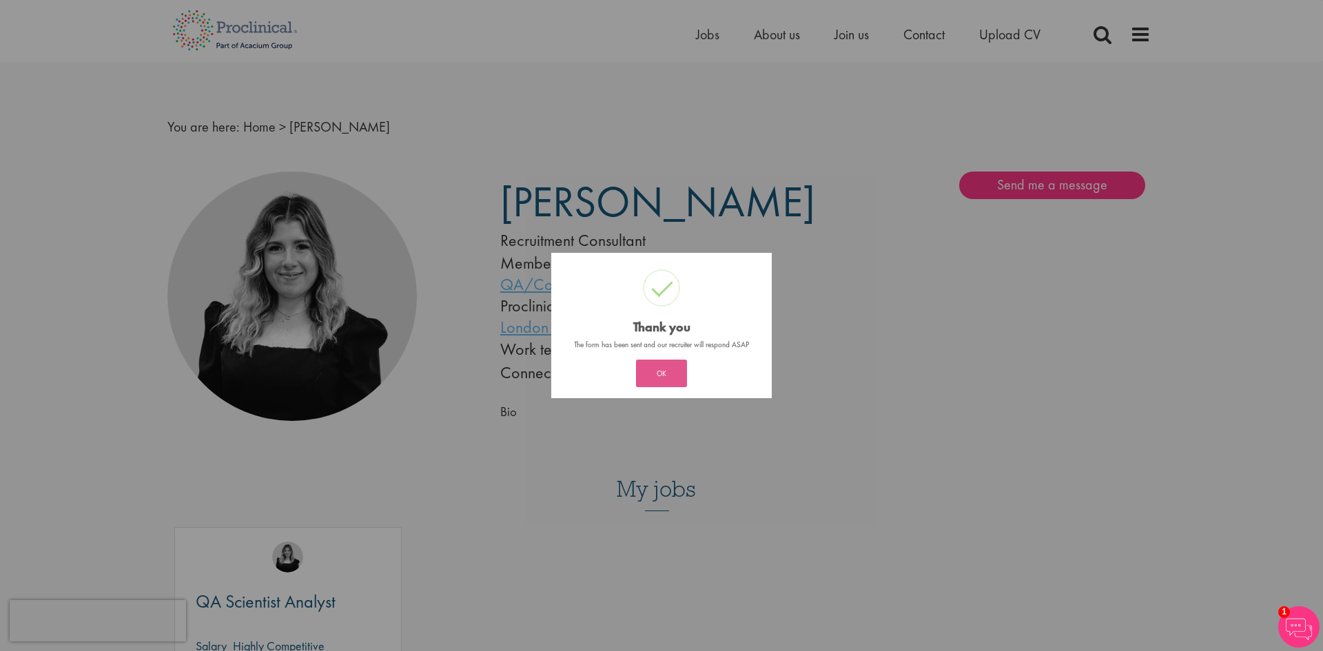
click at [646, 383] on button "OK" at bounding box center [661, 374] width 51 height 28
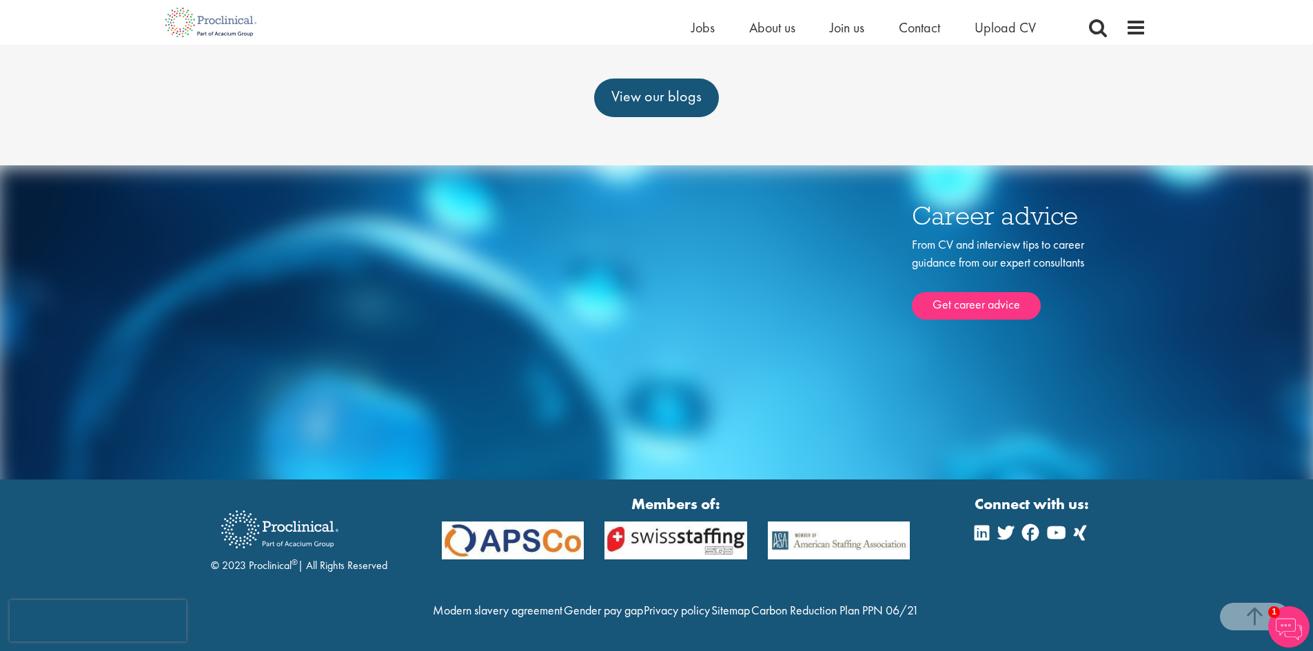
scroll to position [752, 0]
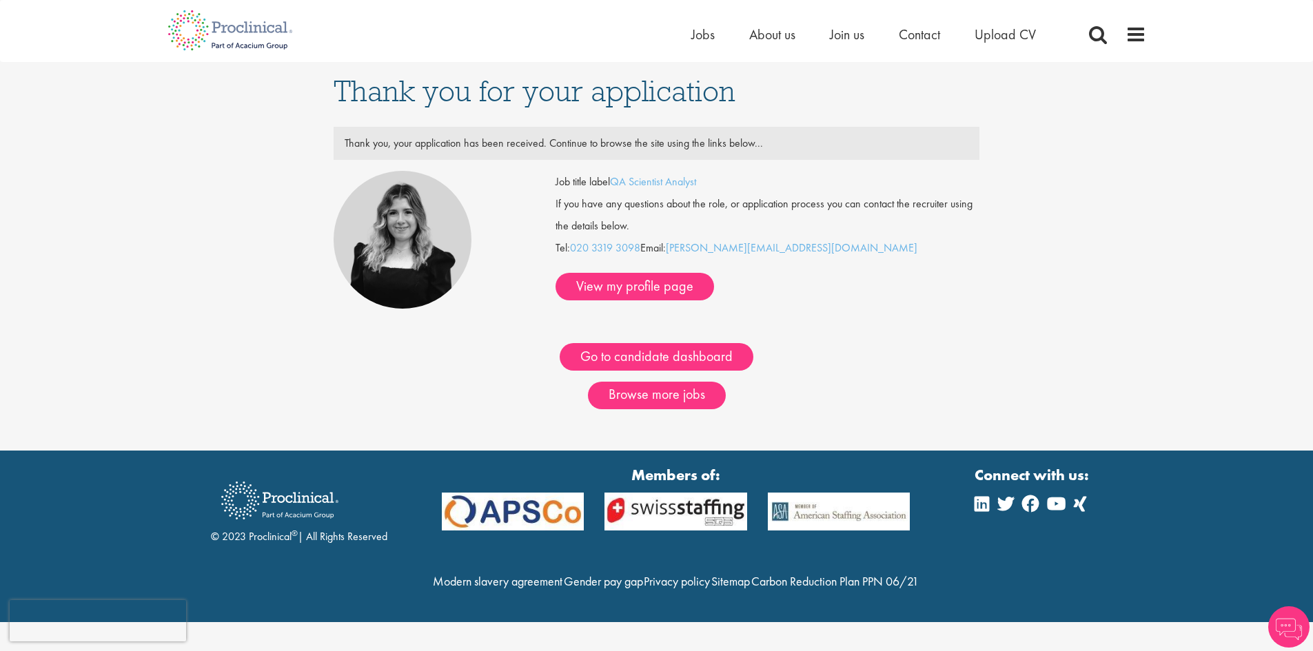
scroll to position [1, 0]
click at [686, 361] on link "Go to candidate dashboard" at bounding box center [657, 357] width 194 height 28
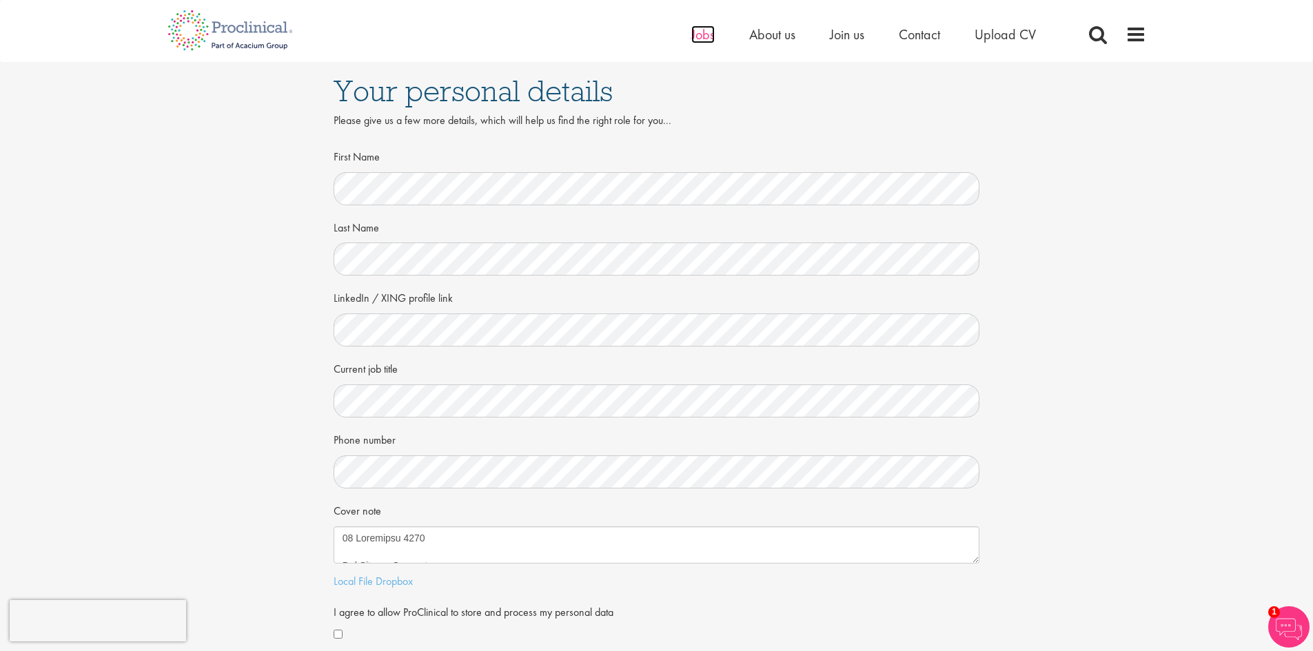
click at [709, 38] on span "Jobs" at bounding box center [702, 35] width 23 height 18
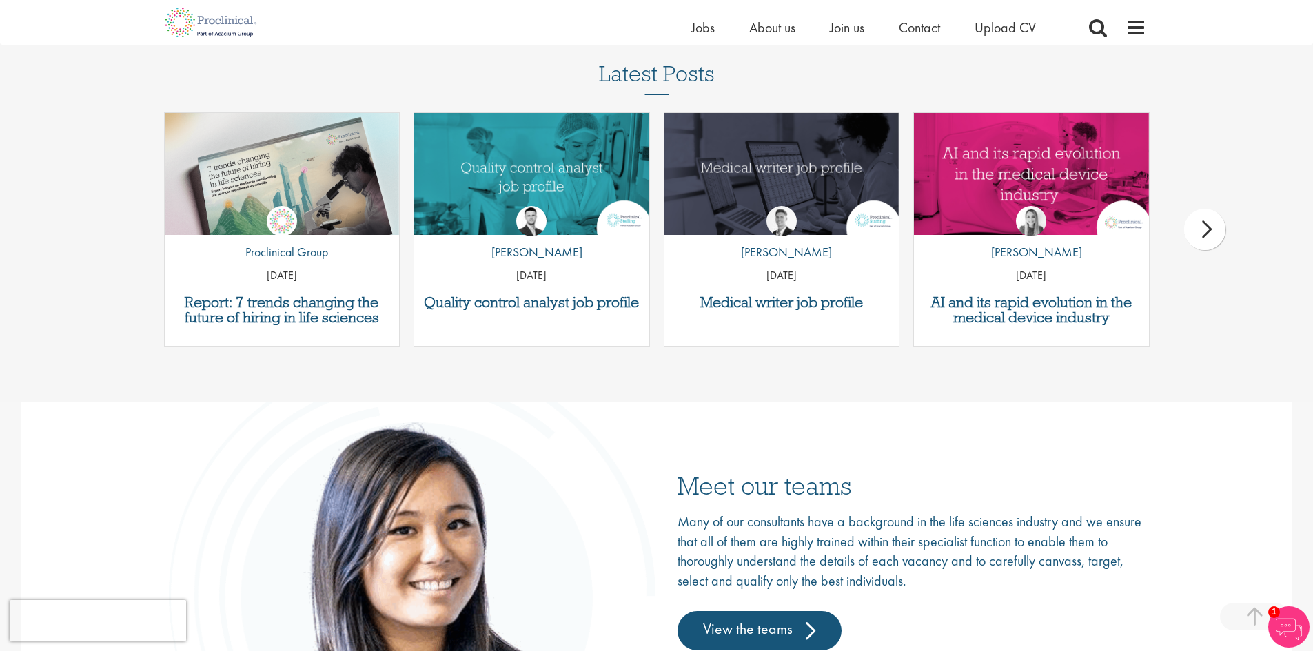
scroll to position [1792, 0]
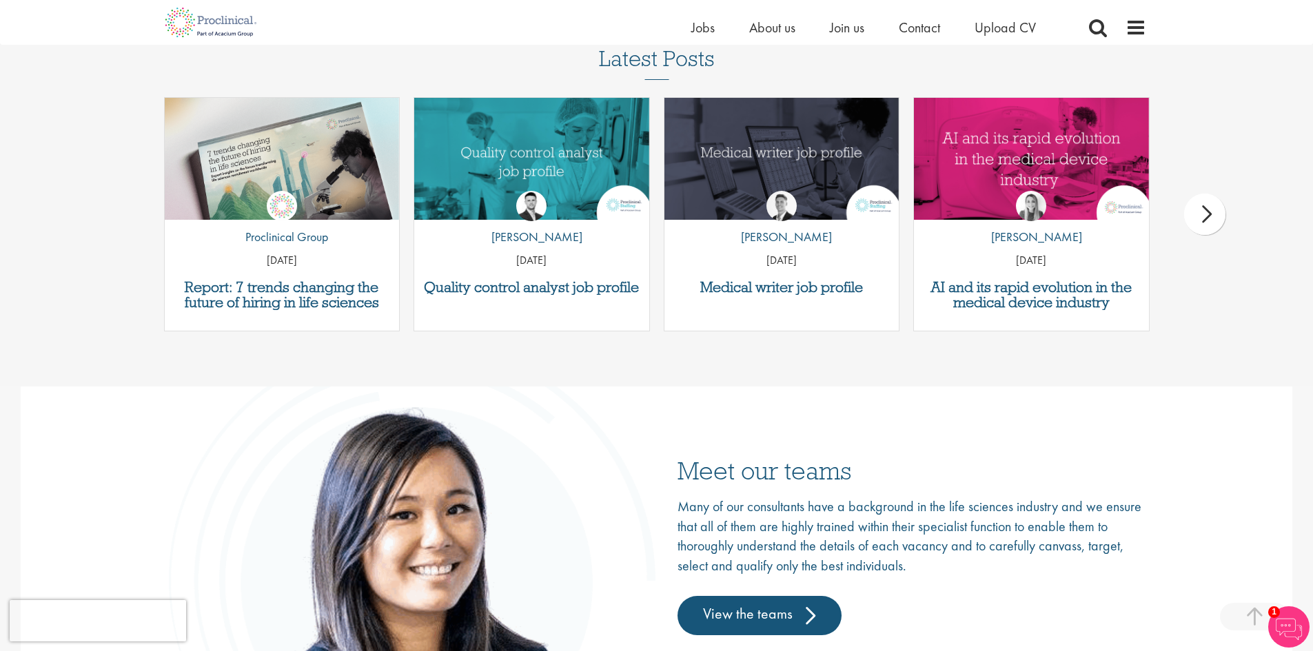
click at [1209, 230] on div "next" at bounding box center [1204, 214] width 41 height 41
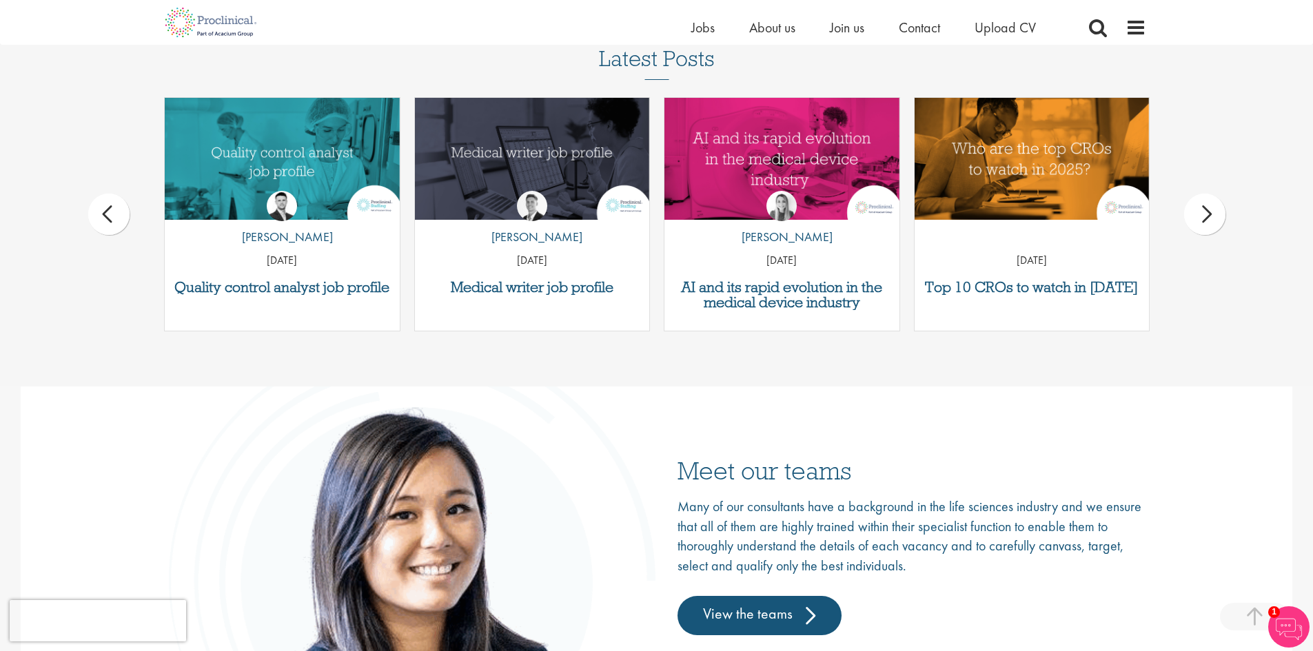
click at [1209, 230] on div "next" at bounding box center [1204, 214] width 41 height 41
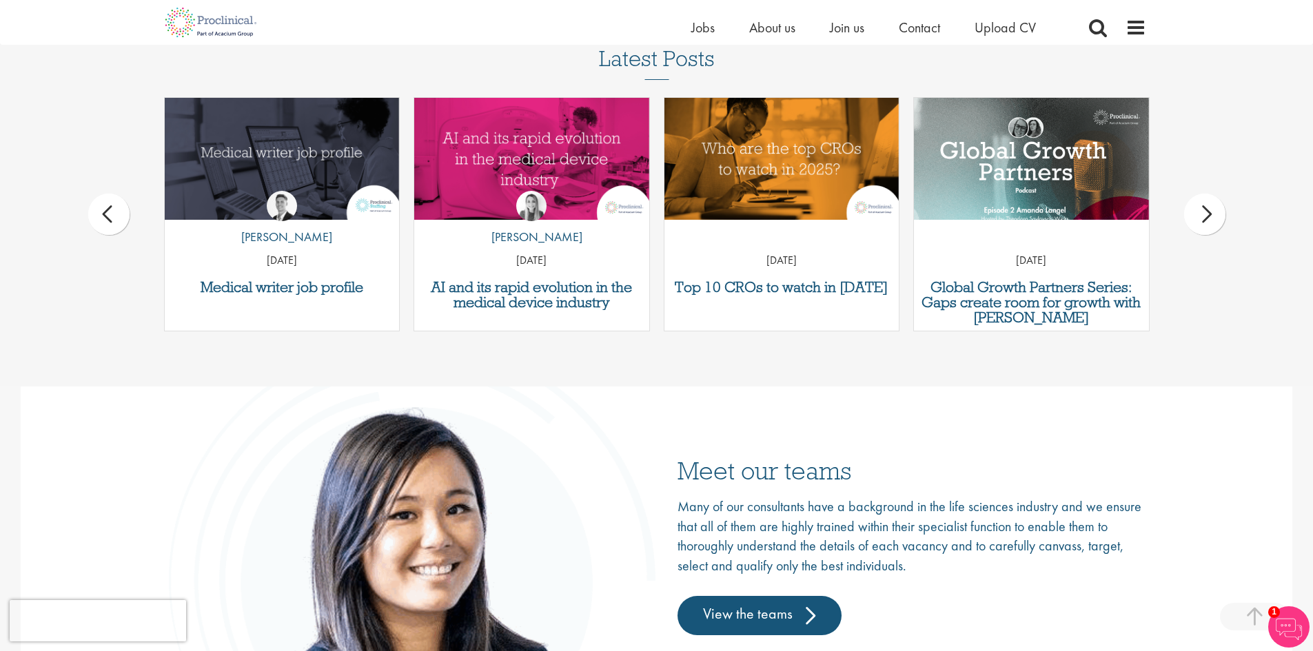
click at [1209, 230] on div "next" at bounding box center [1204, 214] width 41 height 41
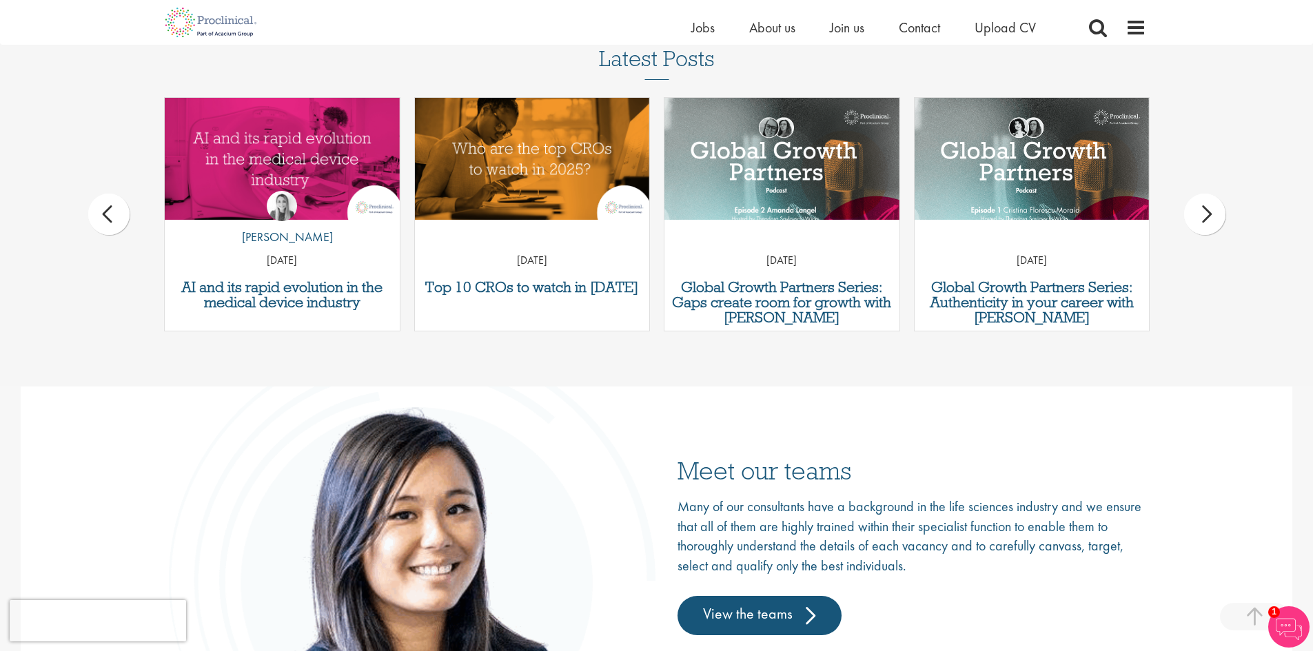
click at [1209, 230] on div "next" at bounding box center [1204, 214] width 41 height 41
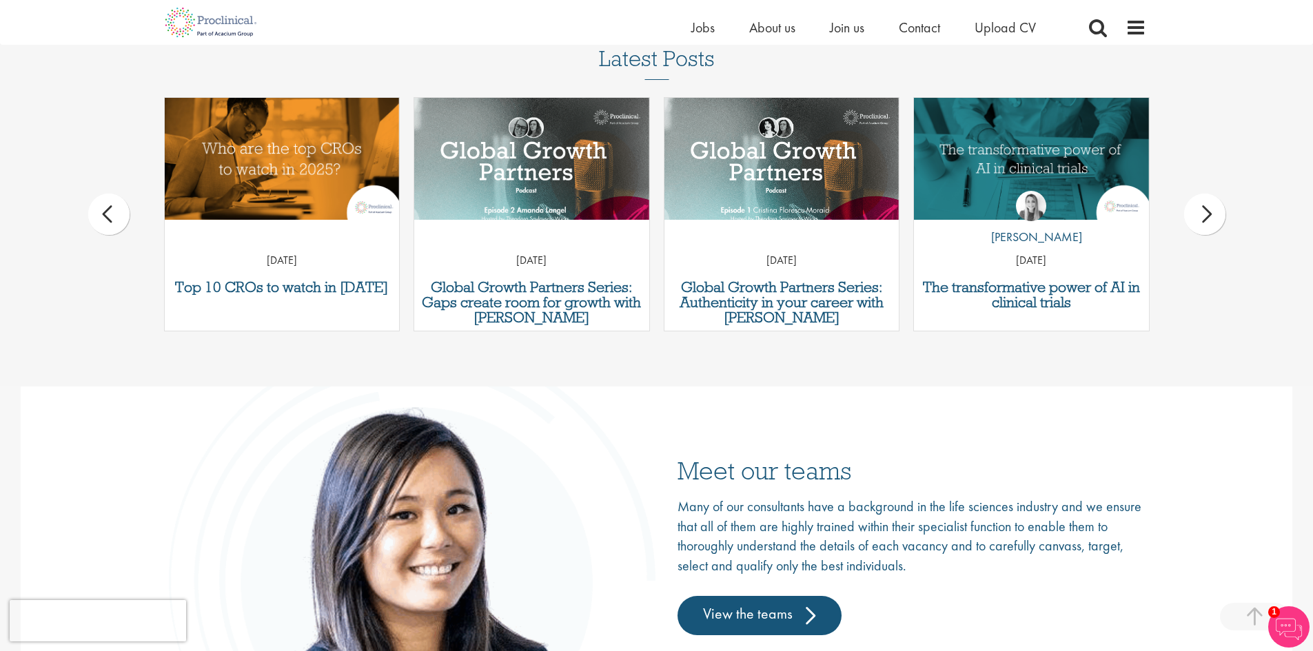
click at [1209, 230] on div "next" at bounding box center [1204, 214] width 41 height 41
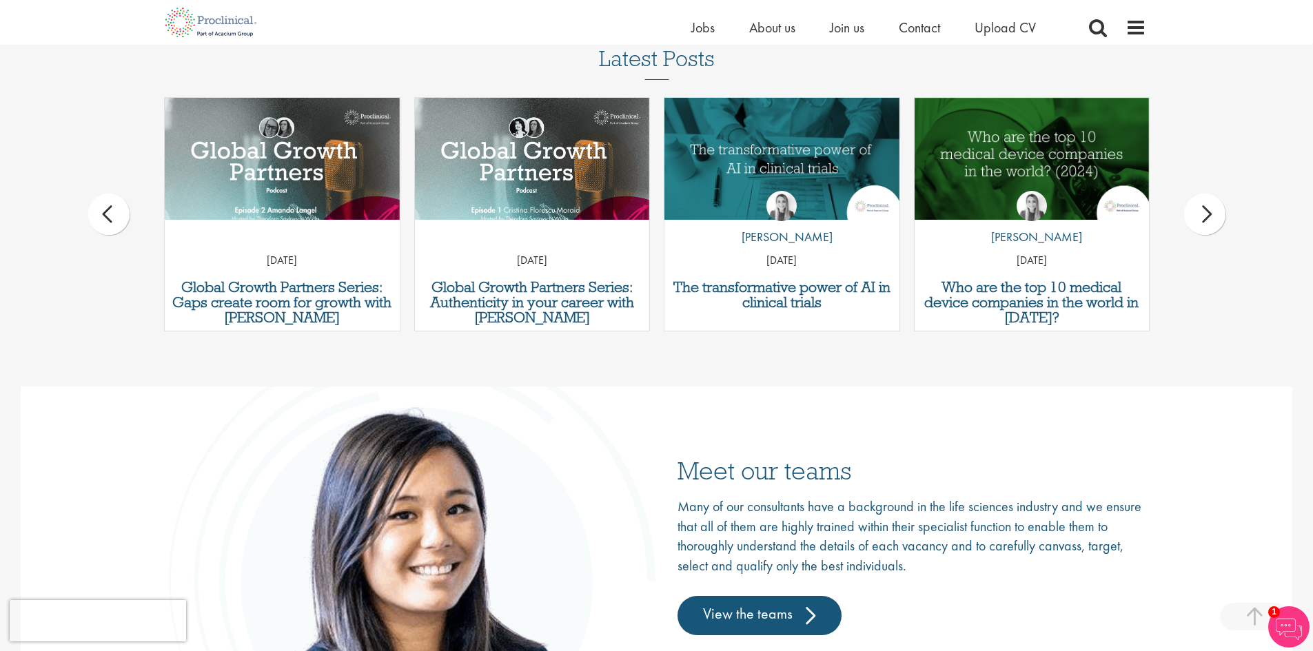
click at [1209, 230] on div "next" at bounding box center [1204, 214] width 41 height 41
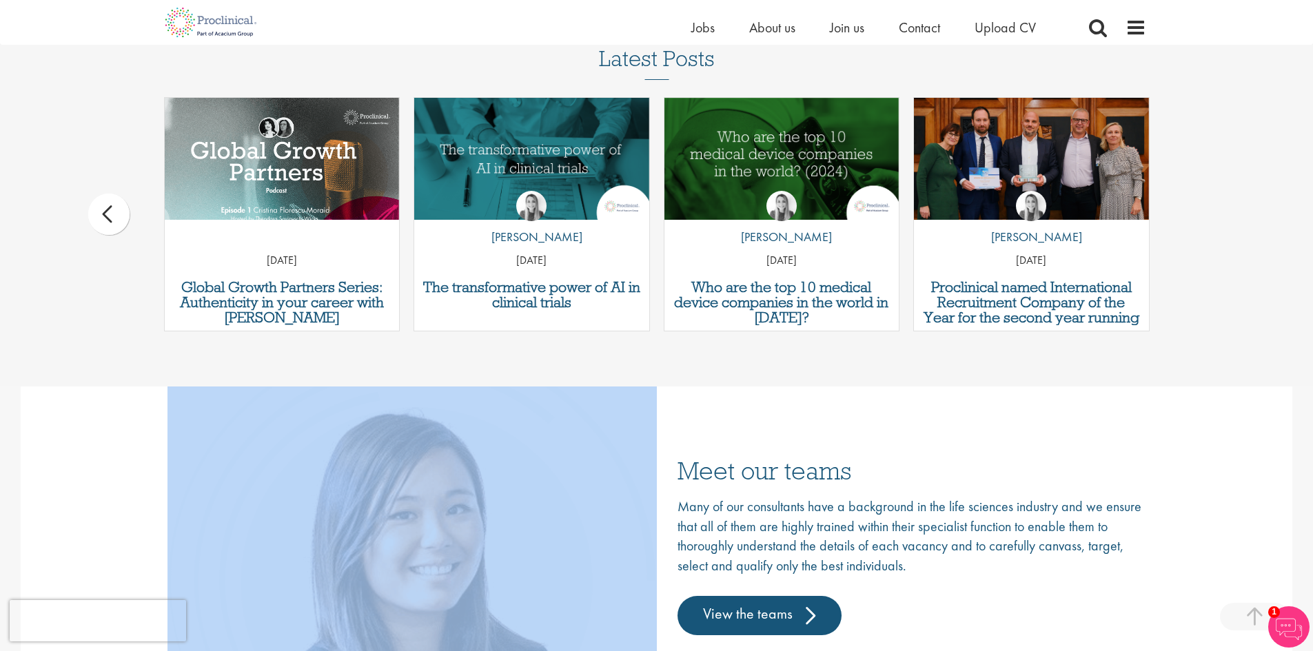
click at [1209, 230] on div "Latest Posts Report: 7 trends changing the future of hiring in life sciences by…" at bounding box center [656, 196] width 1313 height 298
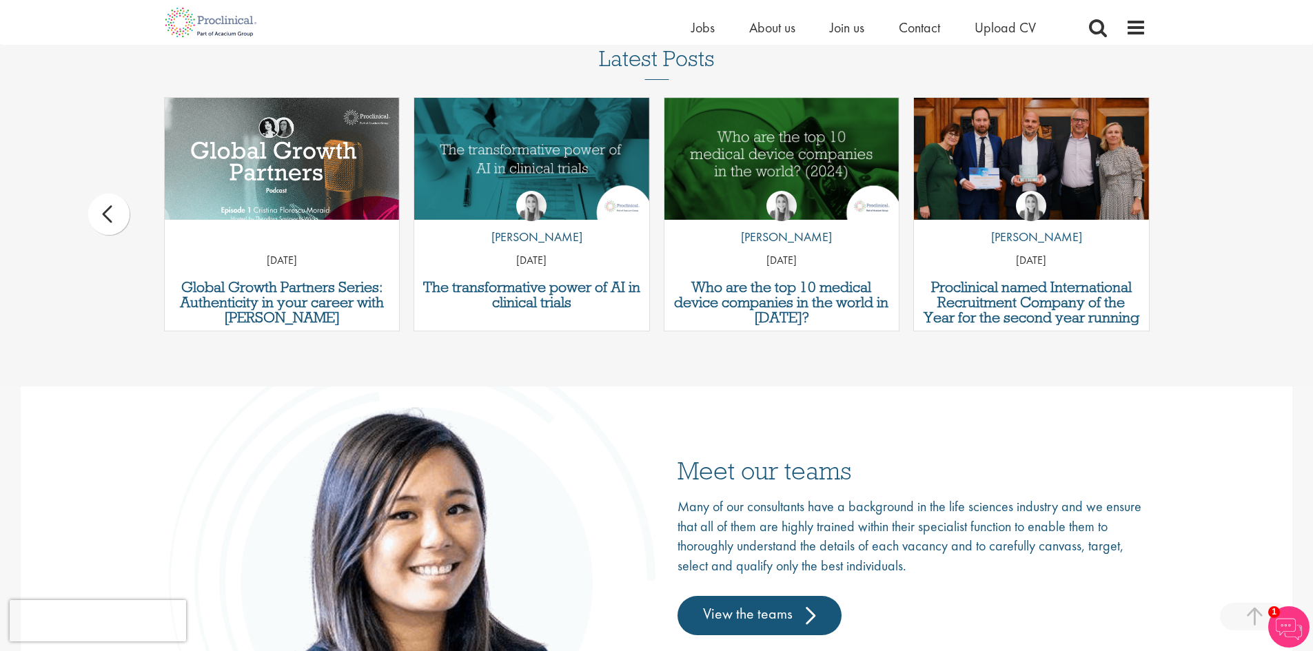
click at [1209, 230] on div "Latest Posts Report: 7 trends changing the future of hiring in life sciences by…" at bounding box center [656, 196] width 1313 height 298
click at [130, 212] on div "Latest Posts Report: 7 trends changing the future of hiring in life sciences by…" at bounding box center [656, 196] width 1313 height 298
click at [100, 218] on div "prev" at bounding box center [108, 214] width 41 height 41
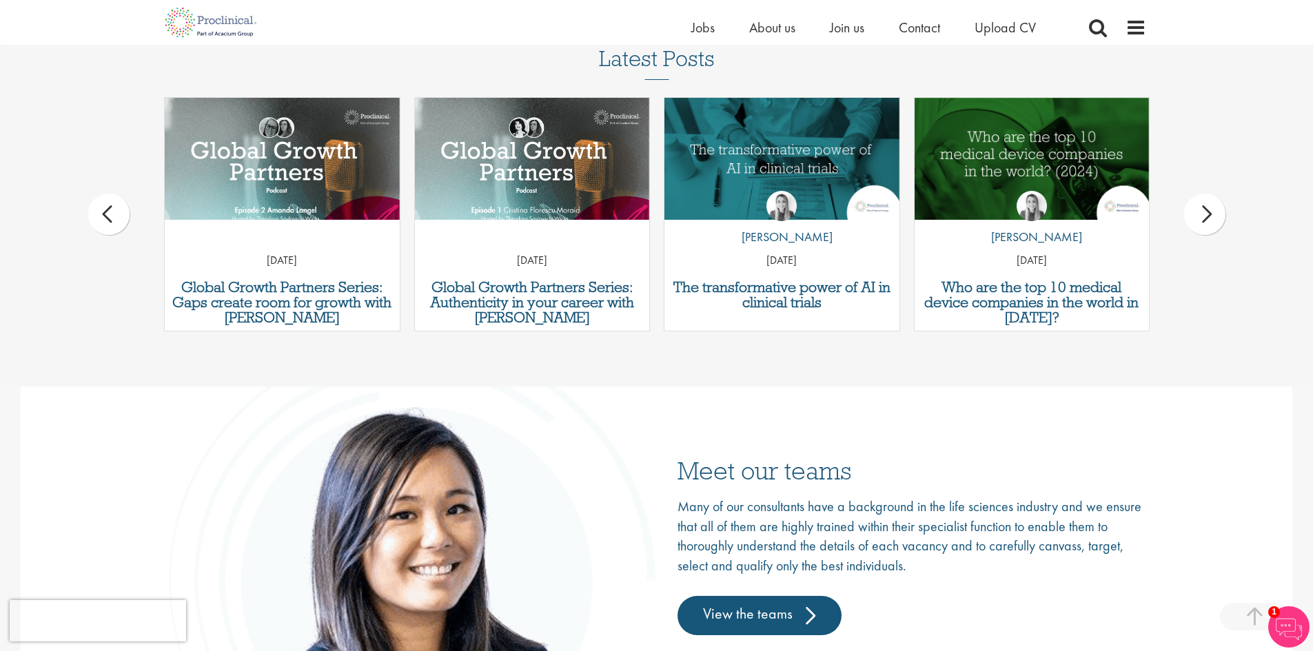
click at [100, 218] on div "prev" at bounding box center [108, 214] width 41 height 41
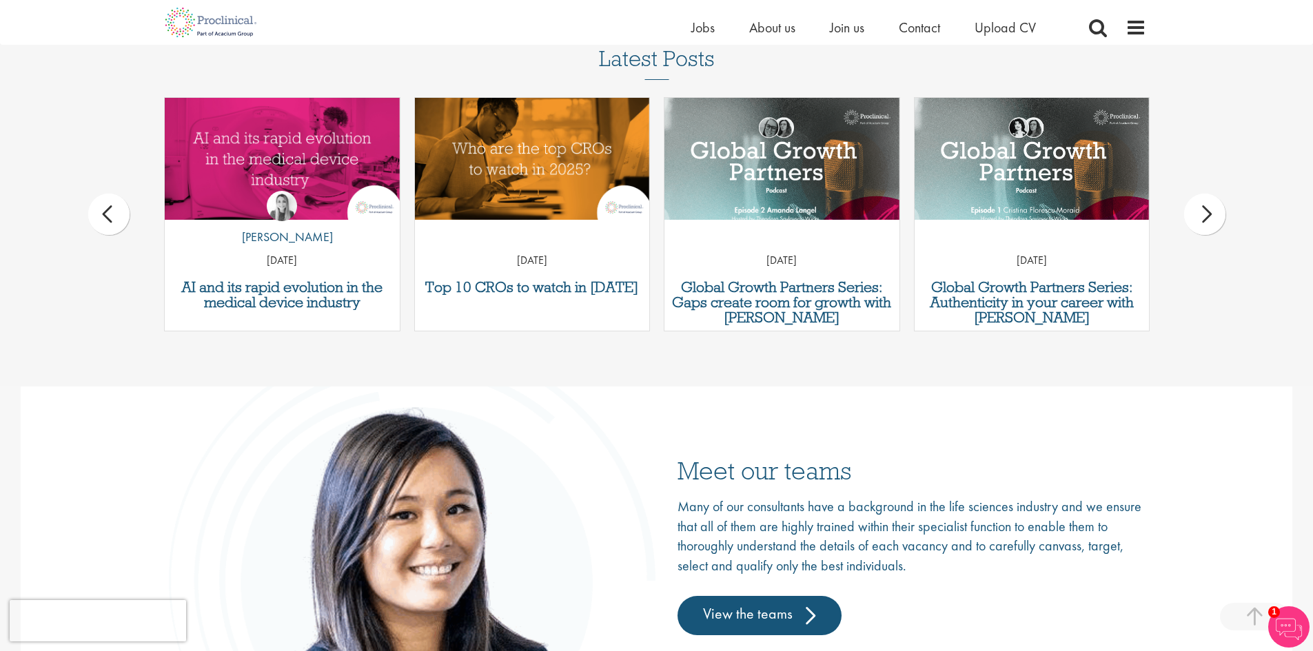
click at [100, 218] on div "prev" at bounding box center [108, 214] width 41 height 41
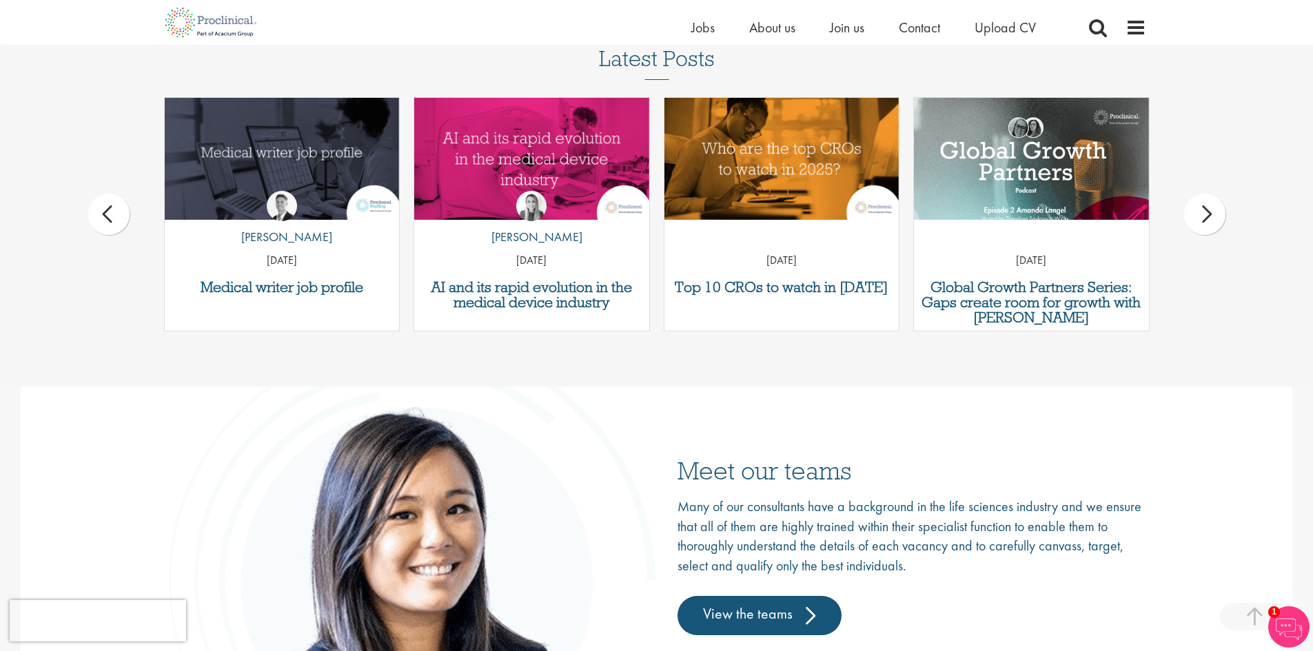
click at [100, 218] on div "prev" at bounding box center [108, 214] width 41 height 41
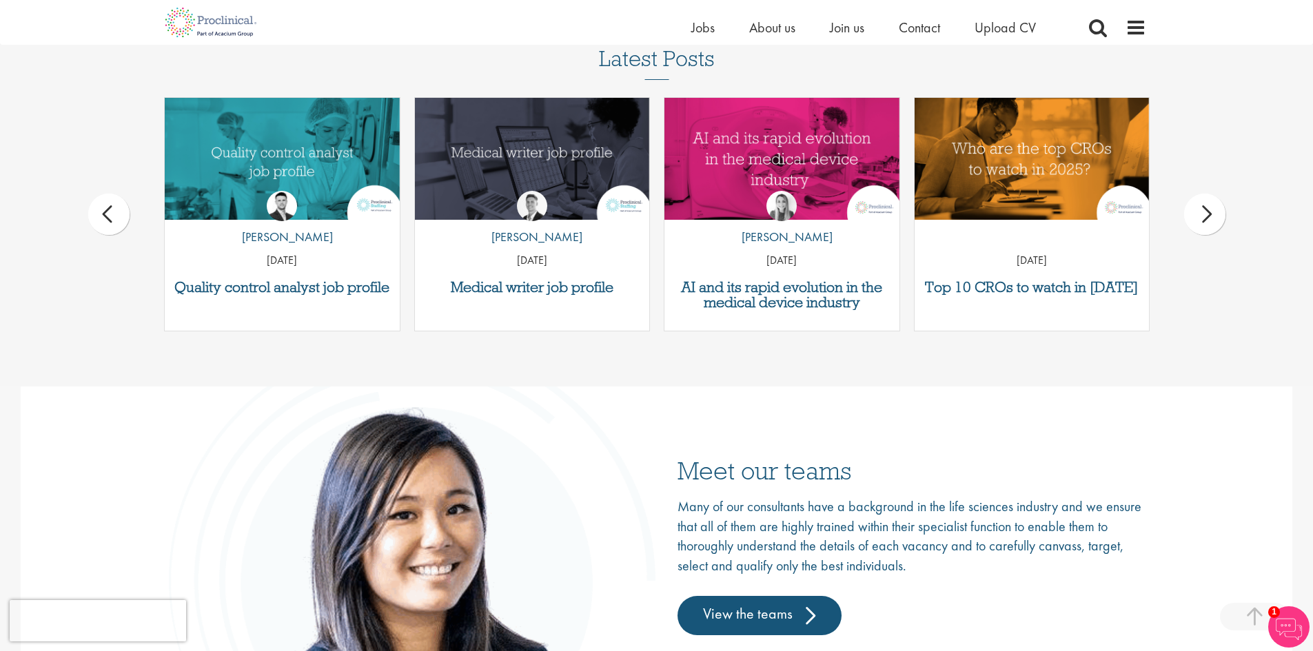
click at [100, 218] on div "prev" at bounding box center [108, 214] width 41 height 41
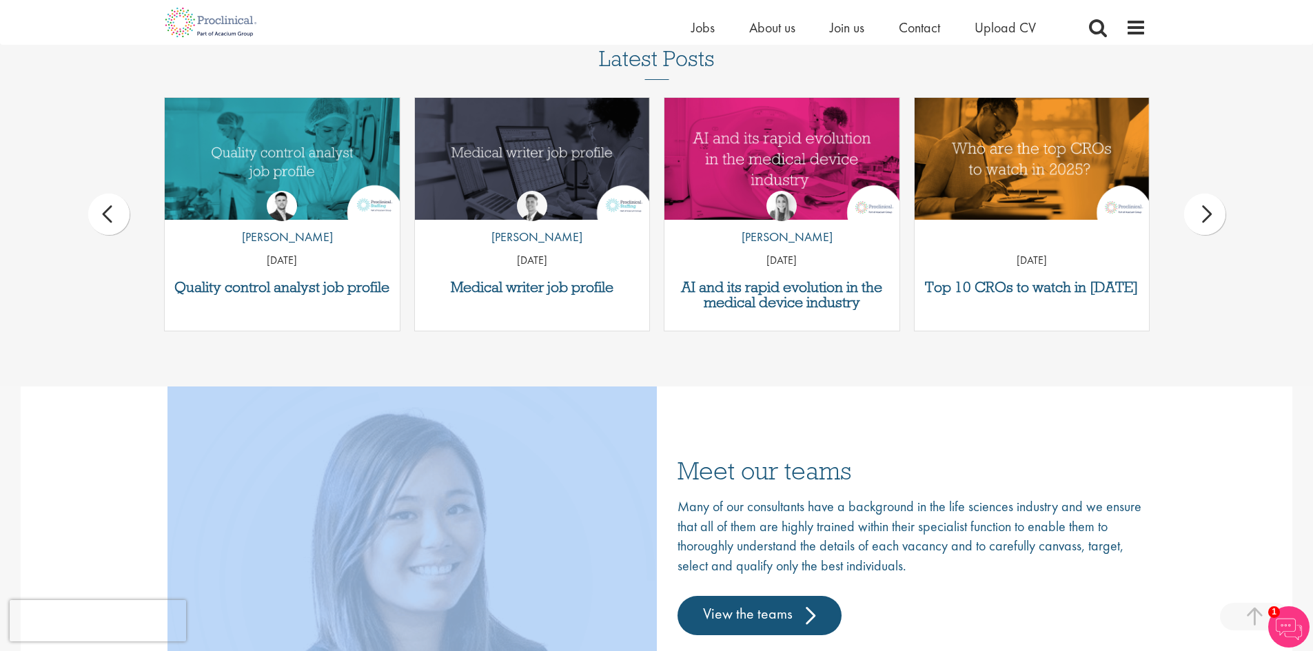
click at [100, 218] on div "Latest Posts Report: 7 trends changing the future of hiring in life sciences by…" at bounding box center [656, 196] width 1313 height 298
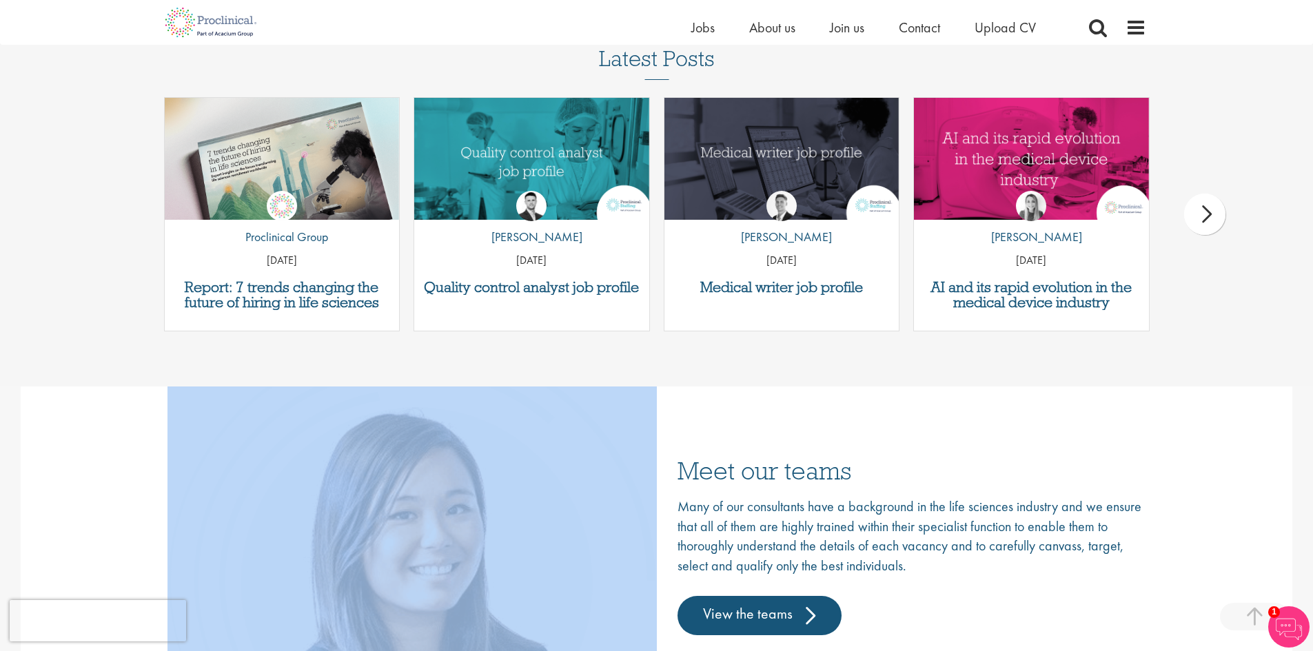
click at [100, 218] on div "Latest Posts Report: 7 trends changing the future of hiring in life sciences by…" at bounding box center [656, 196] width 1313 height 298
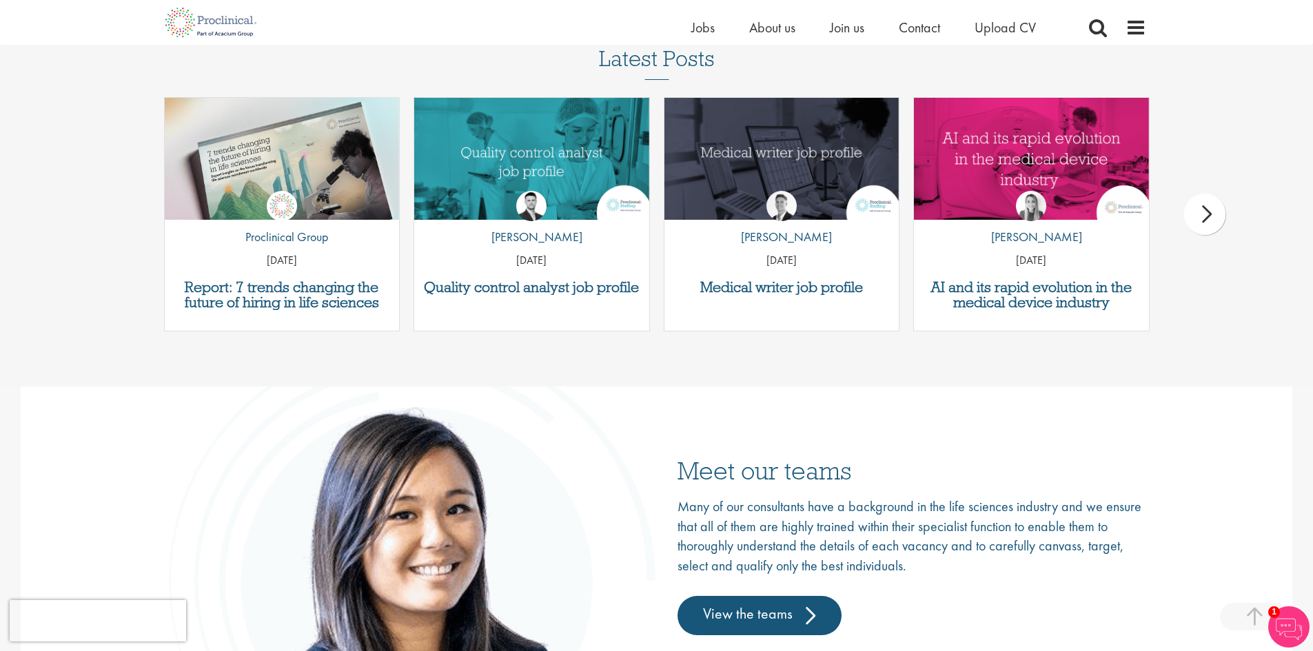
click at [100, 218] on div "Latest Posts Report: 7 trends changing the future of hiring in life sciences by…" at bounding box center [656, 196] width 1313 height 298
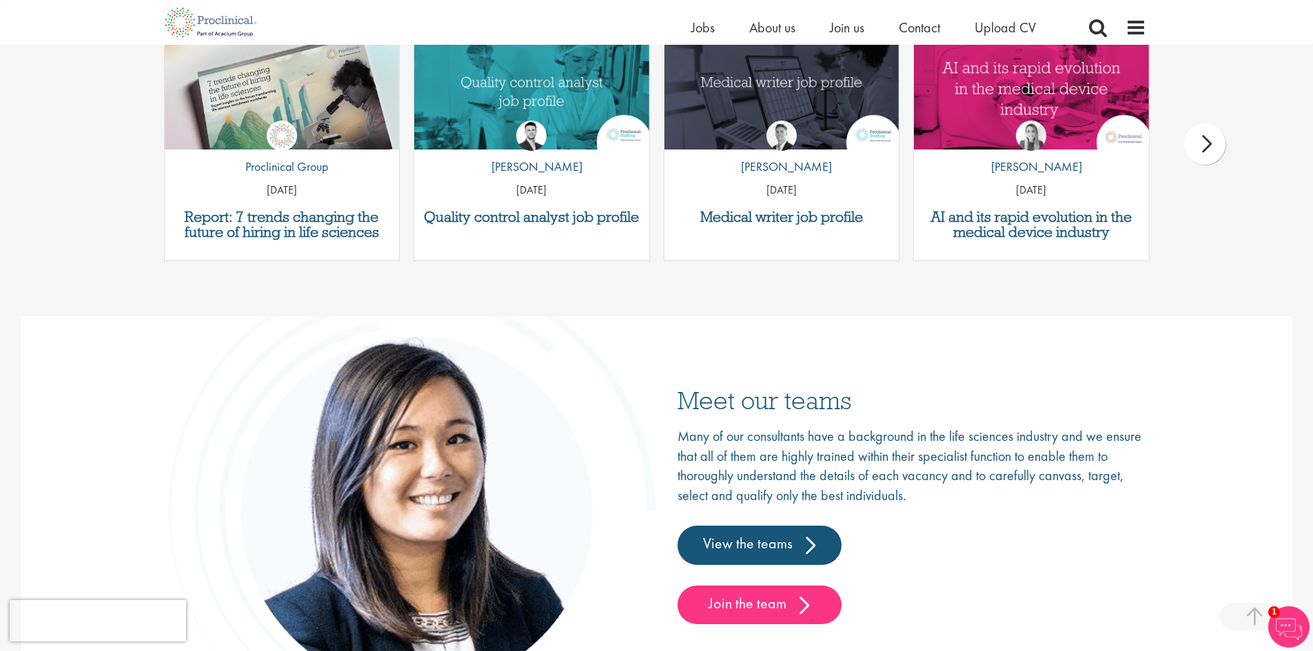
scroll to position [1861, 0]
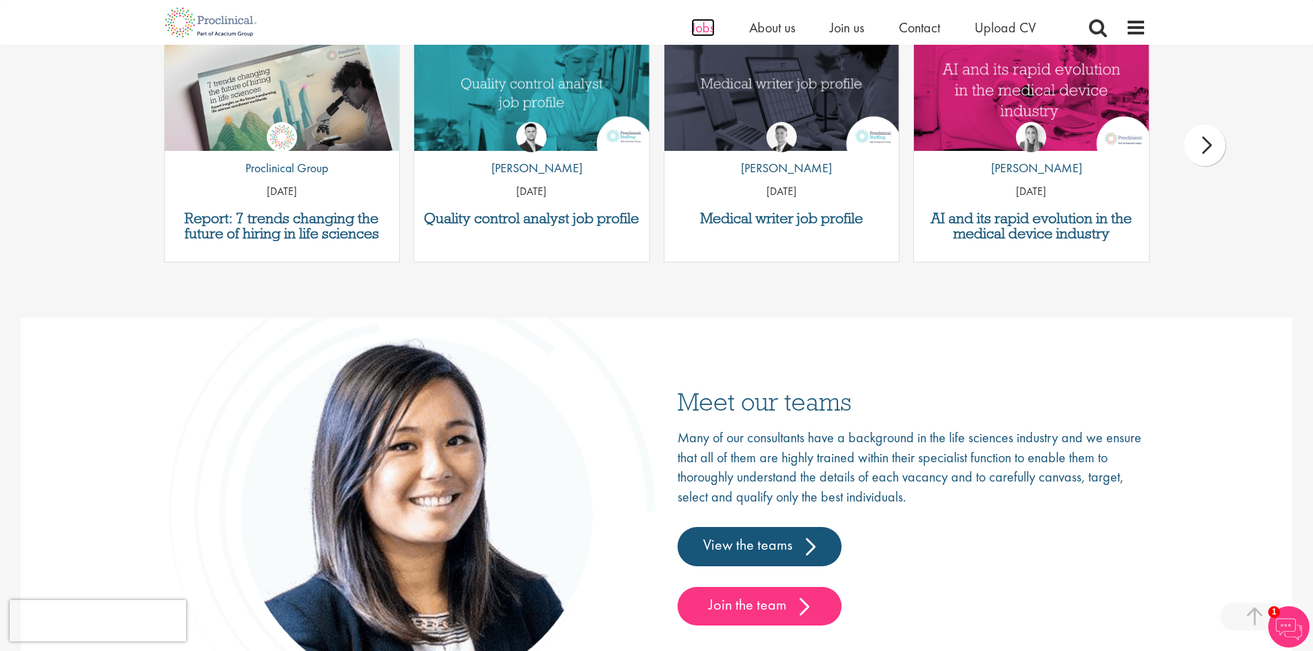
click at [691, 19] on span "Jobs" at bounding box center [702, 28] width 23 height 18
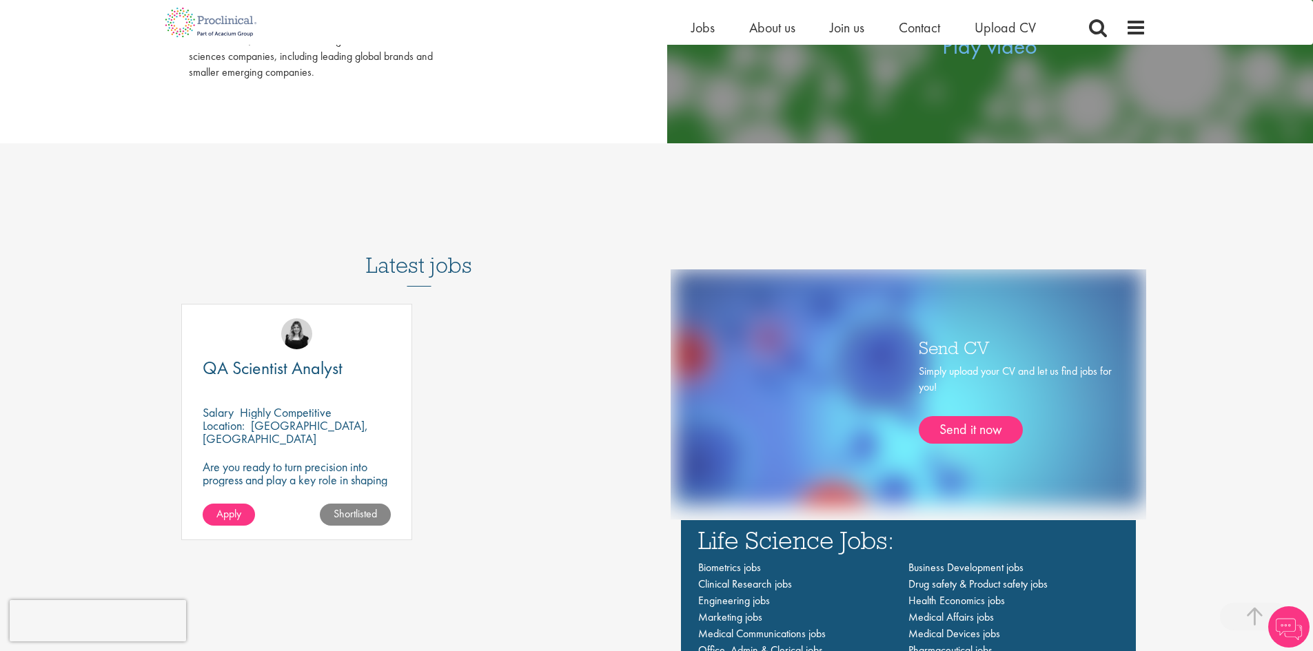
scroll to position [896, 0]
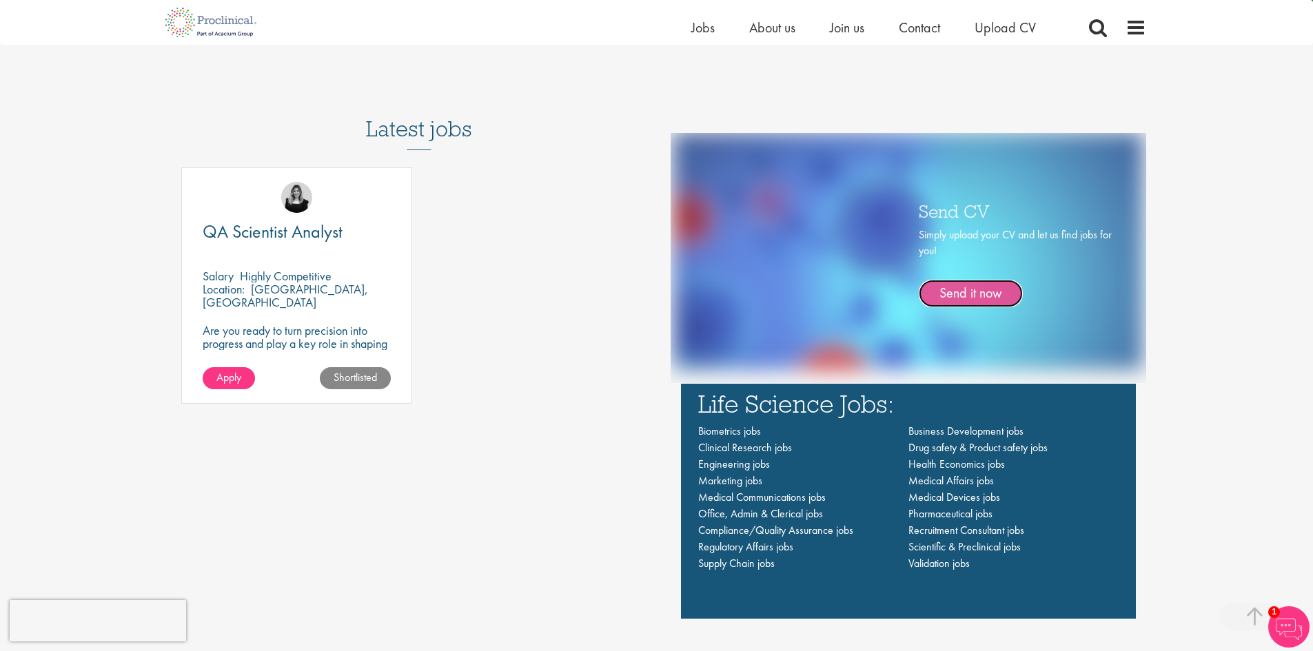
click at [990, 296] on link "Send it now" at bounding box center [971, 294] width 104 height 28
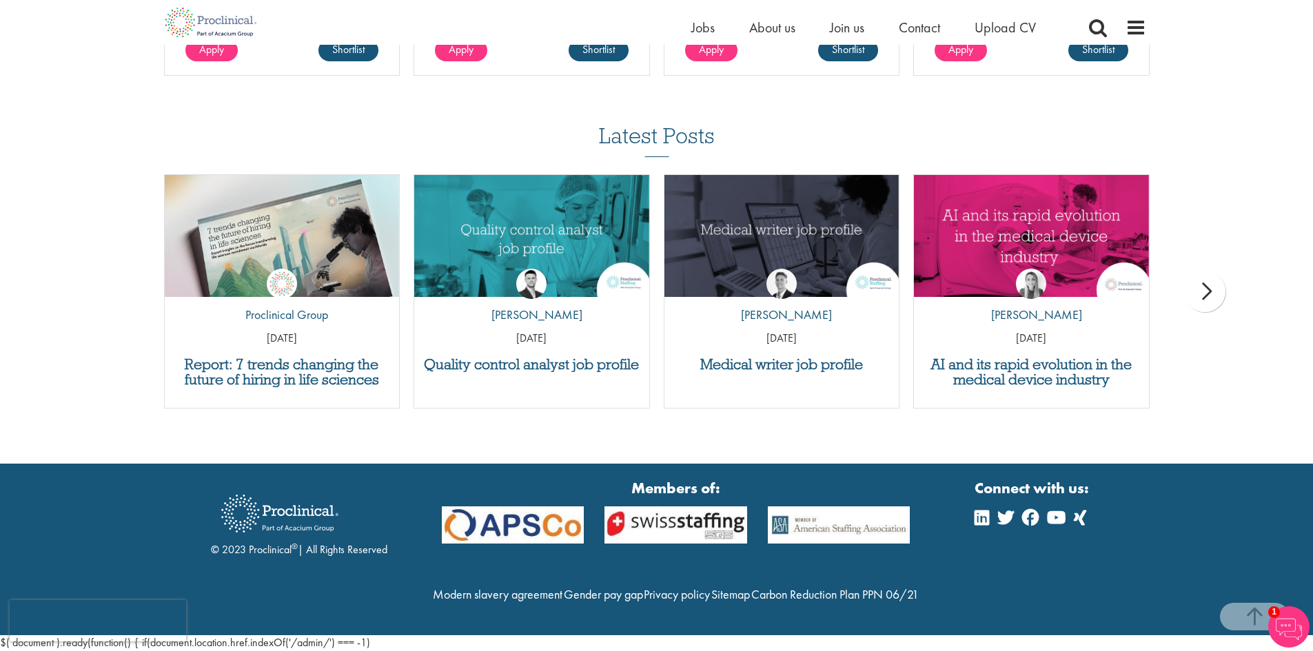
scroll to position [1240, 0]
click at [1210, 271] on div "next" at bounding box center [1204, 291] width 41 height 41
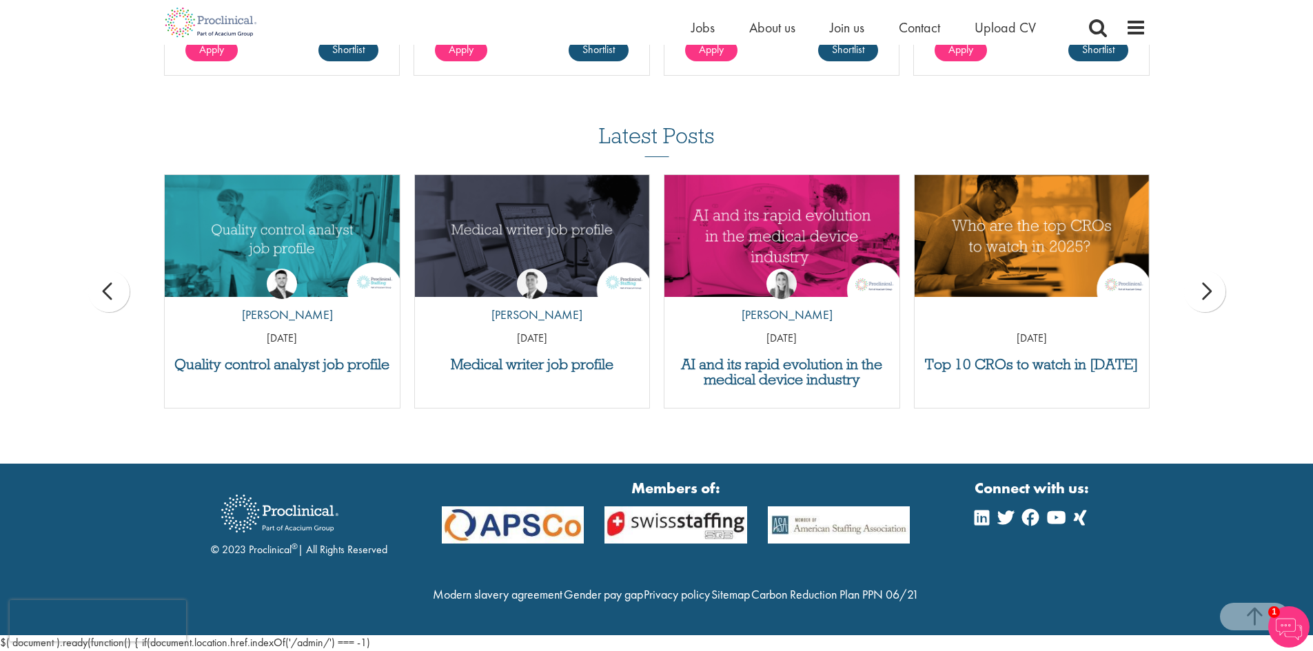
click at [1204, 271] on div "next" at bounding box center [1204, 291] width 41 height 41
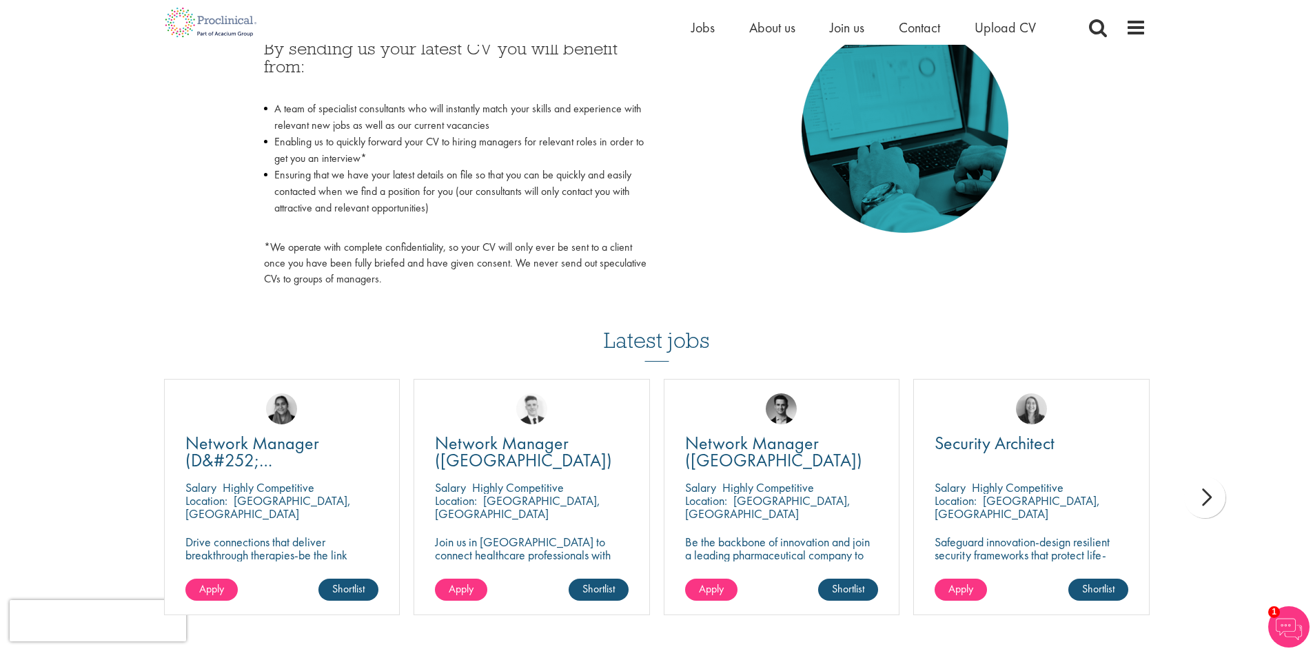
scroll to position [101, 0]
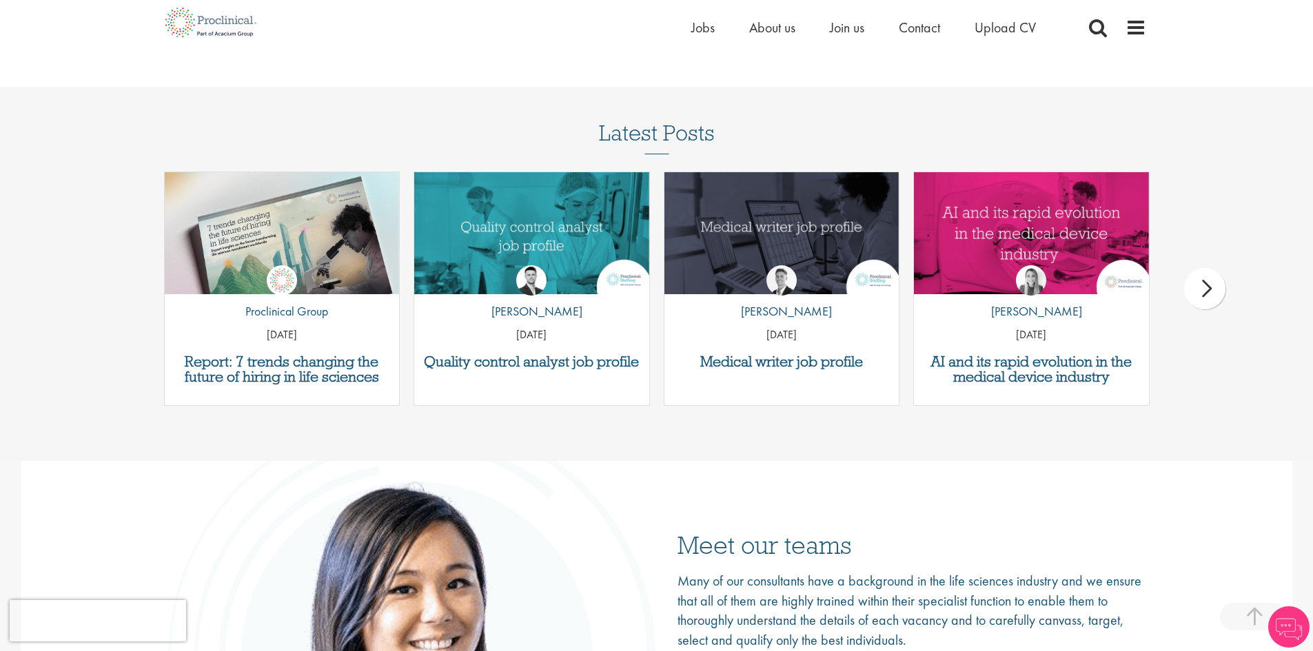
scroll to position [1792, 0]
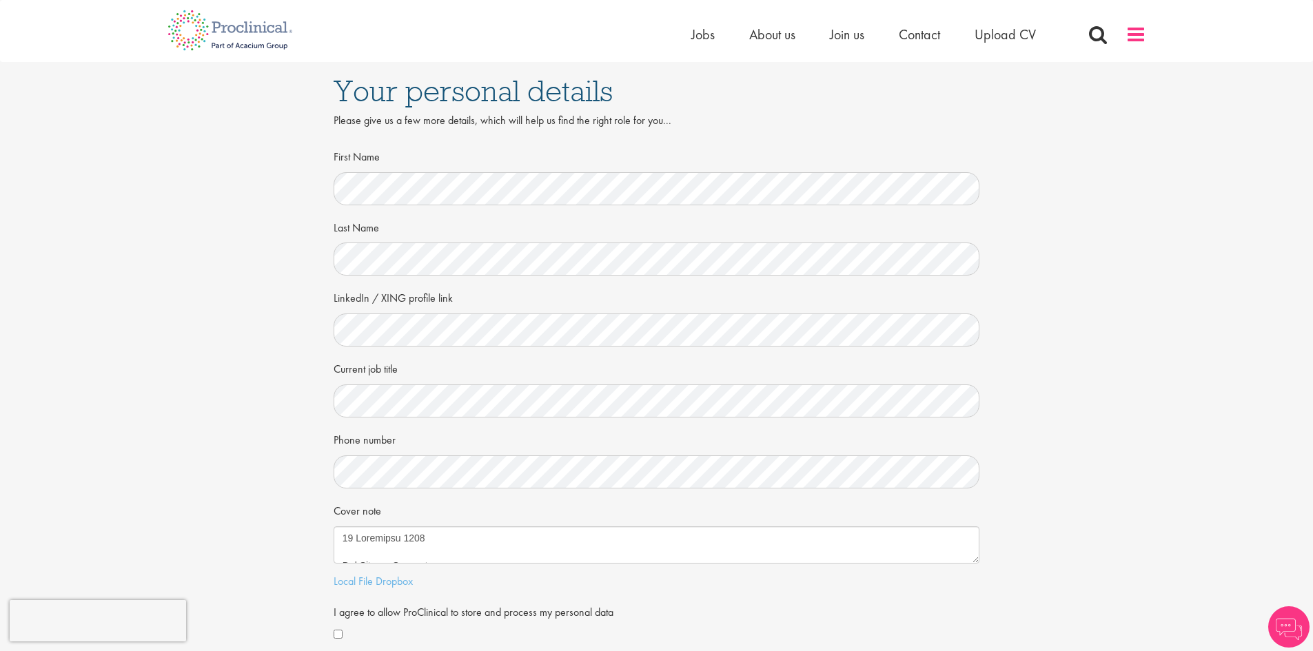
click at [1128, 30] on span at bounding box center [1136, 34] width 21 height 21
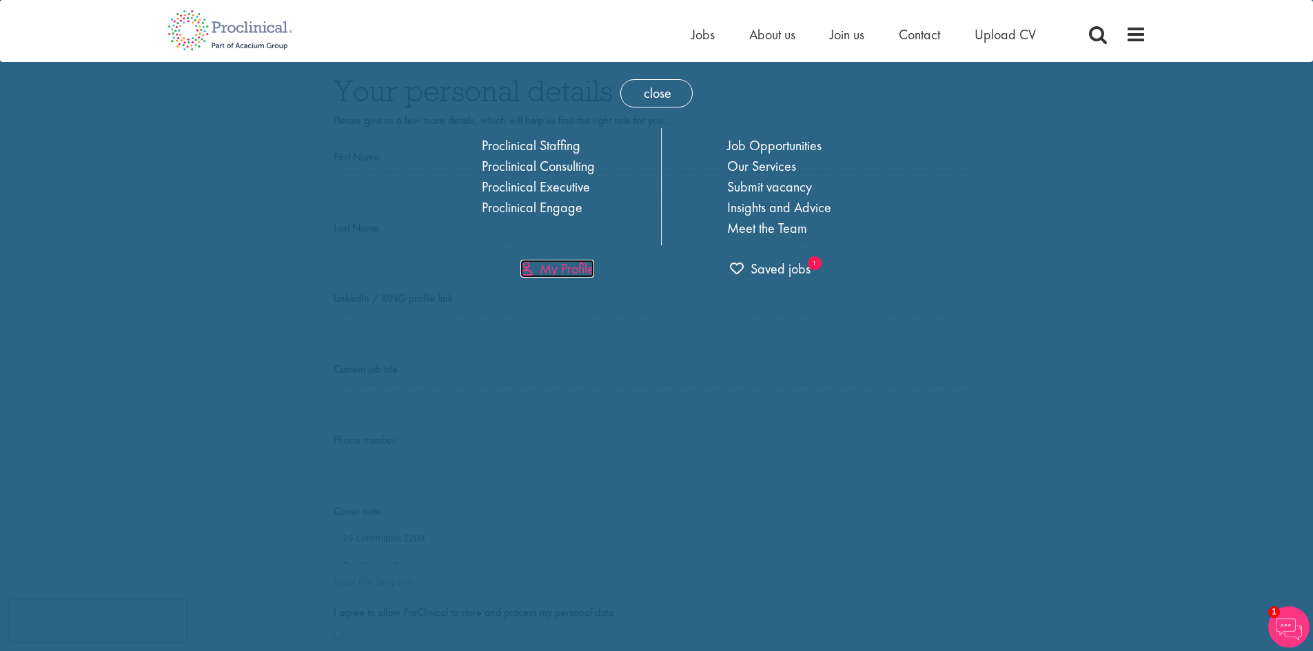
click at [593, 263] on link "My Profile" at bounding box center [557, 269] width 74 height 18
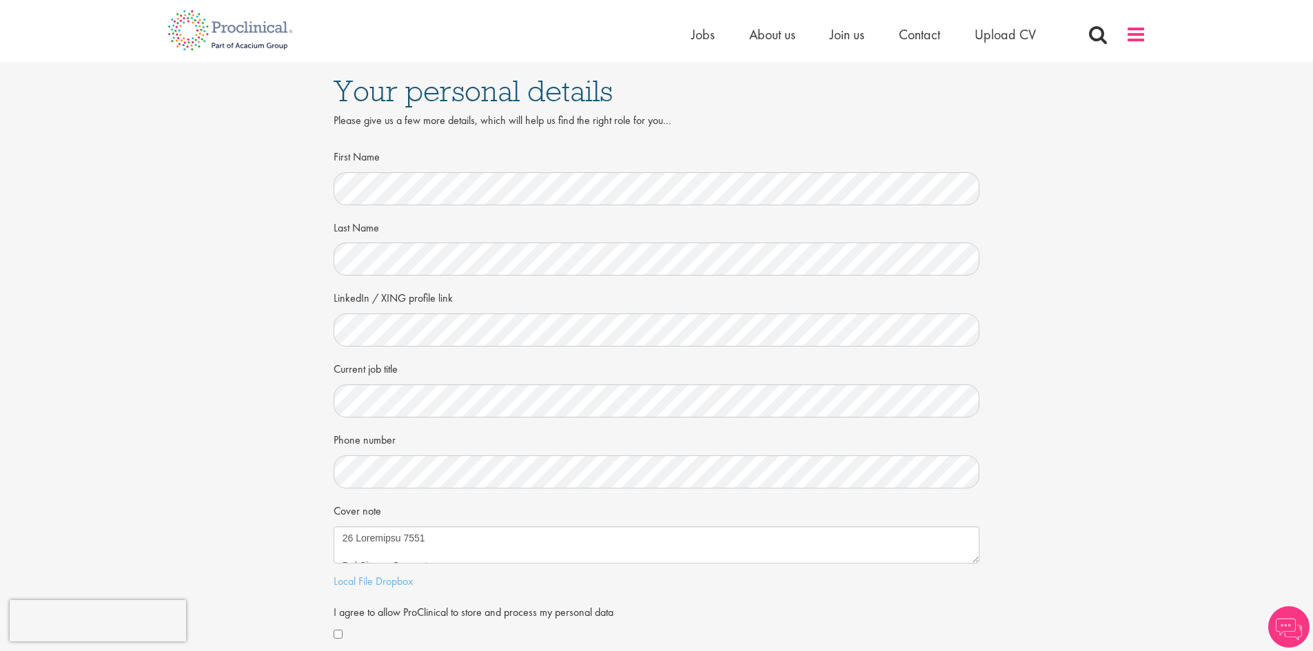
click at [1141, 41] on span at bounding box center [1136, 34] width 21 height 21
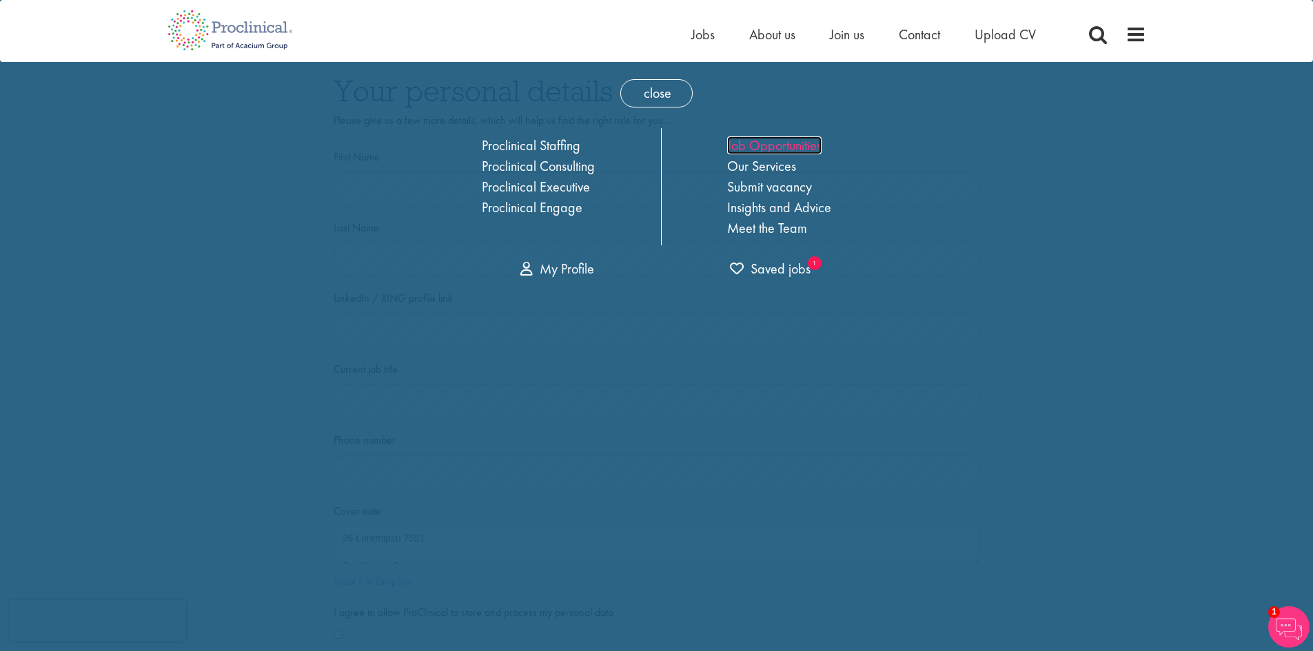
click at [780, 151] on link "Job Opportunities" at bounding box center [774, 145] width 94 height 18
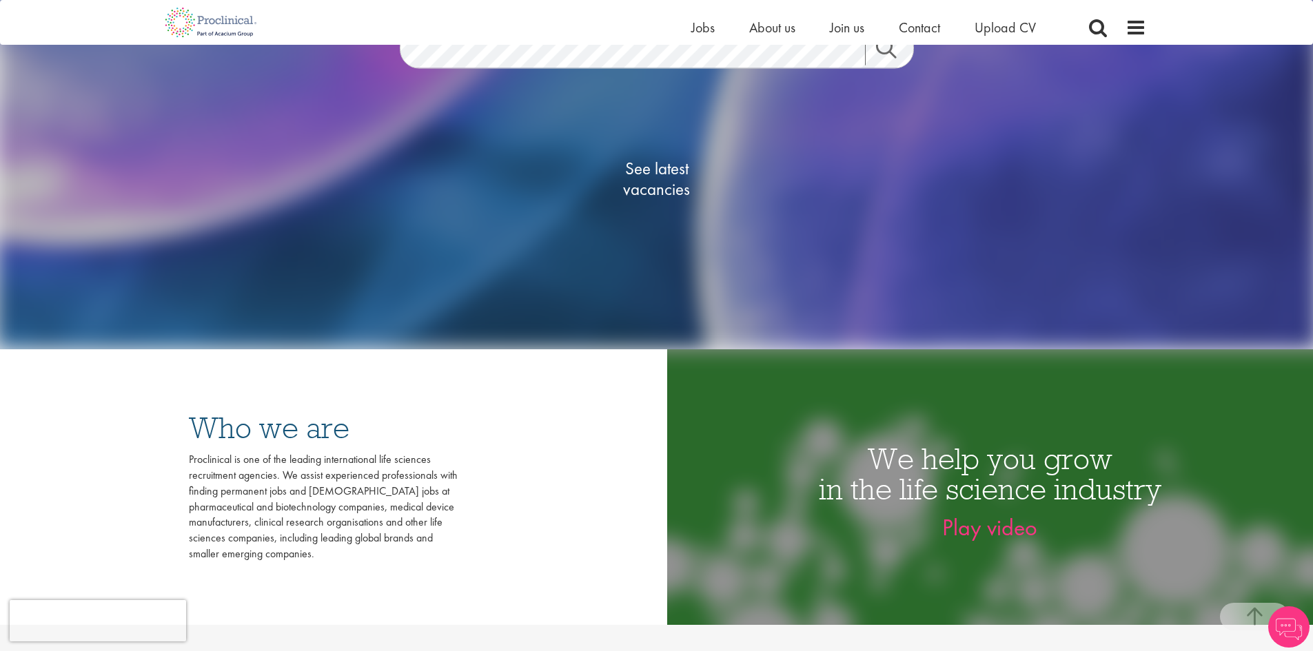
scroll to position [276, 0]
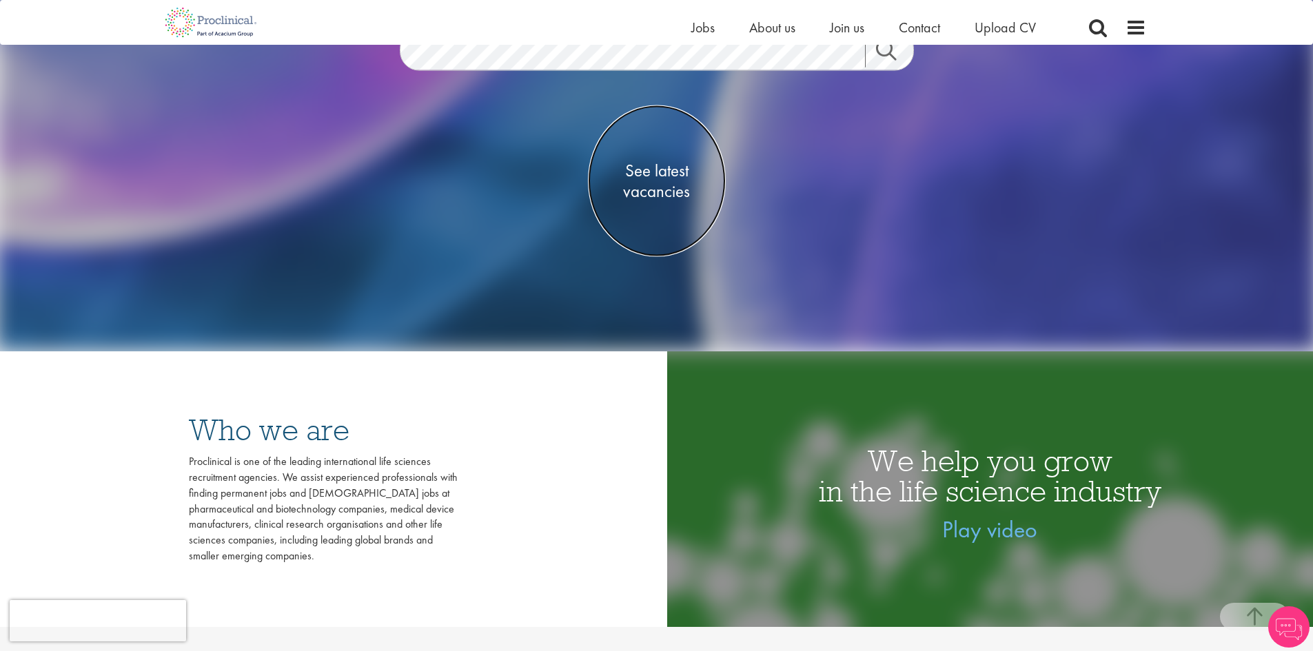
click at [641, 182] on span "See latest vacancies" at bounding box center [657, 180] width 138 height 41
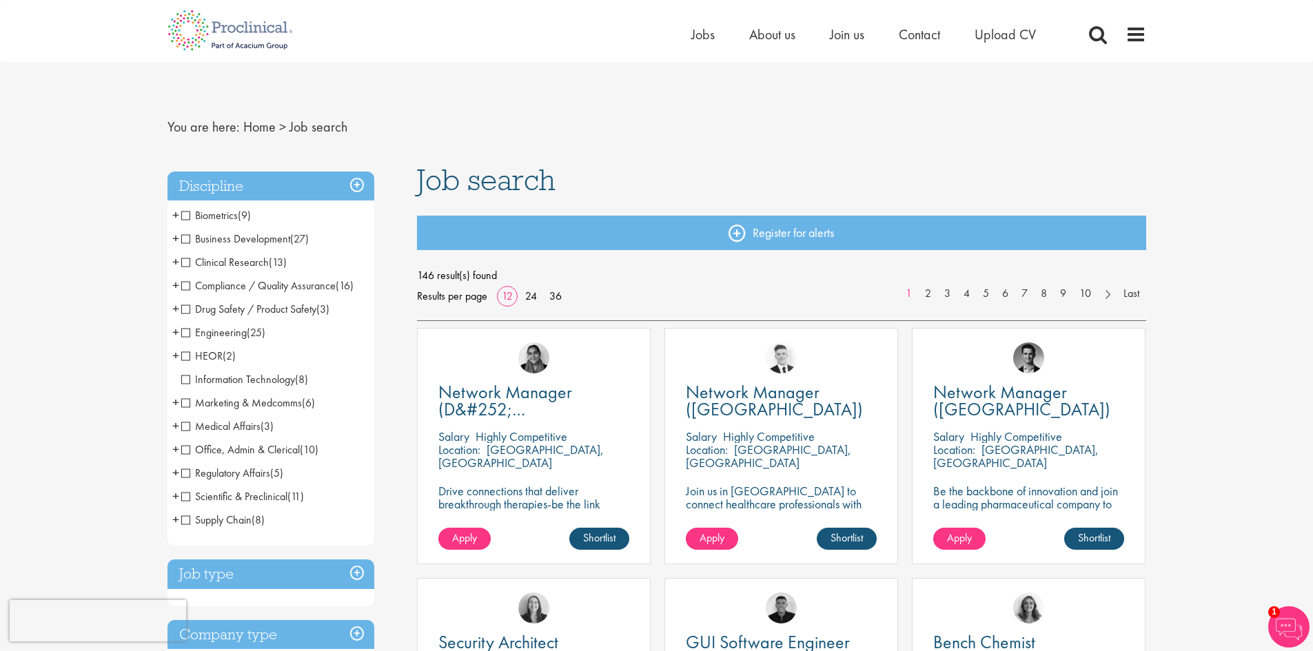
click at [186, 287] on span "Compliance / Quality Assurance" at bounding box center [258, 285] width 154 height 14
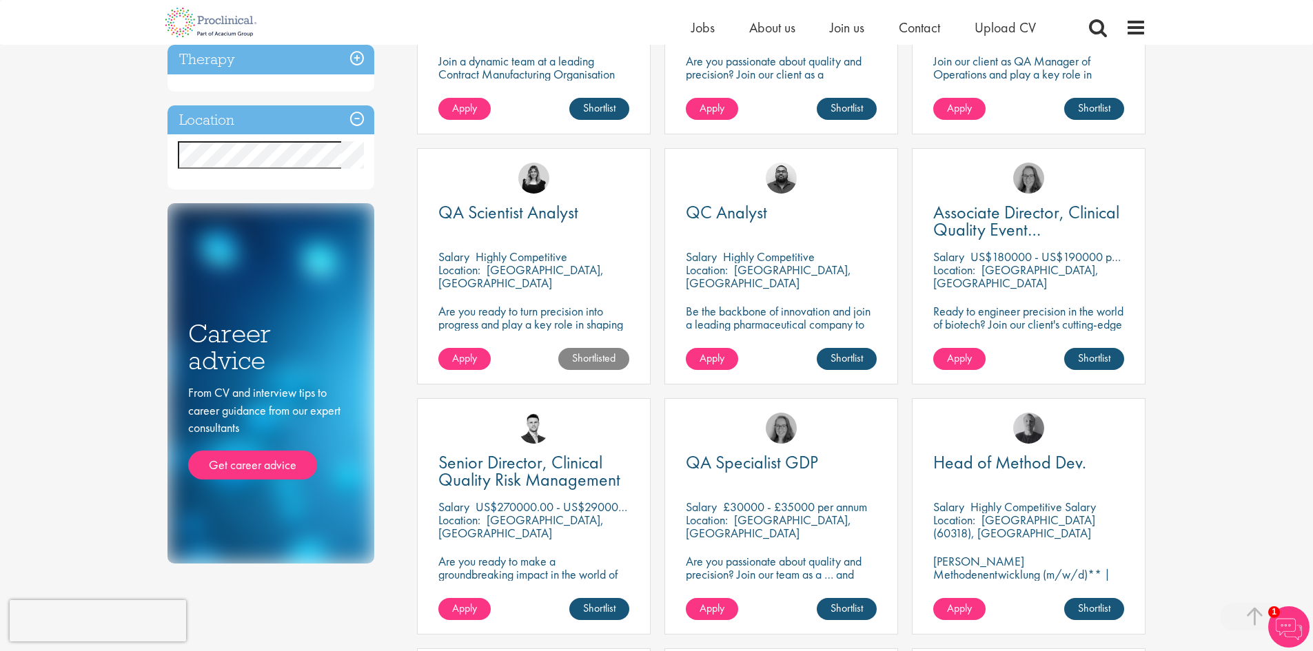
scroll to position [414, 0]
click at [835, 360] on link "Shortlist" at bounding box center [847, 358] width 60 height 22
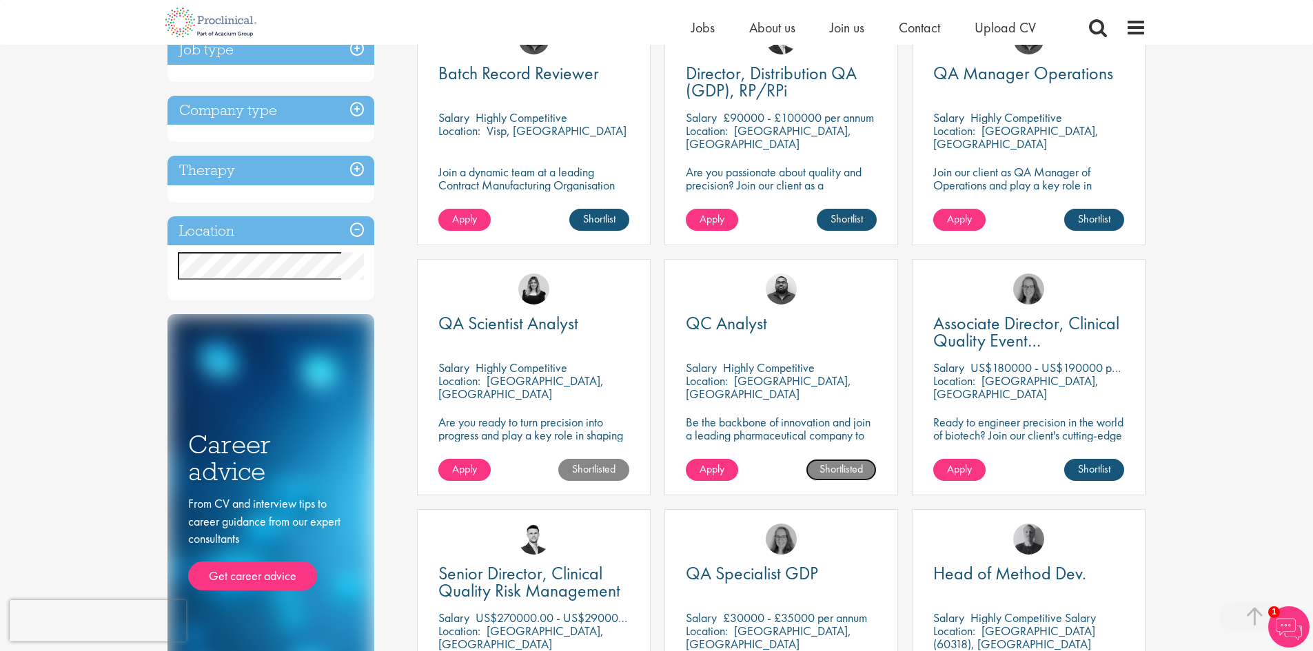
scroll to position [276, 0]
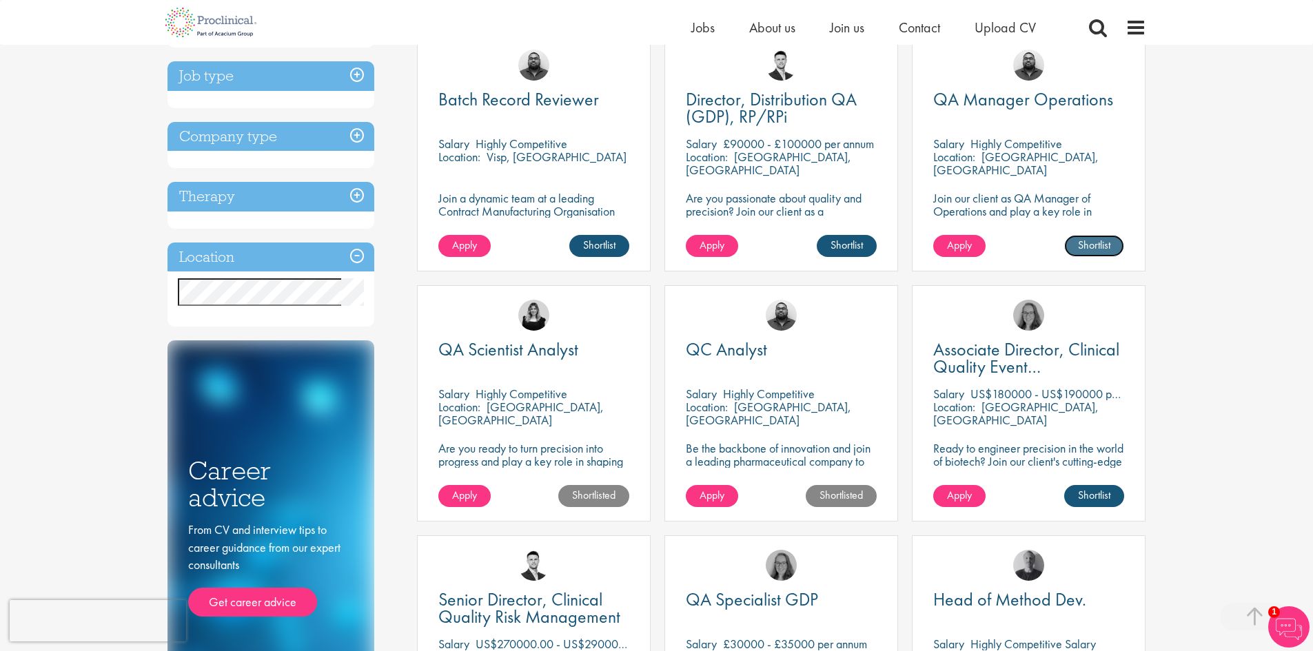
click at [1095, 243] on link "Shortlist" at bounding box center [1094, 246] width 60 height 22
click at [721, 497] on span "Apply" at bounding box center [712, 495] width 25 height 14
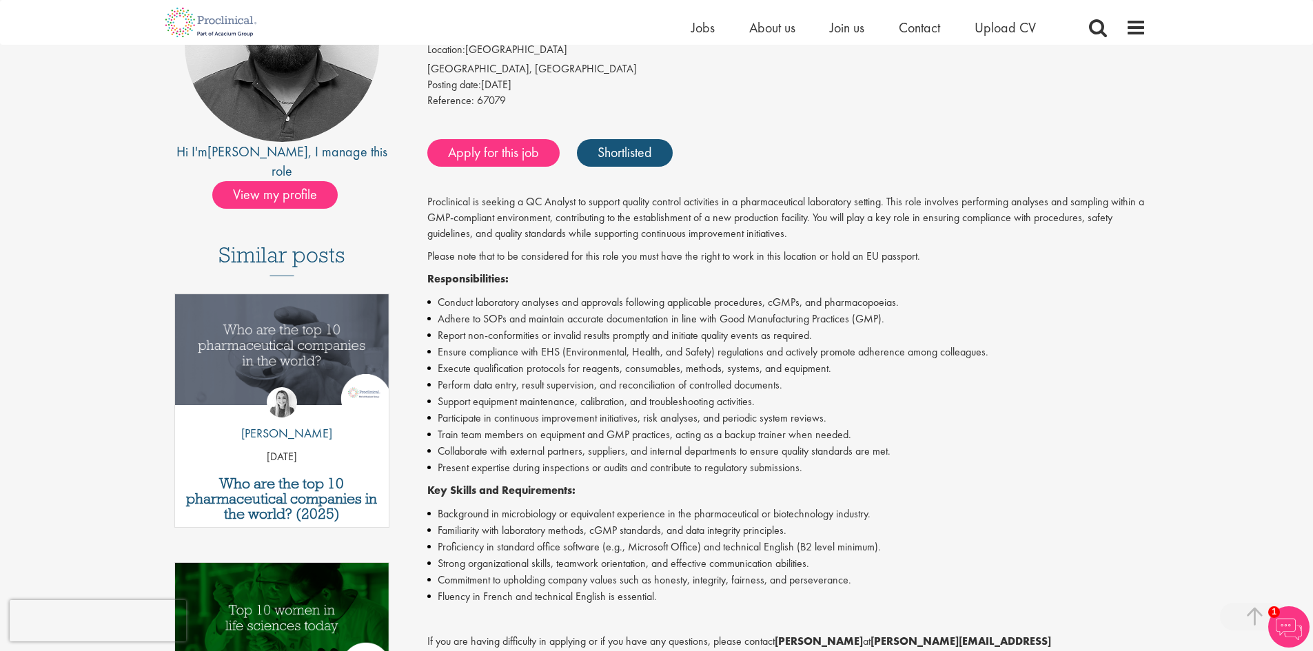
scroll to position [482, 0]
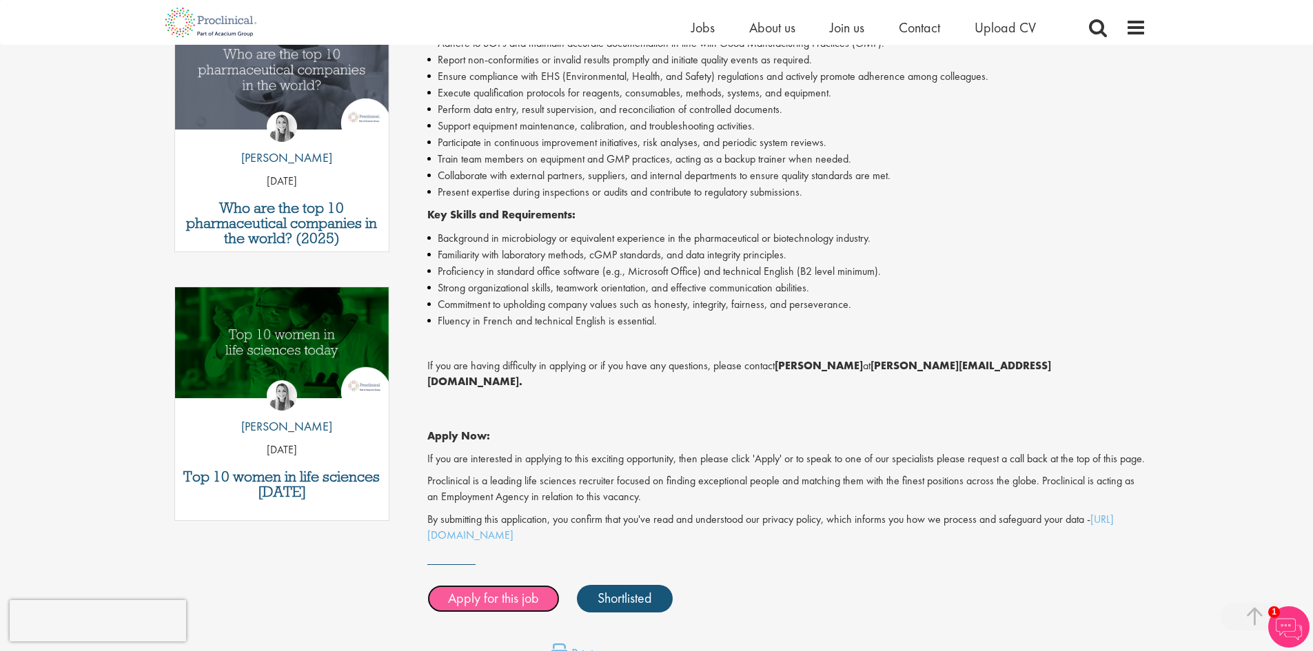
click at [517, 596] on link "Apply for this job" at bounding box center [493, 599] width 132 height 28
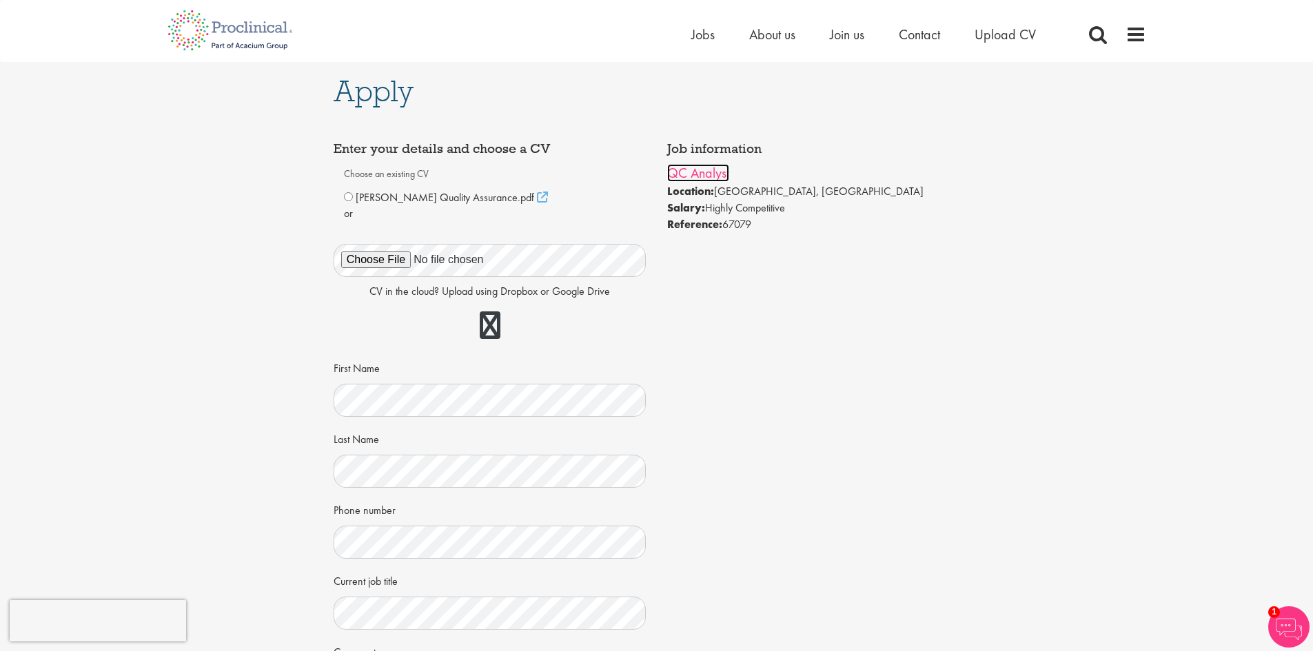
click at [714, 174] on link "QC Analyst" at bounding box center [698, 173] width 62 height 18
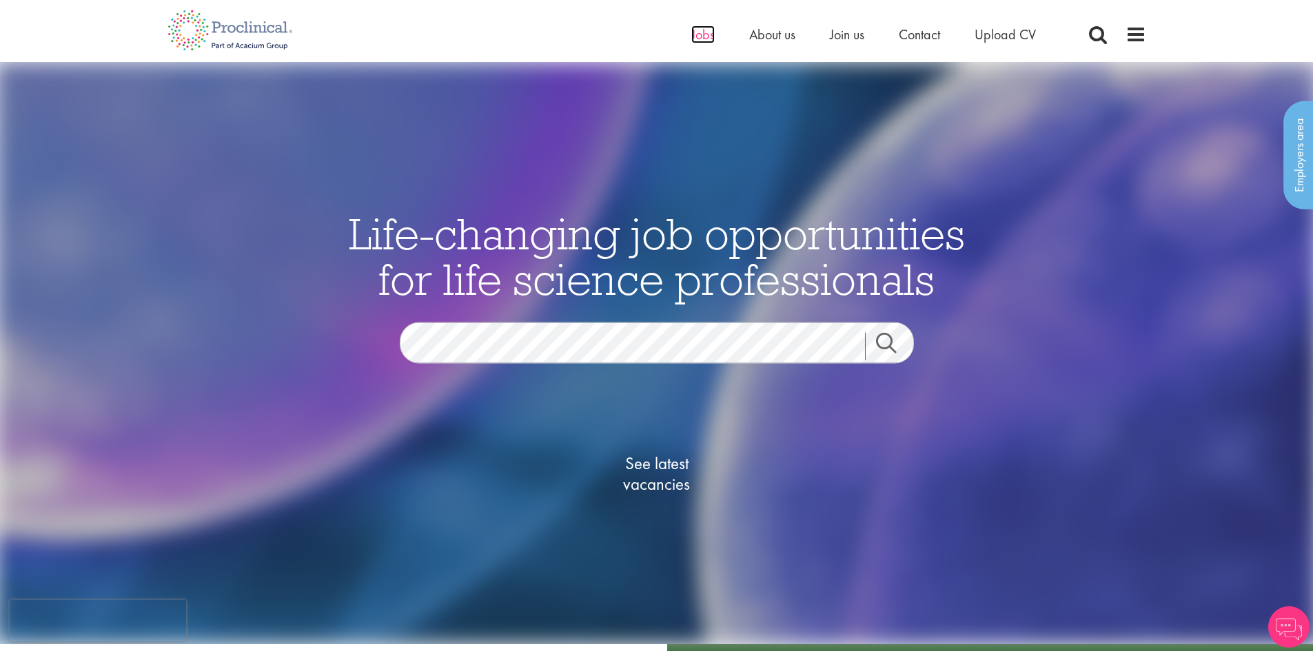
click at [705, 39] on span "Jobs" at bounding box center [702, 35] width 23 height 18
click at [676, 467] on span "See latest vacancies" at bounding box center [657, 473] width 138 height 41
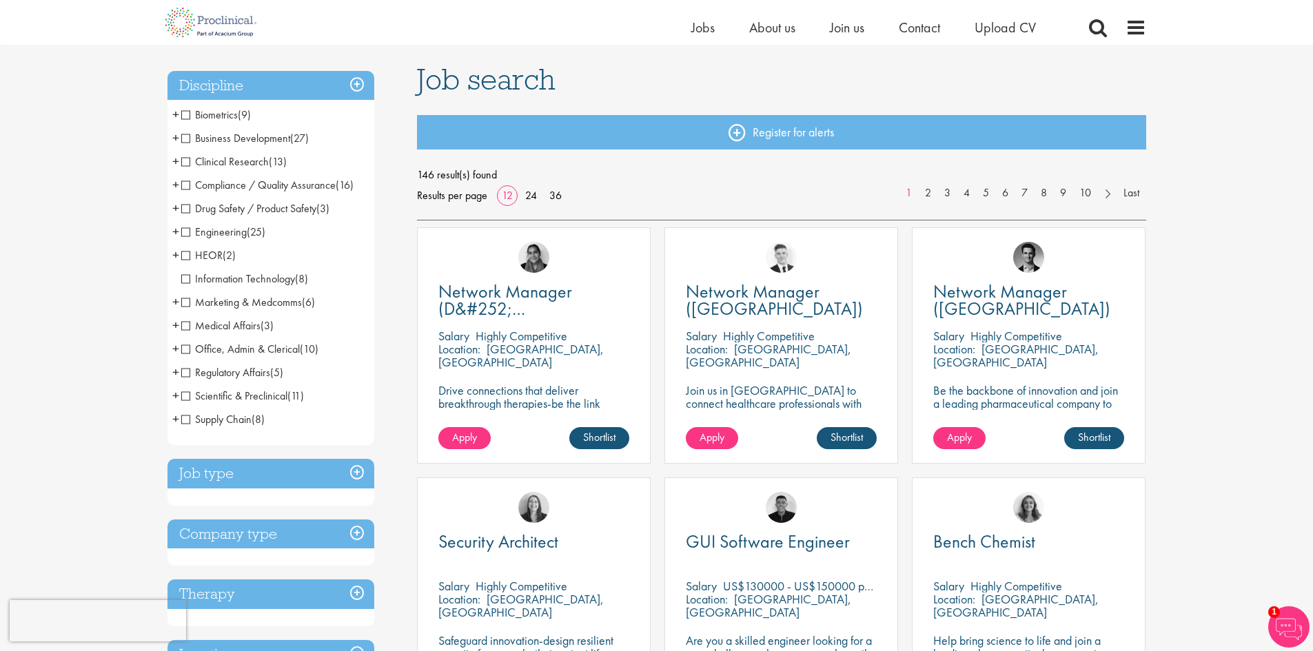
scroll to position [69, 0]
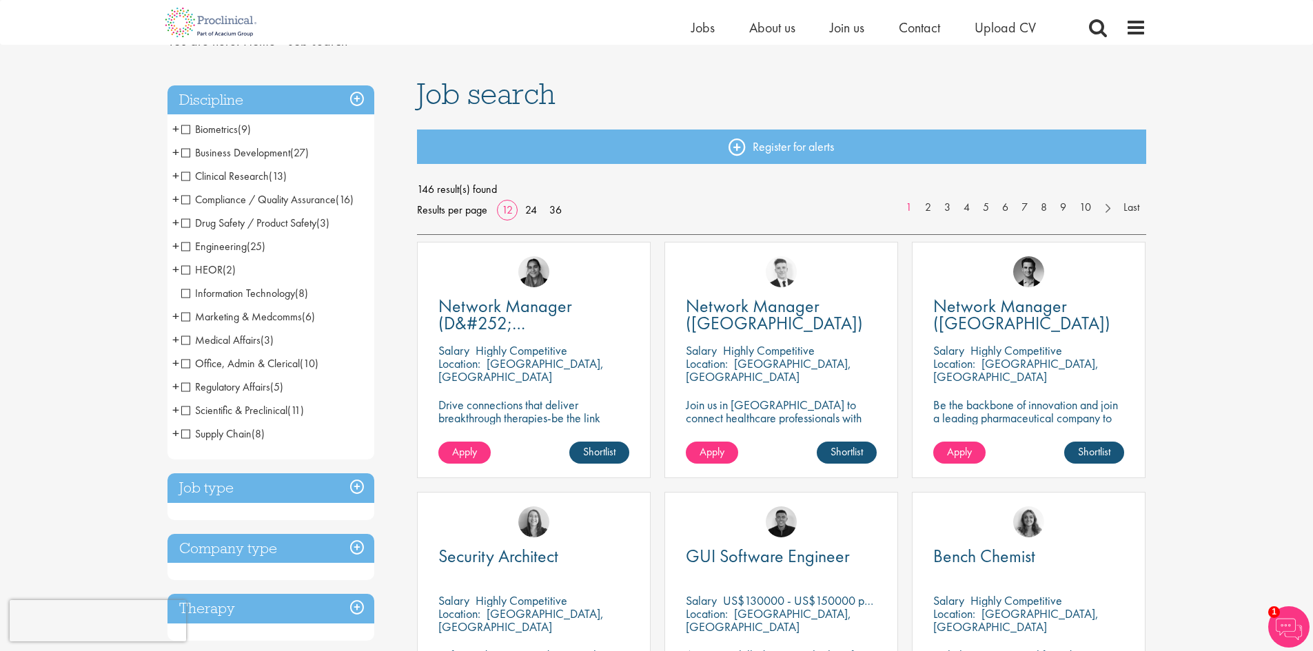
click at [265, 203] on span "Compliance / Quality Assurance" at bounding box center [258, 199] width 154 height 14
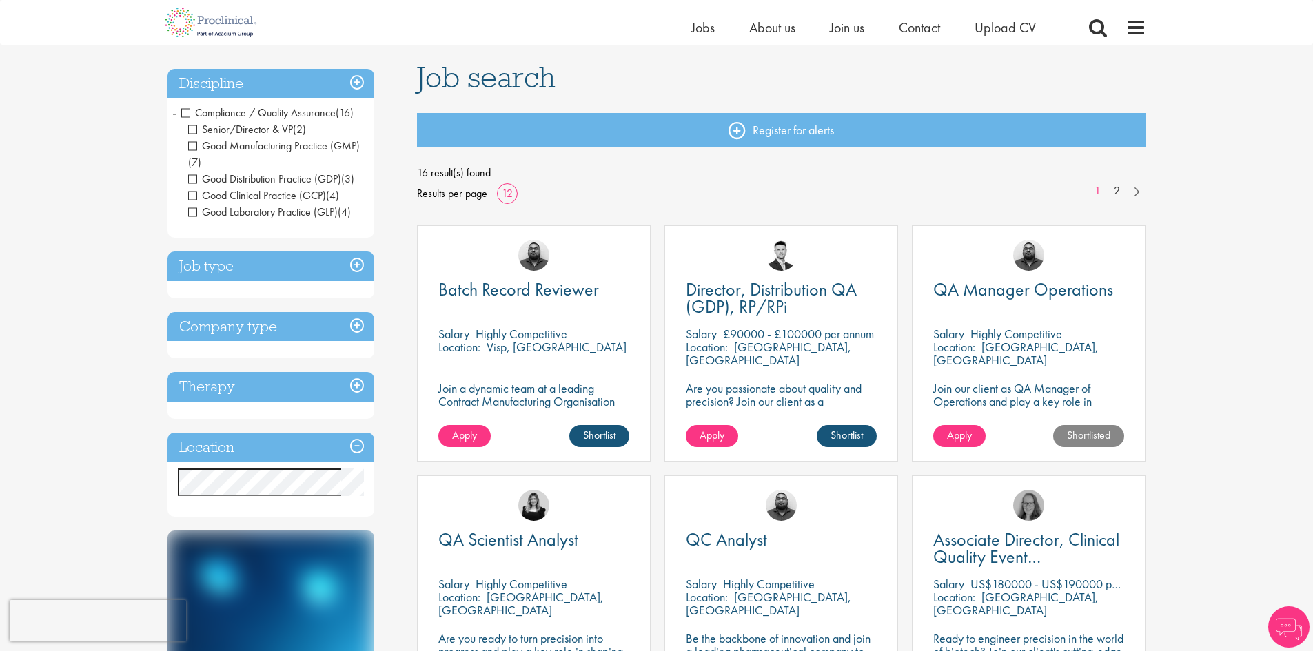
scroll to position [138, 0]
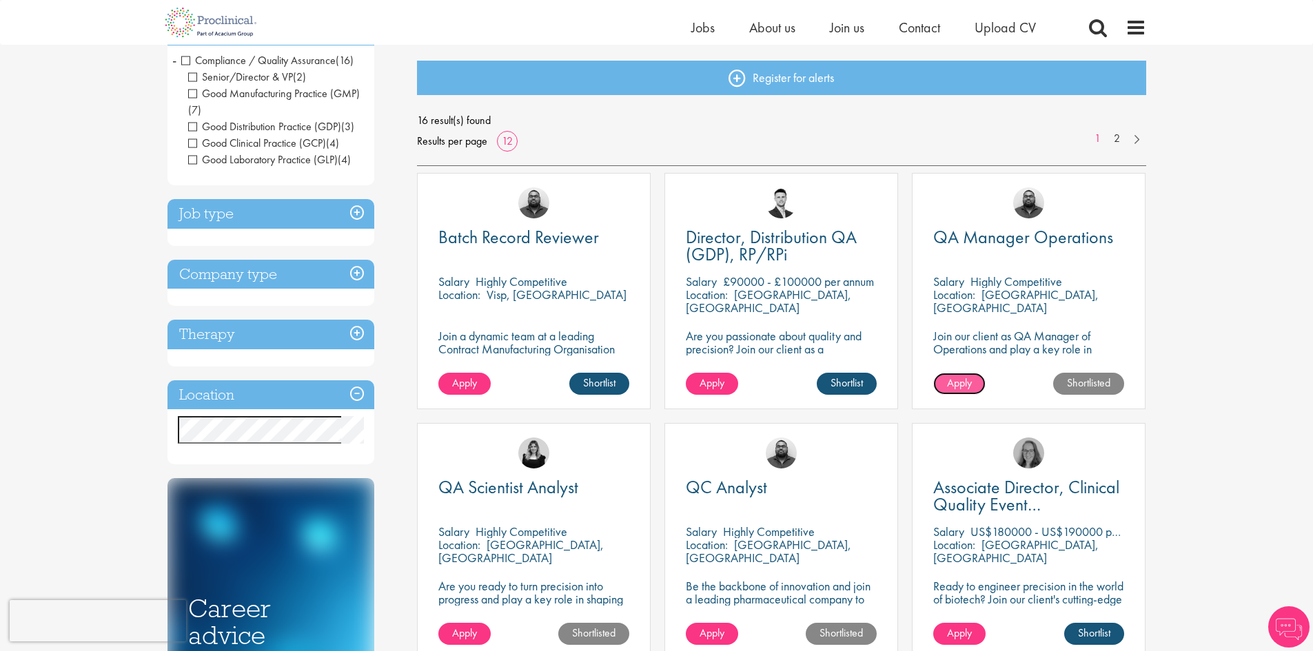
click at [955, 387] on span "Apply" at bounding box center [959, 383] width 25 height 14
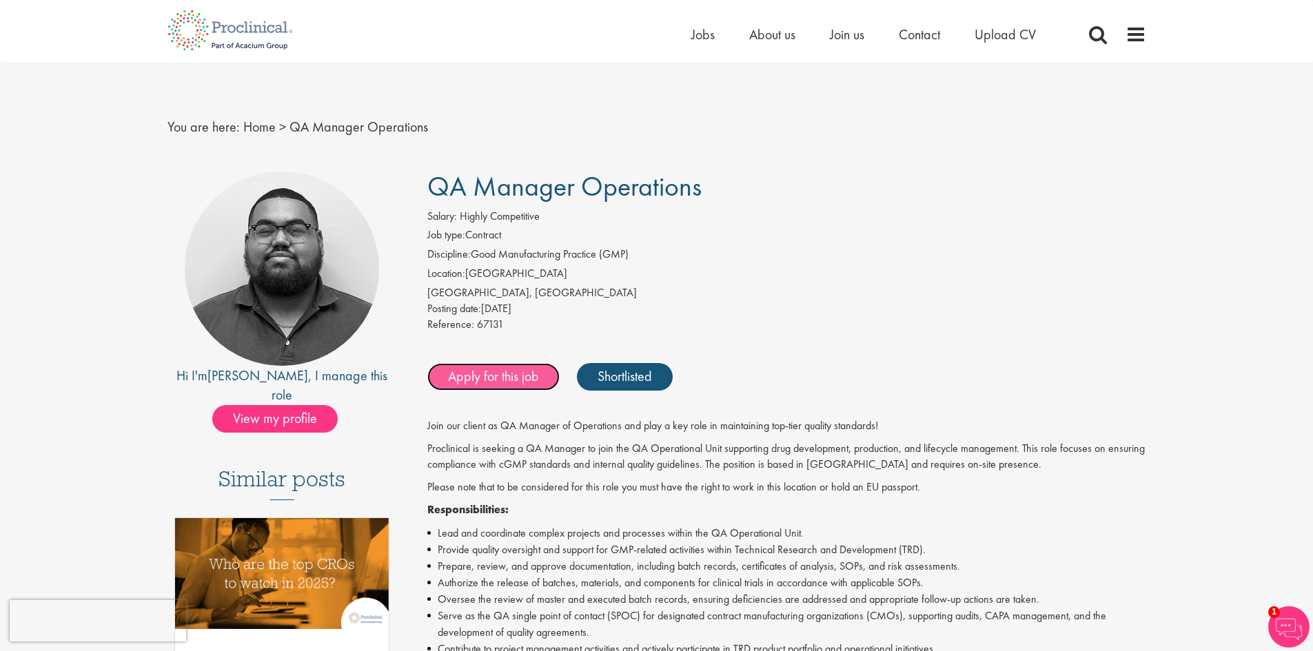
click at [513, 375] on link "Apply for this job" at bounding box center [493, 377] width 132 height 28
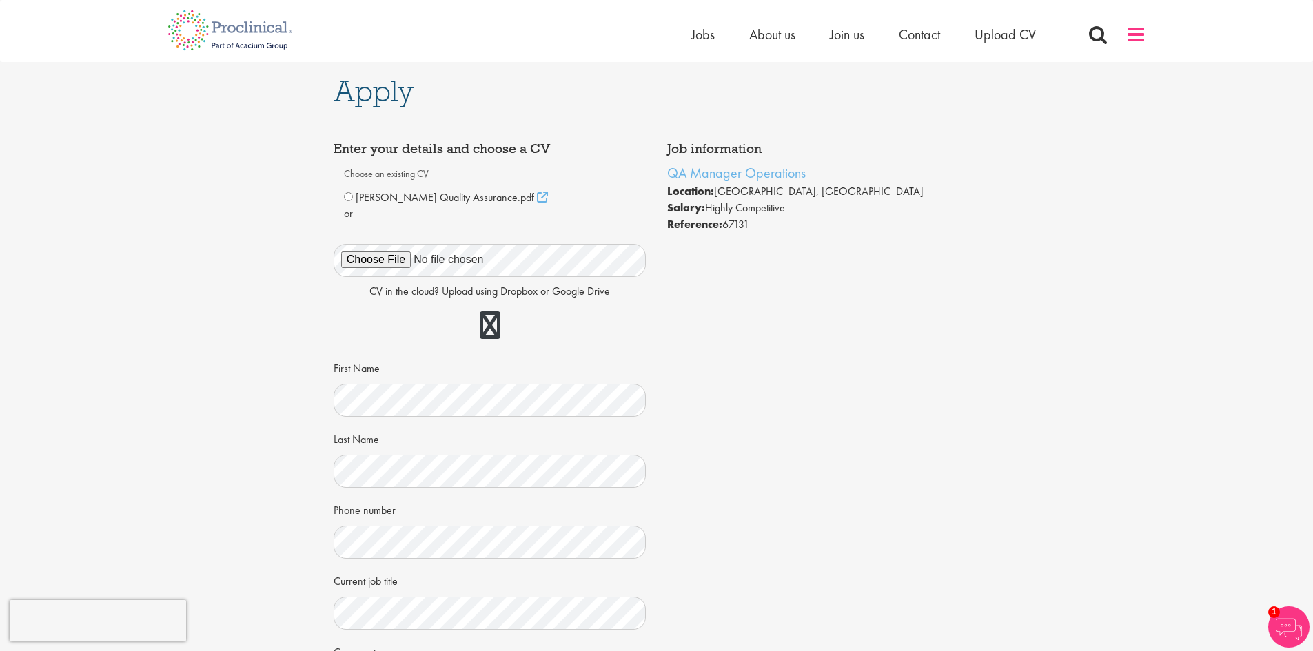
click at [1129, 37] on span at bounding box center [1136, 34] width 21 height 21
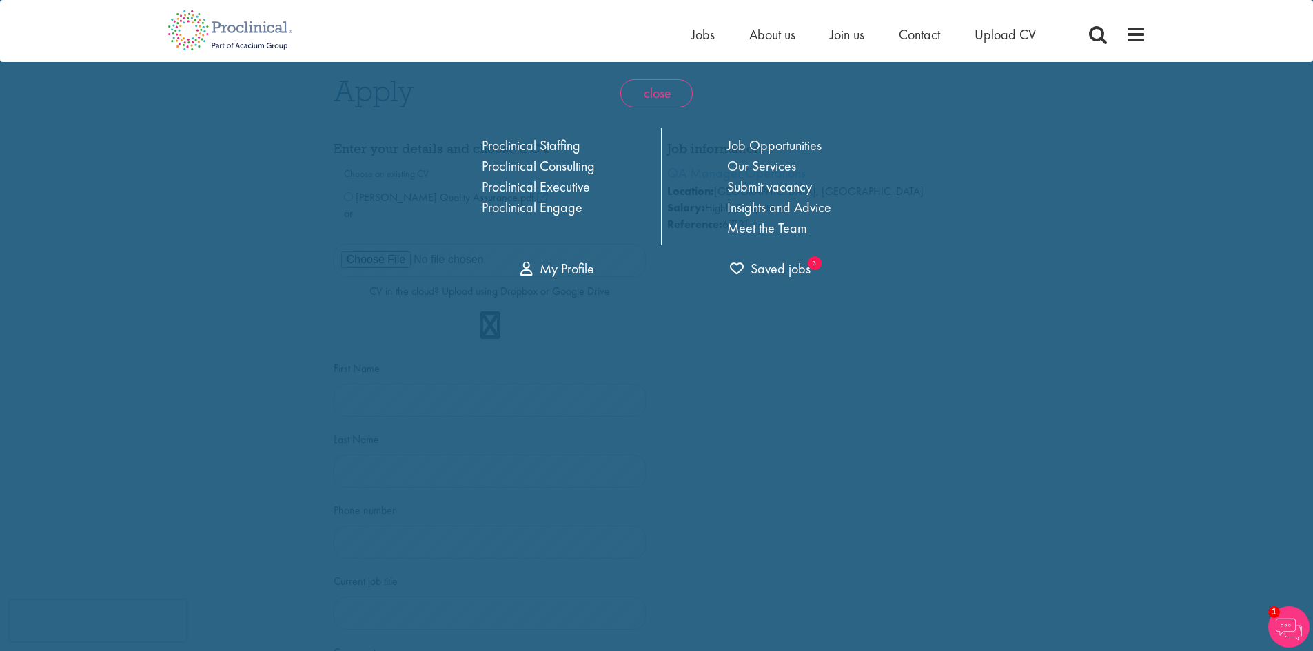
click at [675, 95] on span "close" at bounding box center [656, 93] width 72 height 28
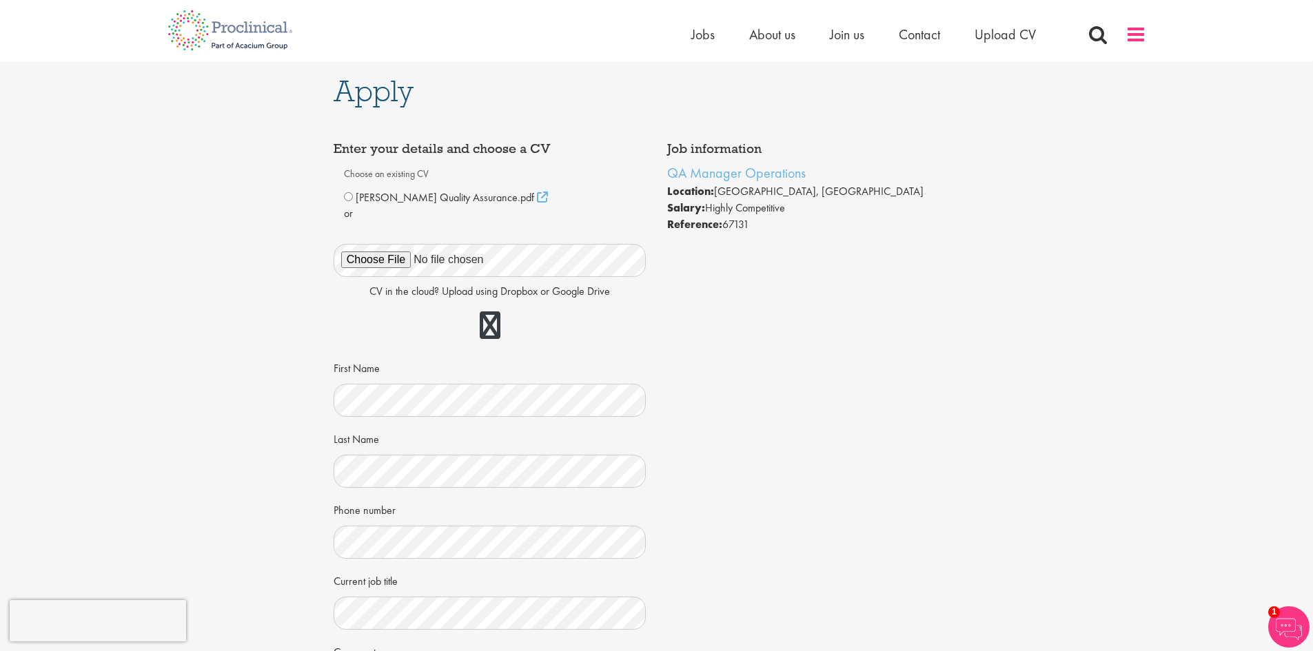
click at [1134, 26] on span at bounding box center [1136, 34] width 21 height 21
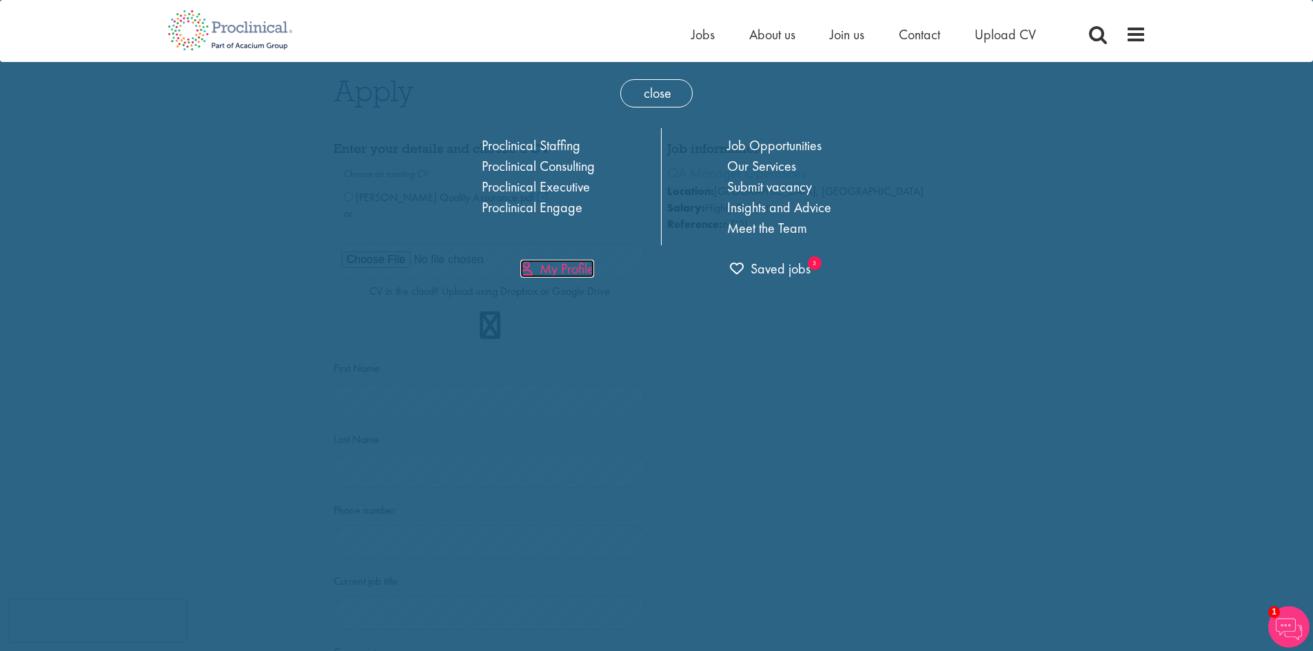
click at [562, 272] on link "My Profile" at bounding box center [557, 269] width 74 height 18
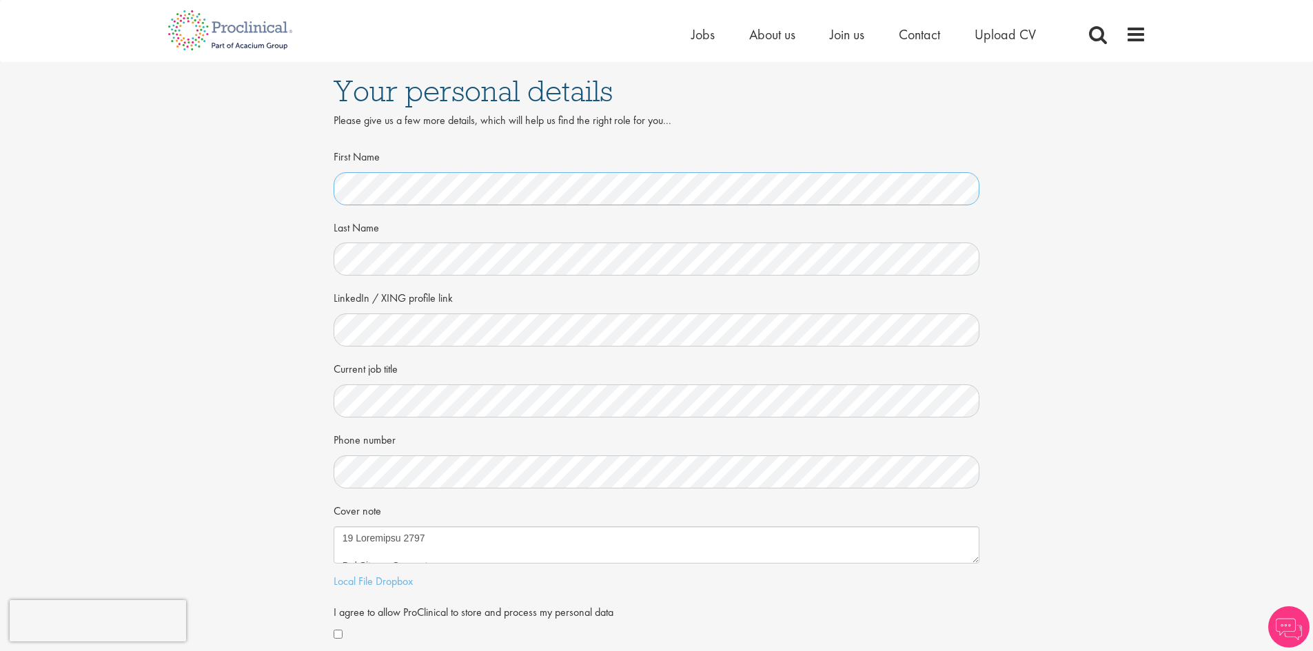
click at [250, 195] on div "Your personal details Please give us a few more details, which will help us fin…" at bounding box center [657, 377] width 1334 height 631
click at [236, 252] on div "Your personal details Please give us a few more details, which will help us fin…" at bounding box center [657, 377] width 1334 height 631
click at [261, 401] on div "Your personal details Please give us a few more details, which will help us fin…" at bounding box center [657, 377] width 1334 height 631
click at [287, 462] on div "Your personal details Please give us a few more details, which will help us fin…" at bounding box center [657, 377] width 1334 height 631
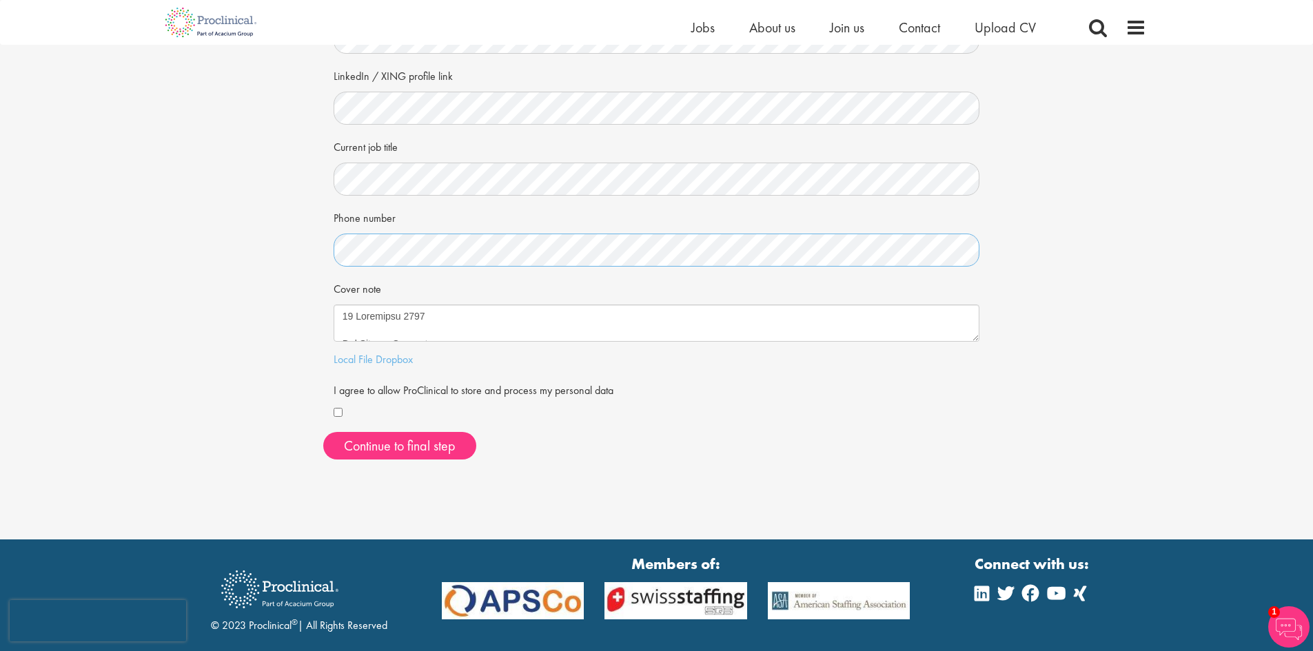
scroll to position [207, 0]
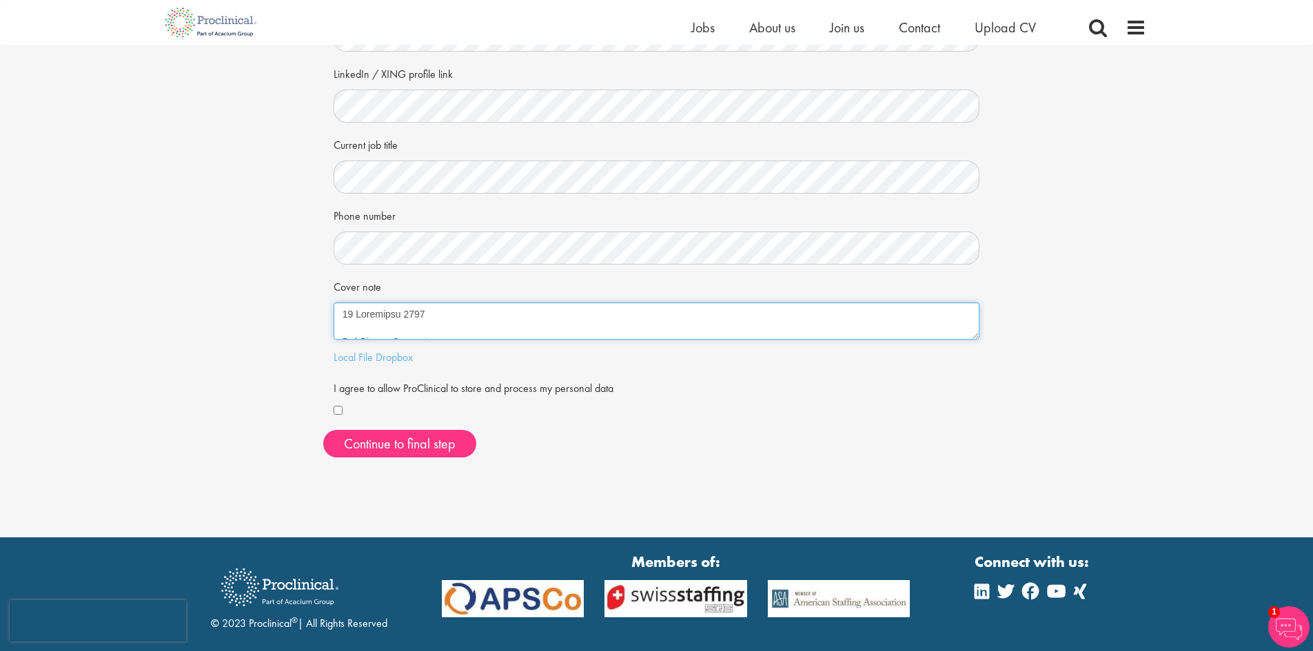
click at [456, 315] on textarea "Cover note" at bounding box center [657, 321] width 647 height 37
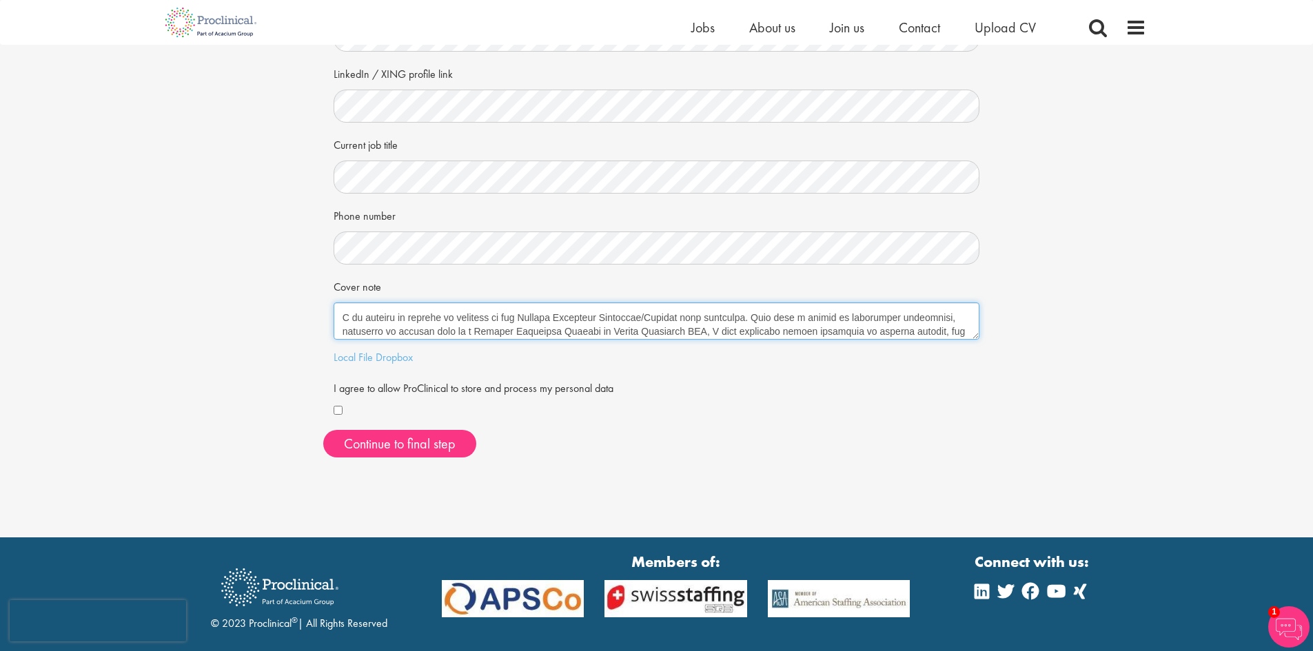
scroll to position [386, 0]
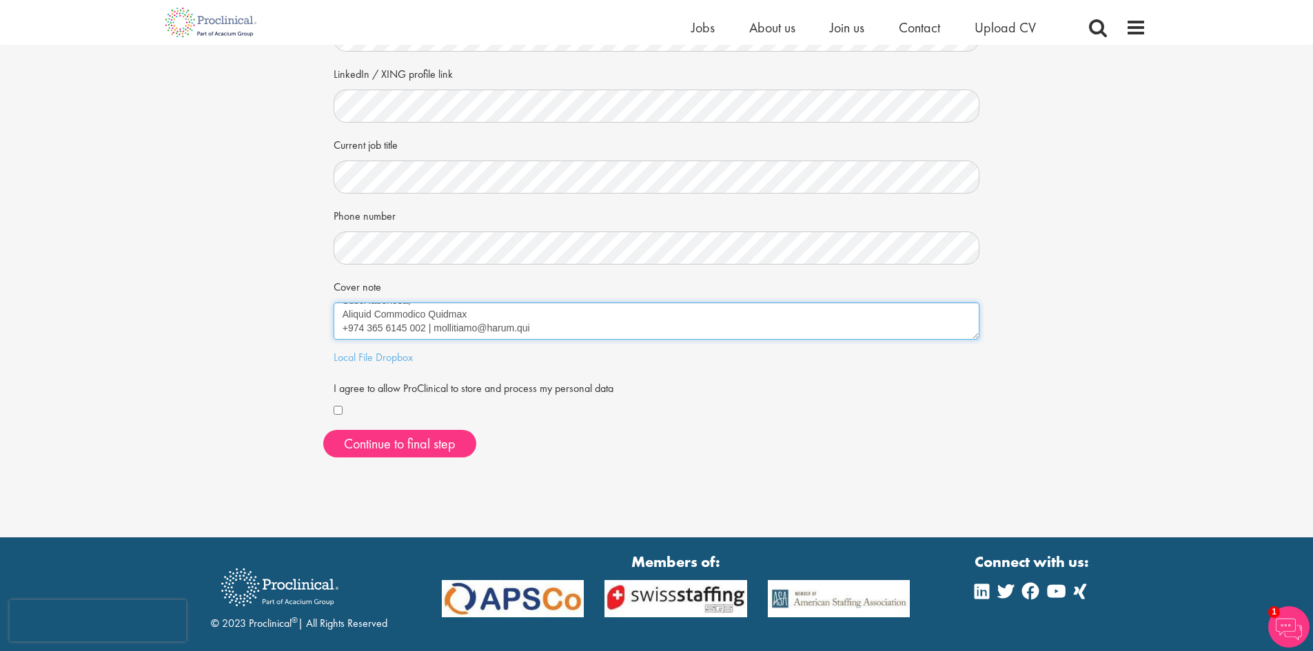
drag, startPoint x: 340, startPoint y: 315, endPoint x: 619, endPoint y: 511, distance: 340.8
click at [619, 511] on div "Your personal details Please give us a few more details, which will help us fin…" at bounding box center [656, 165] width 1313 height 744
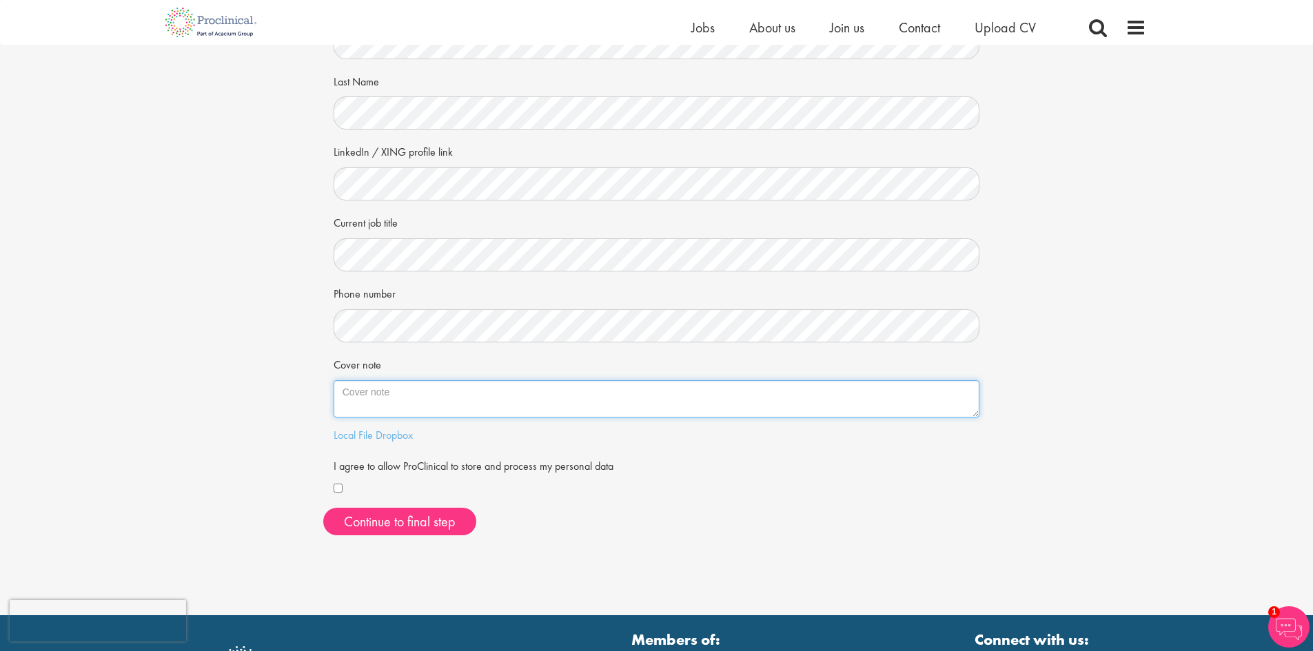
scroll to position [0, 0]
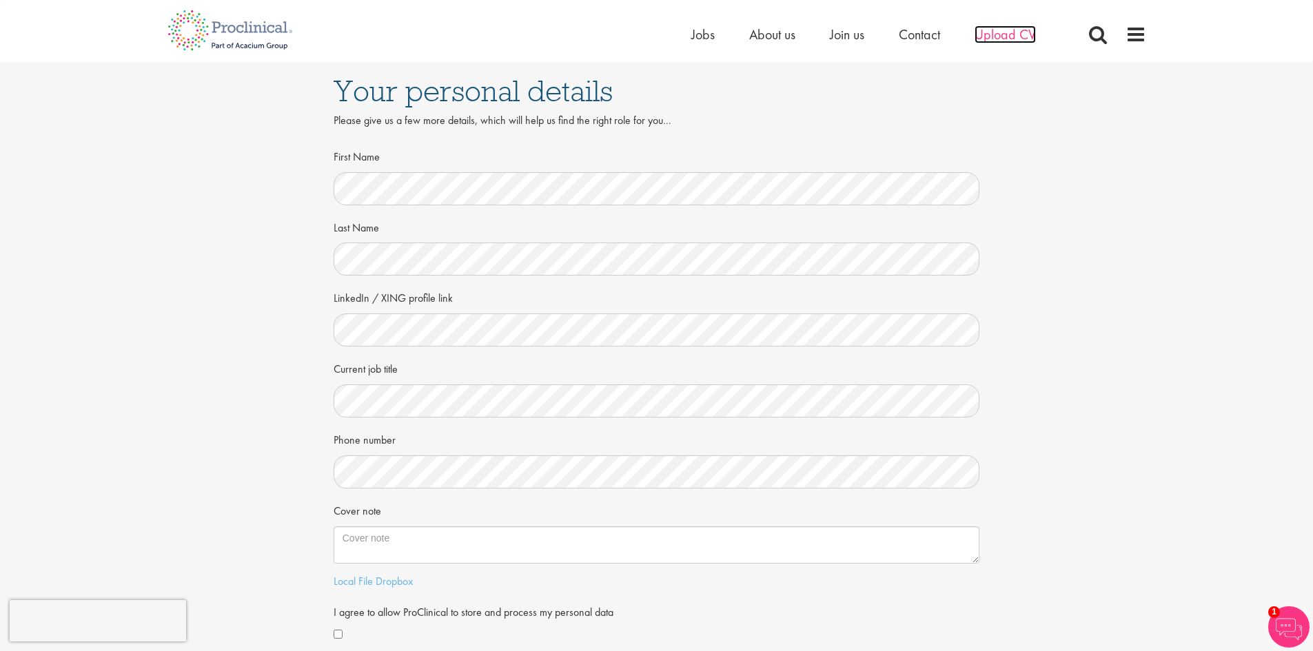
click at [991, 32] on span "Upload CV" at bounding box center [1005, 35] width 61 height 18
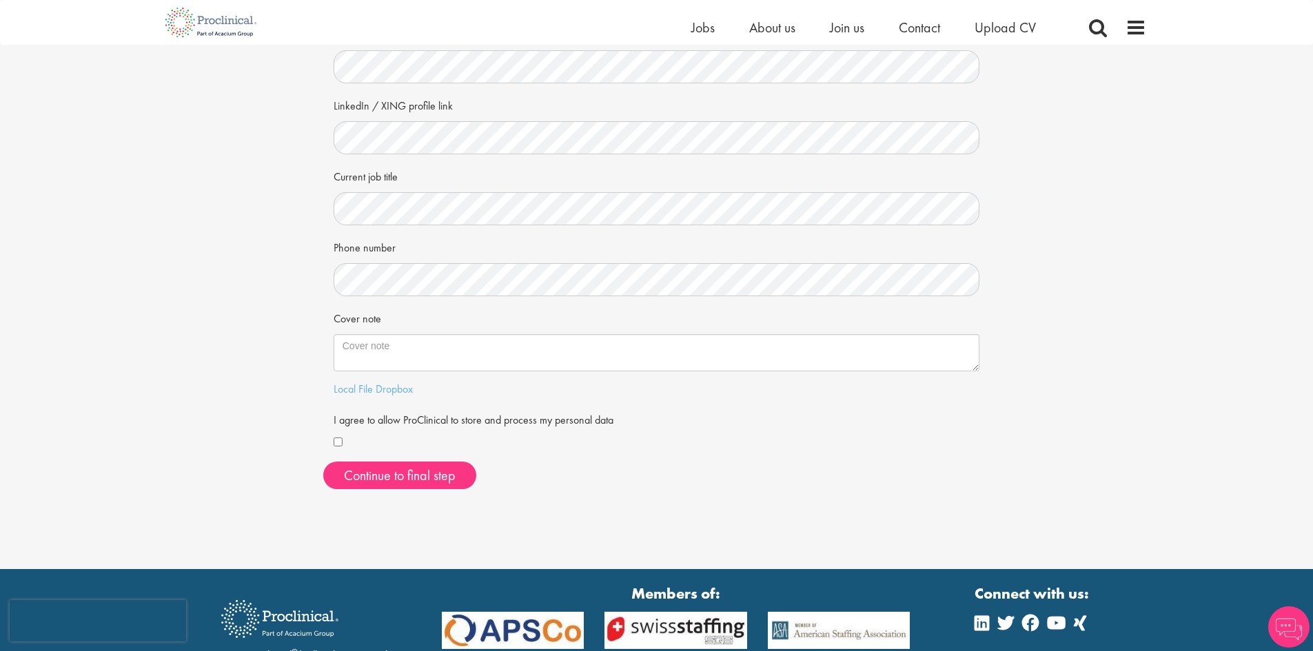
scroll to position [19, 0]
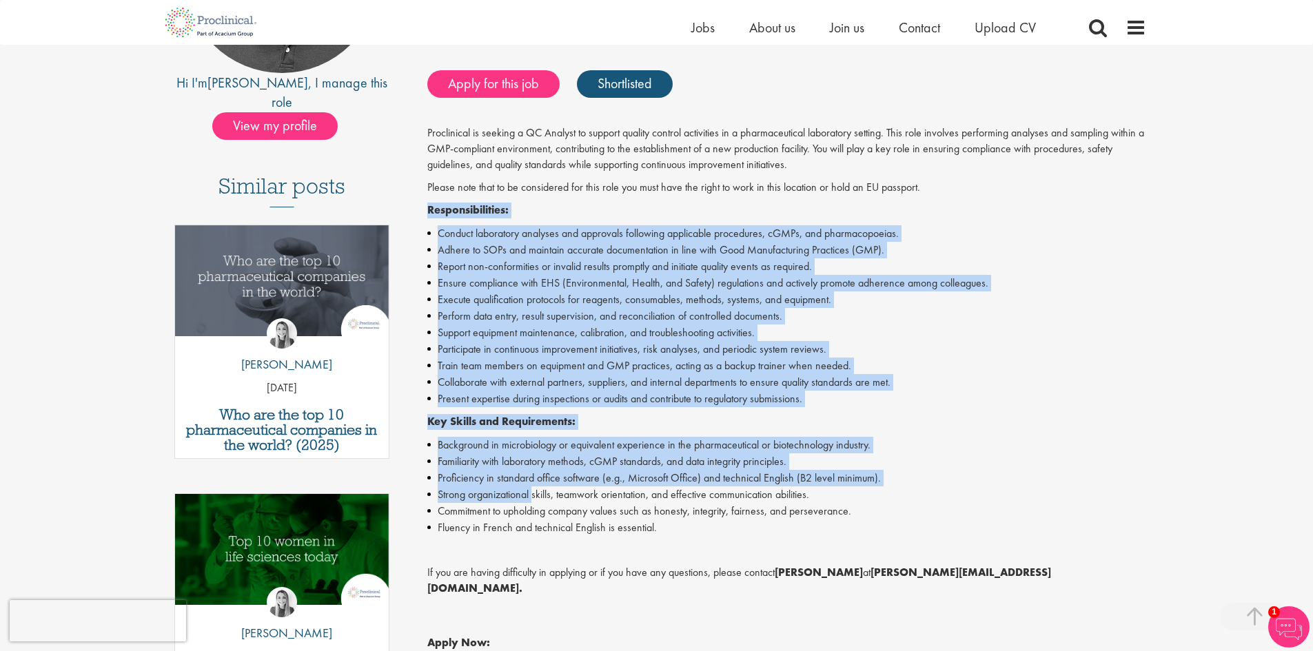
drag, startPoint x: 431, startPoint y: 208, endPoint x: 533, endPoint y: 489, distance: 298.5
click at [533, 489] on div "Proclinical is seeking a QC Analyst to support quality control activities in a …" at bounding box center [786, 437] width 719 height 624
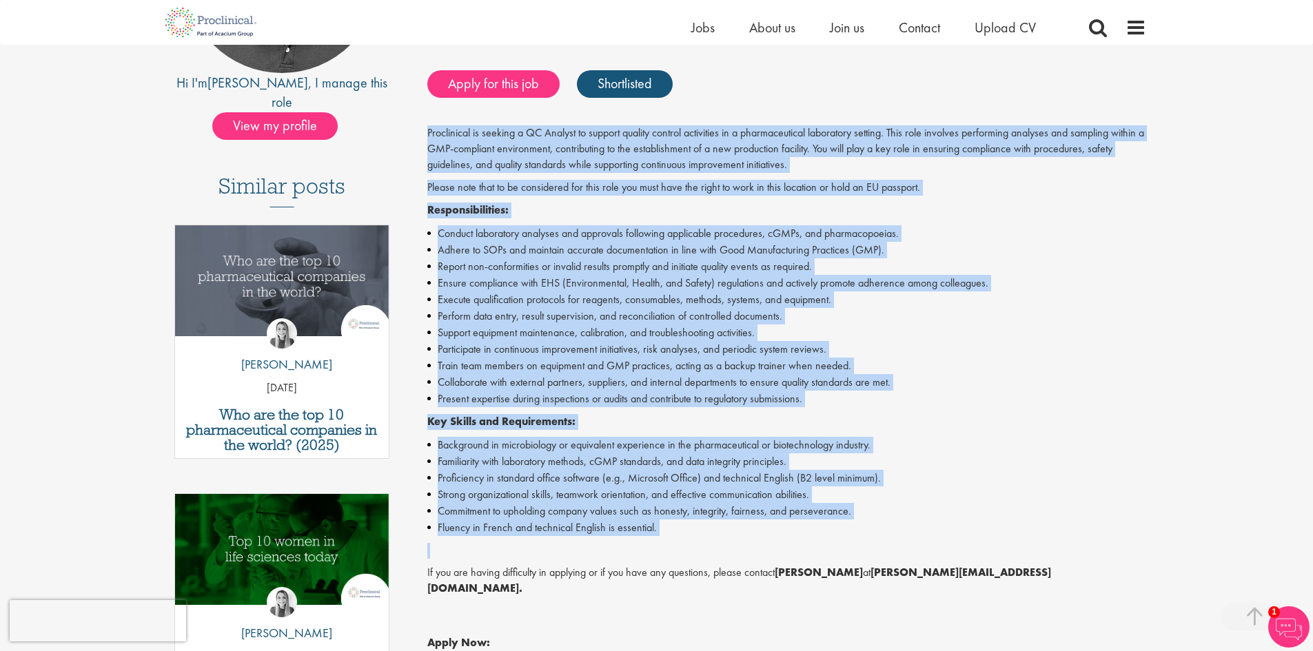
drag, startPoint x: 428, startPoint y: 132, endPoint x: 716, endPoint y: 547, distance: 505.7
click at [716, 547] on div "Proclinical is seeking a QC Analyst to support quality control activities in a …" at bounding box center [786, 437] width 719 height 624
copy div "Proclinical is seeking a QC Analyst to support quality control activities in a …"
click at [1066, 318] on li "Perform data entry, result supervision, and reconciliation of controlled docume…" at bounding box center [786, 316] width 719 height 17
